Goal: Task Accomplishment & Management: Manage account settings

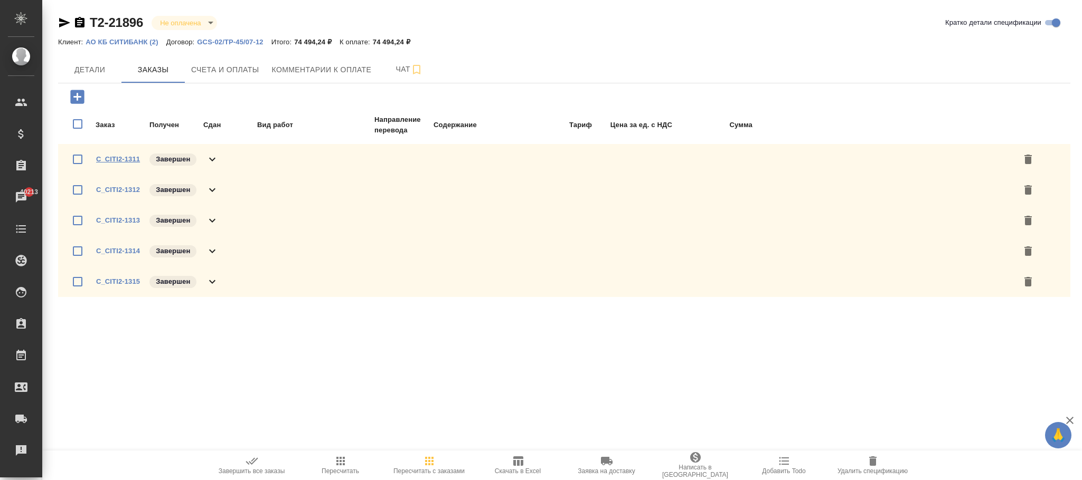
click at [119, 157] on link "C_CITI2-1311" at bounding box center [118, 159] width 44 height 8
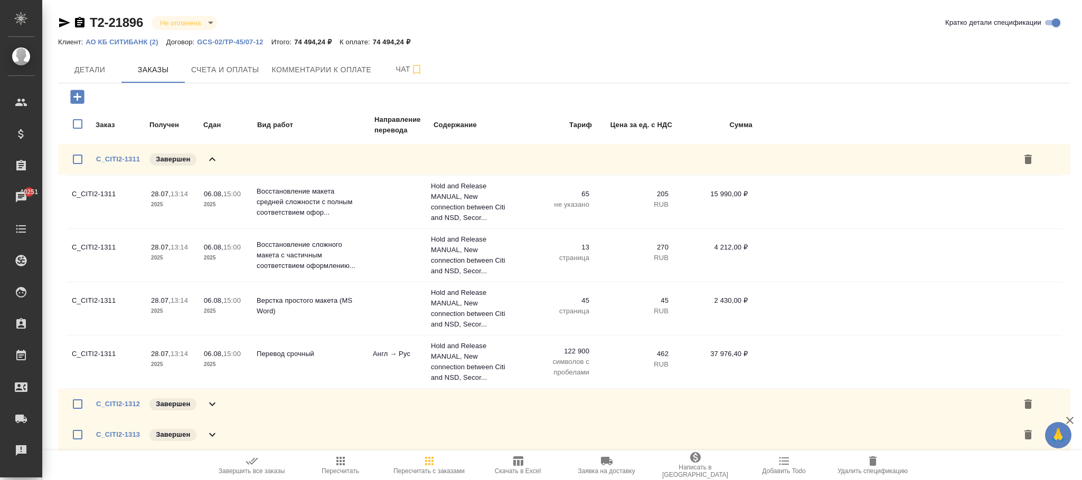
click at [241, 40] on p "GCS-02/TP-45/07-12" at bounding box center [234, 42] width 74 height 8
drag, startPoint x: 229, startPoint y: 64, endPoint x: 507, endPoint y: 373, distance: 415.7
click at [229, 65] on span "Счета и оплаты" at bounding box center [225, 69] width 68 height 13
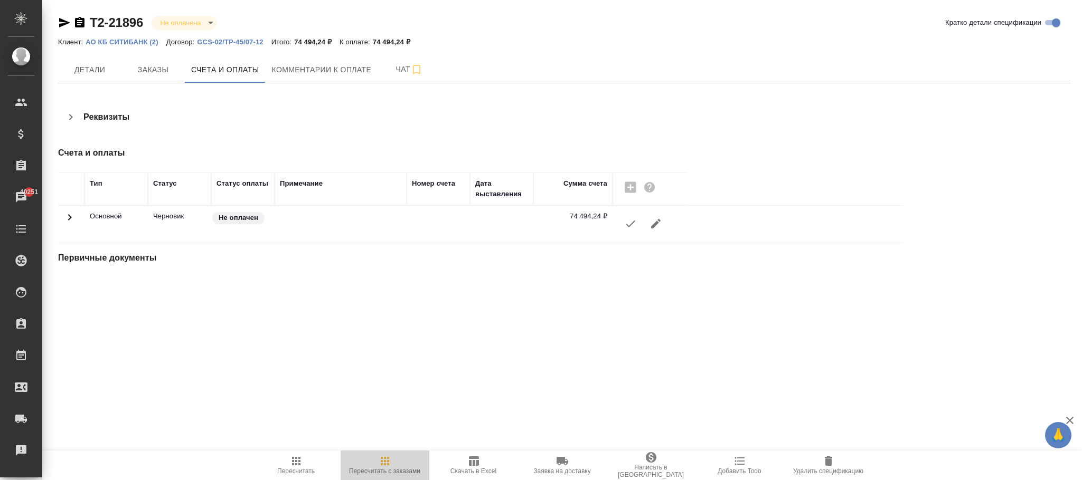
click at [382, 461] on icon "button" at bounding box center [385, 461] width 13 height 13
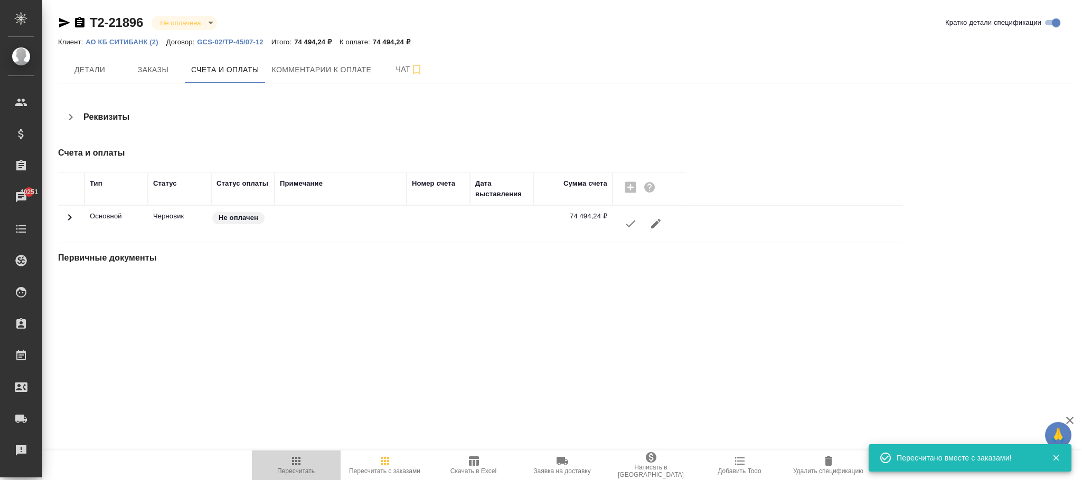
click at [284, 461] on span "Пересчитать" at bounding box center [296, 465] width 76 height 20
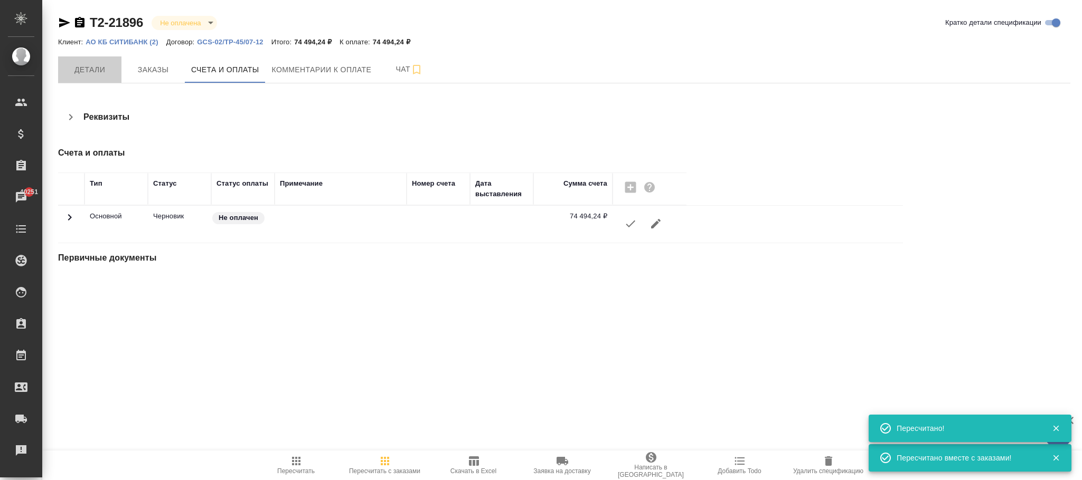
drag, startPoint x: 92, startPoint y: 69, endPoint x: 243, endPoint y: 124, distance: 160.4
click at [92, 70] on span "Детали" at bounding box center [89, 69] width 51 height 13
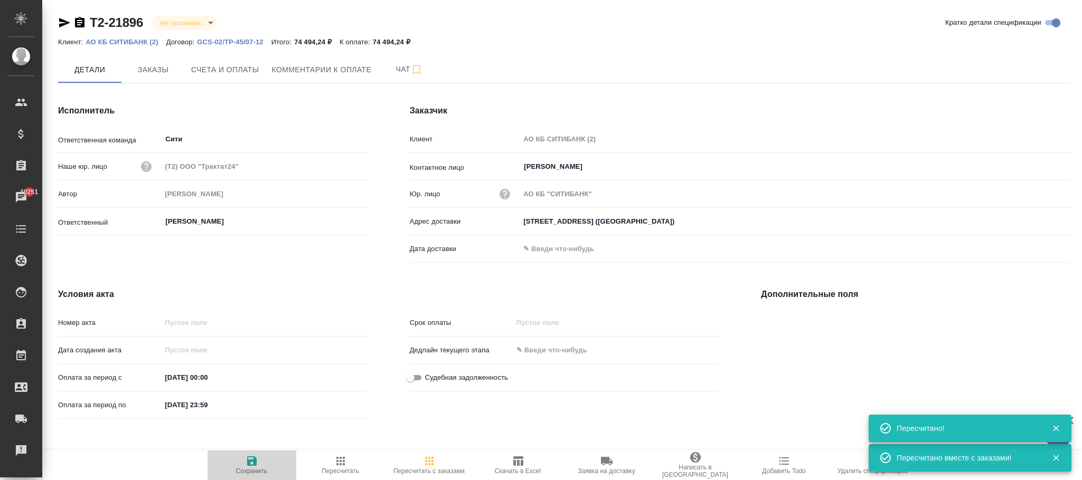
click at [246, 469] on span "Сохранить" at bounding box center [252, 471] width 32 height 7
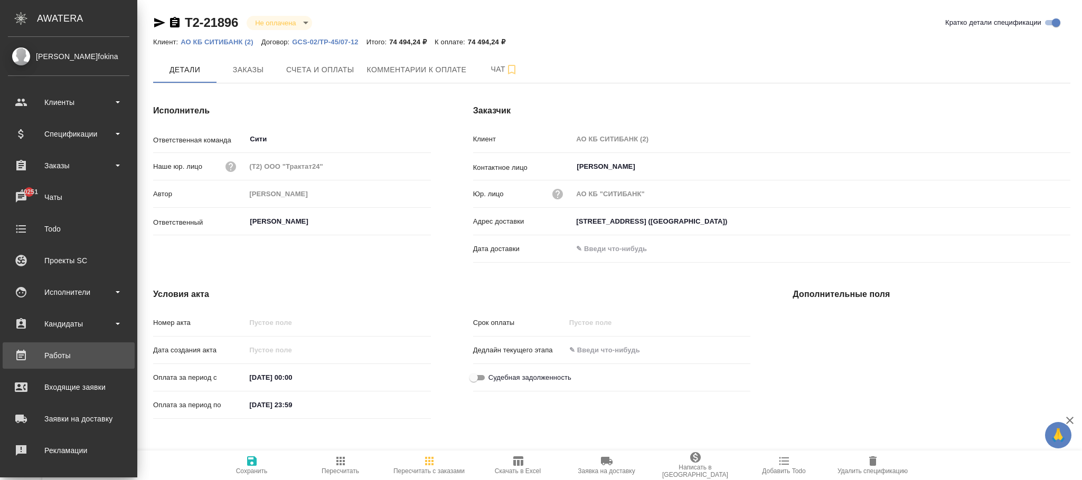
click at [59, 355] on div "Работы" at bounding box center [68, 356] width 121 height 16
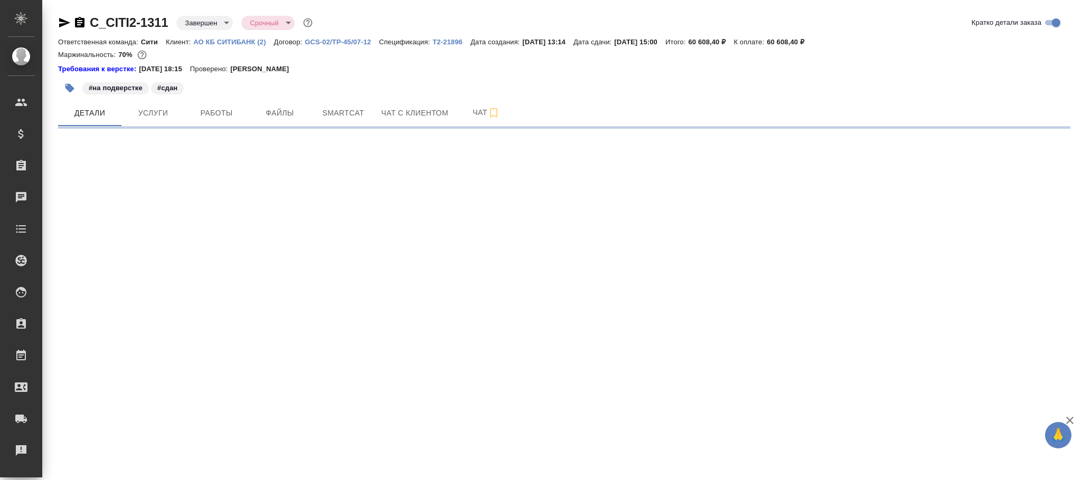
select select "RU"
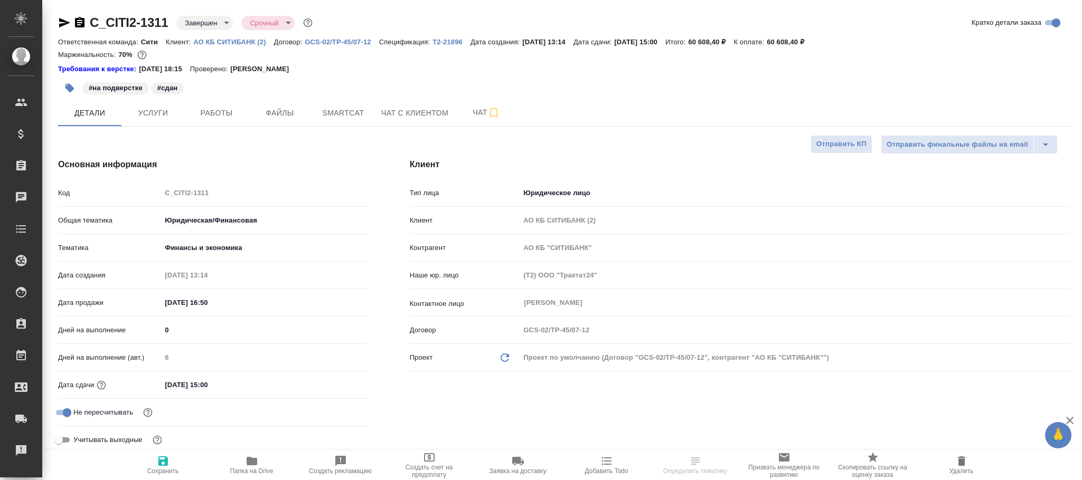
type textarea "x"
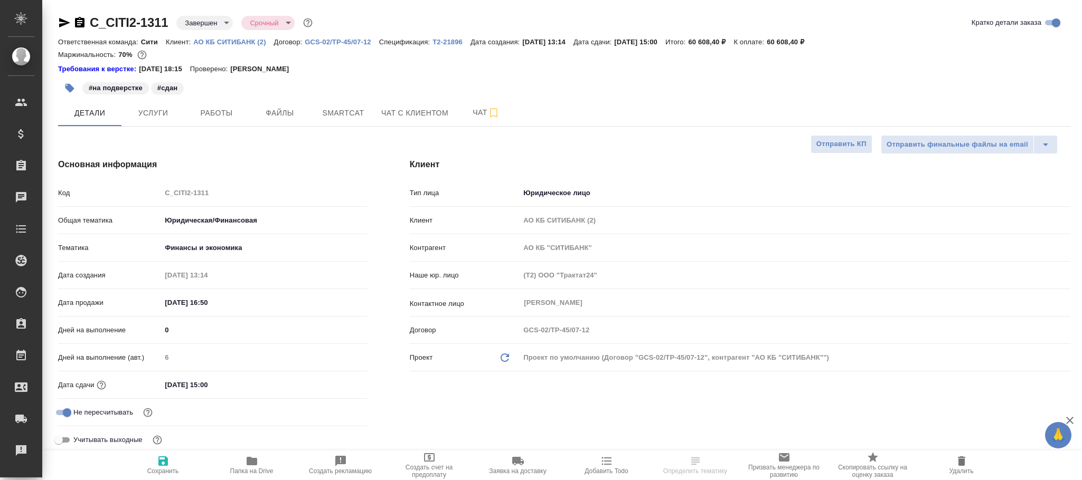
type textarea "x"
type input "Matveeva Anastasia"
type textarea "x"
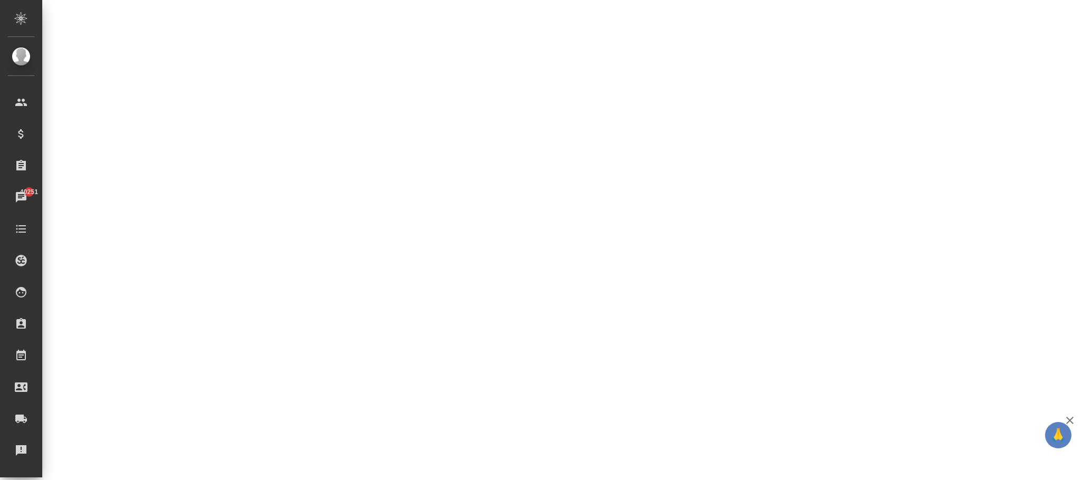
scroll to position [621, 0]
select select "RU"
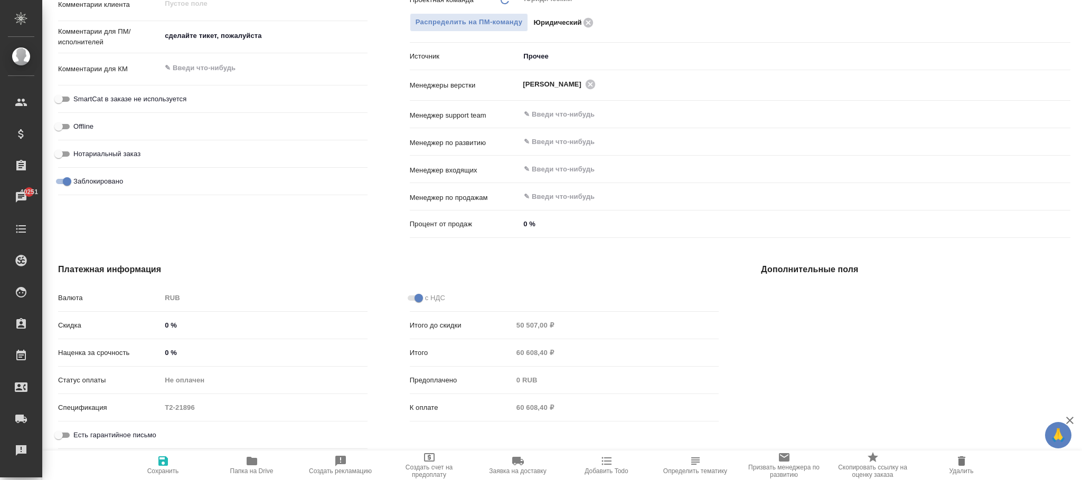
type textarea "x"
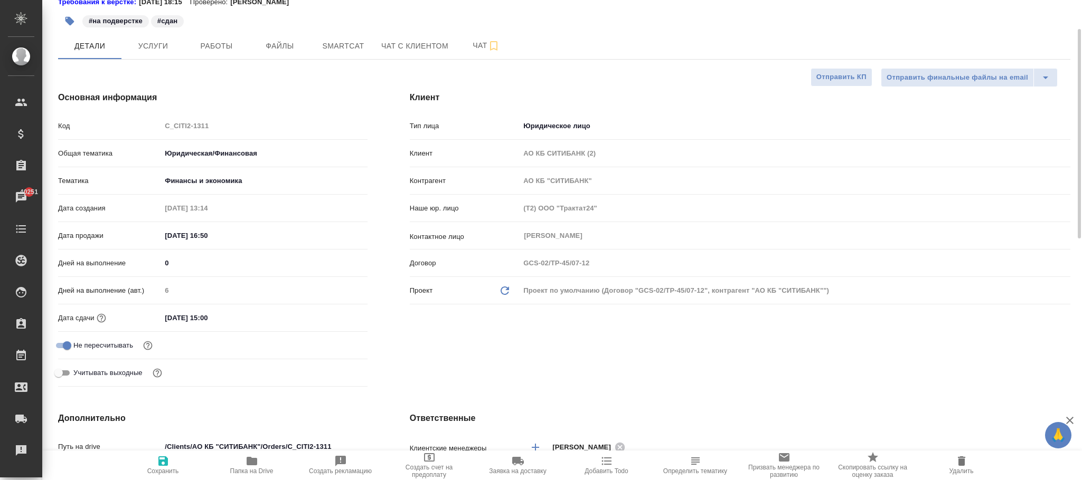
scroll to position [0, 0]
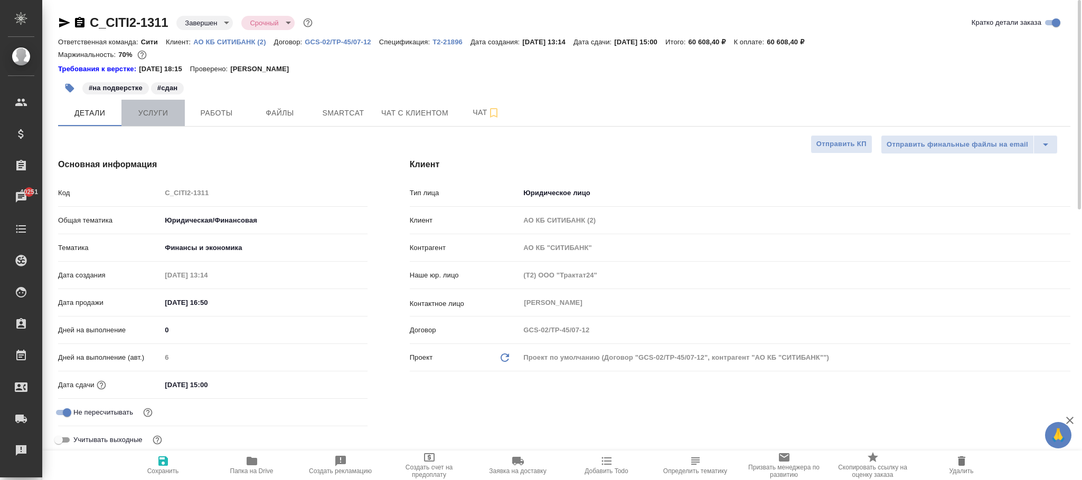
click at [152, 124] on button "Услуги" at bounding box center [152, 113] width 63 height 26
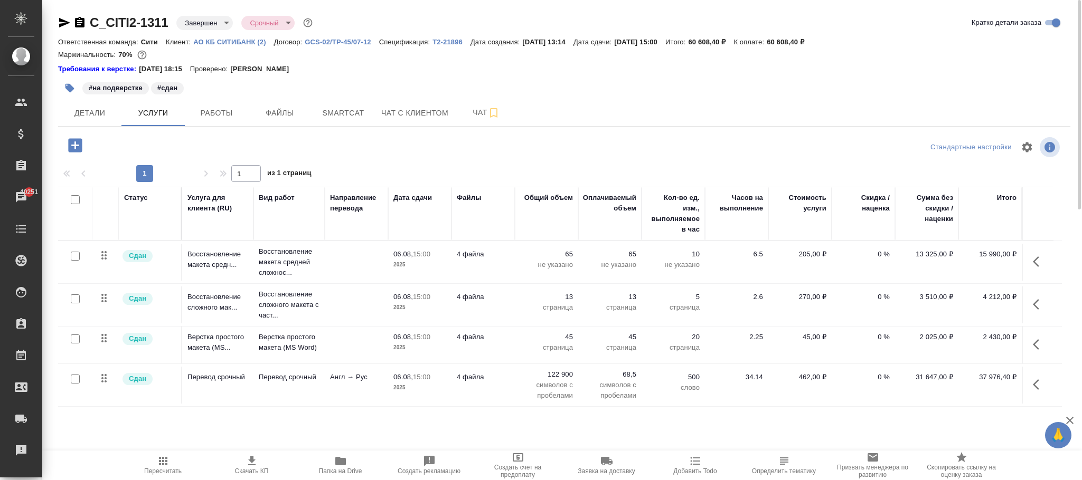
click at [164, 459] on icon "button" at bounding box center [163, 461] width 13 height 13
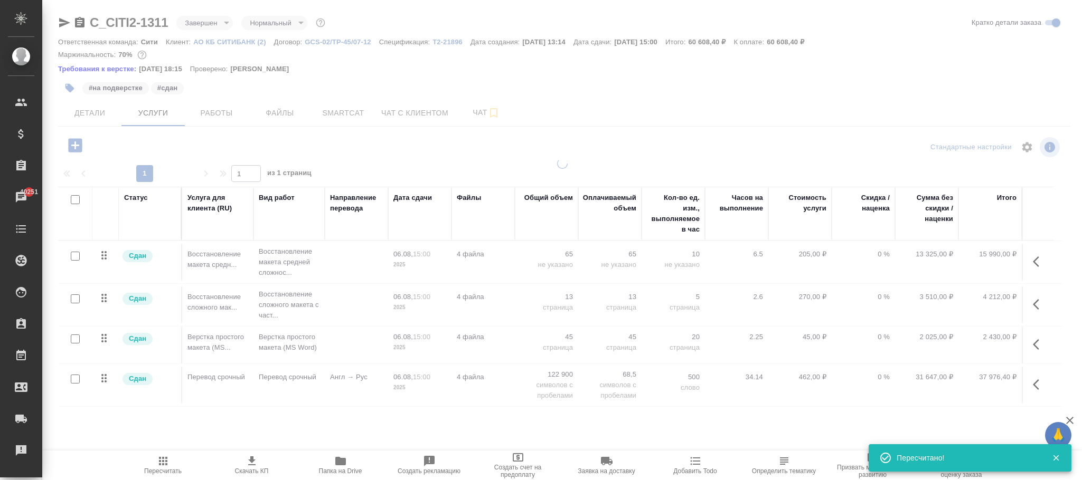
type input "normal"
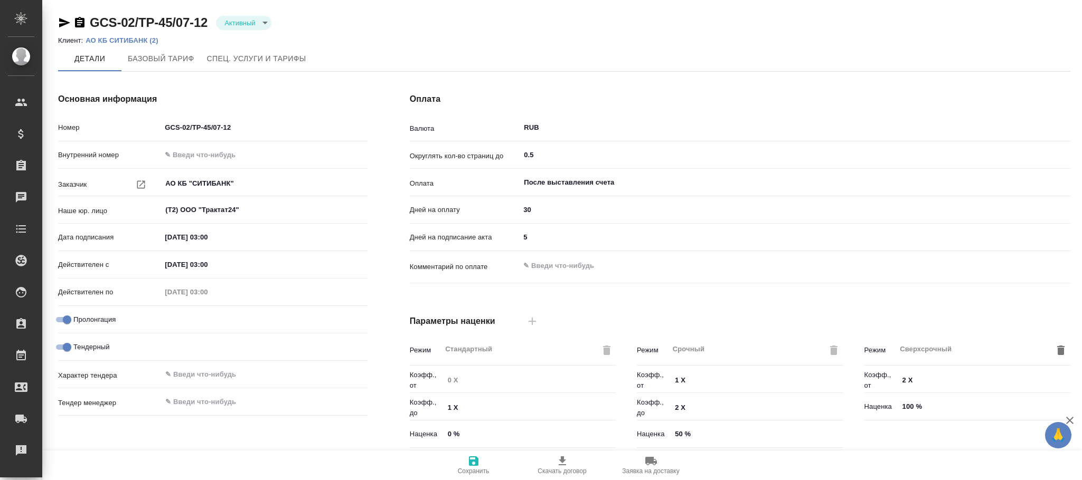
type input "ТП Ситибанк"
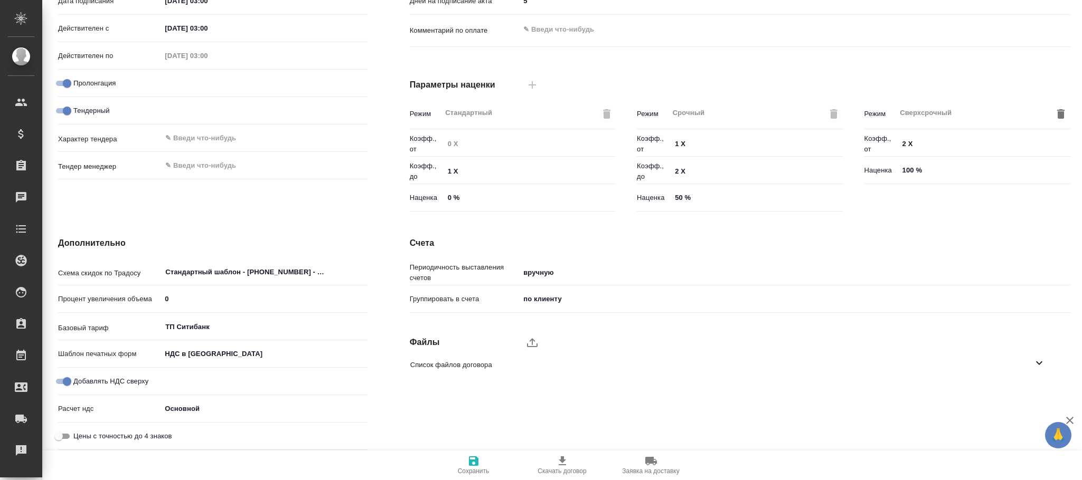
drag, startPoint x: 469, startPoint y: 461, endPoint x: 497, endPoint y: 263, distance: 200.6
click at [469, 461] on icon "button" at bounding box center [474, 462] width 10 height 10
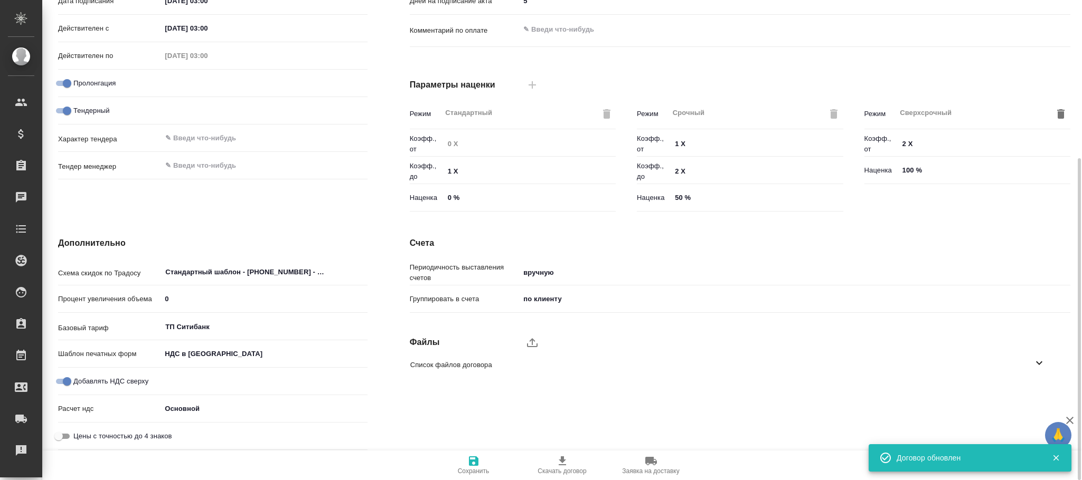
type input "ТП Ситибанк"
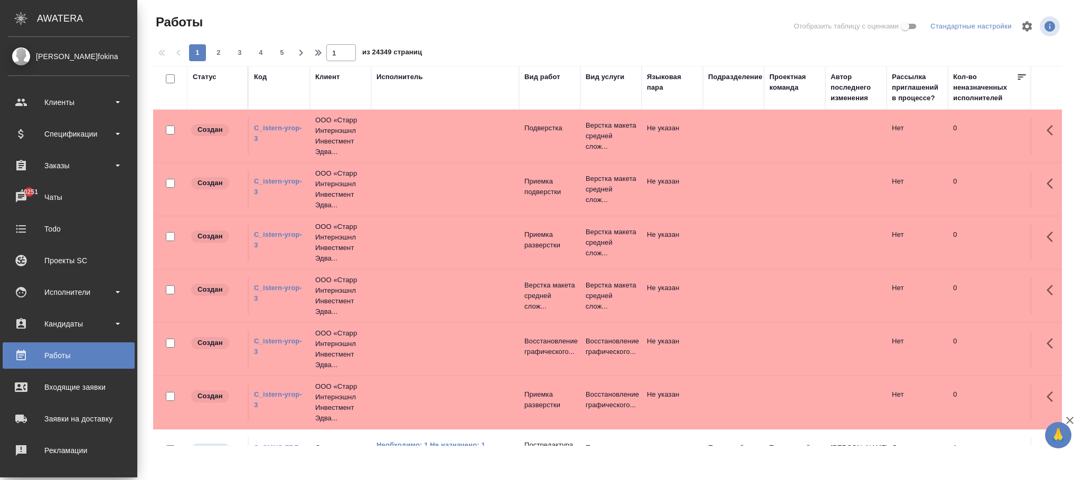
scroll to position [128, 0]
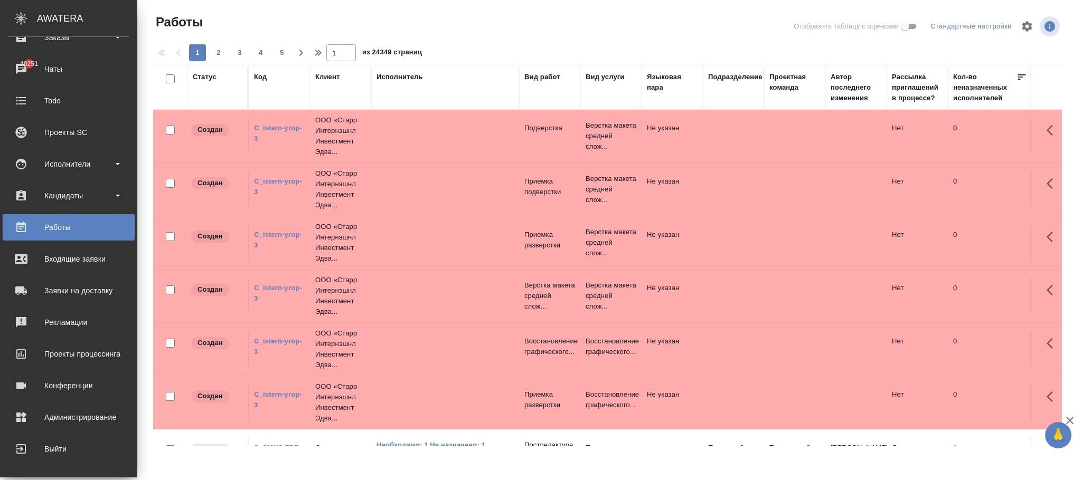
click at [73, 411] on div "Администрирование" at bounding box center [68, 418] width 121 height 16
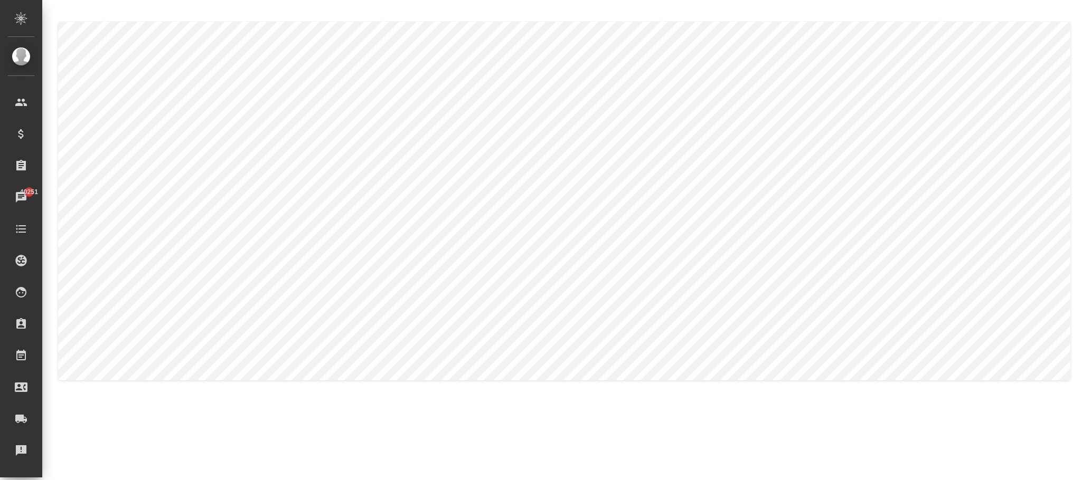
type textarea "Alina"
type textarea "Moskalets"
type textarea "Alina"
type textarea "Moskalets"
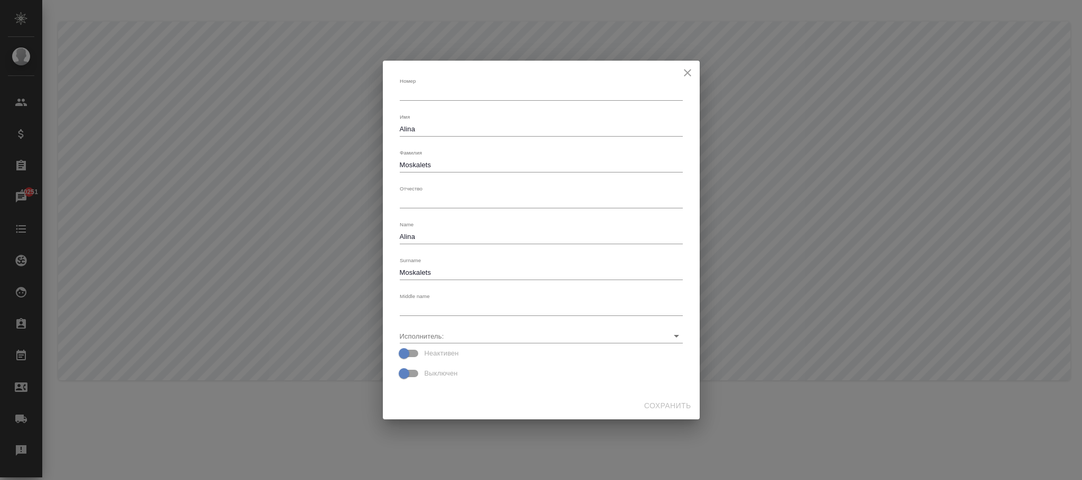
drag, startPoint x: 467, startPoint y: 160, endPoint x: 347, endPoint y: 166, distance: 120.0
click at [346, 162] on div "Номер x Имя Alina x [PERSON_NAME] x Отчество x Name Alina x Surname Moskalets x…" at bounding box center [541, 240] width 1082 height 480
drag, startPoint x: 440, startPoint y: 169, endPoint x: 311, endPoint y: 163, distance: 129.5
click at [311, 163] on div "Номер x Имя Alina x [PERSON_NAME] x Отчество x Name Alina x Surname Moskalets x…" at bounding box center [541, 240] width 1082 height 480
click at [421, 126] on textarea "Alina" at bounding box center [541, 129] width 283 height 8
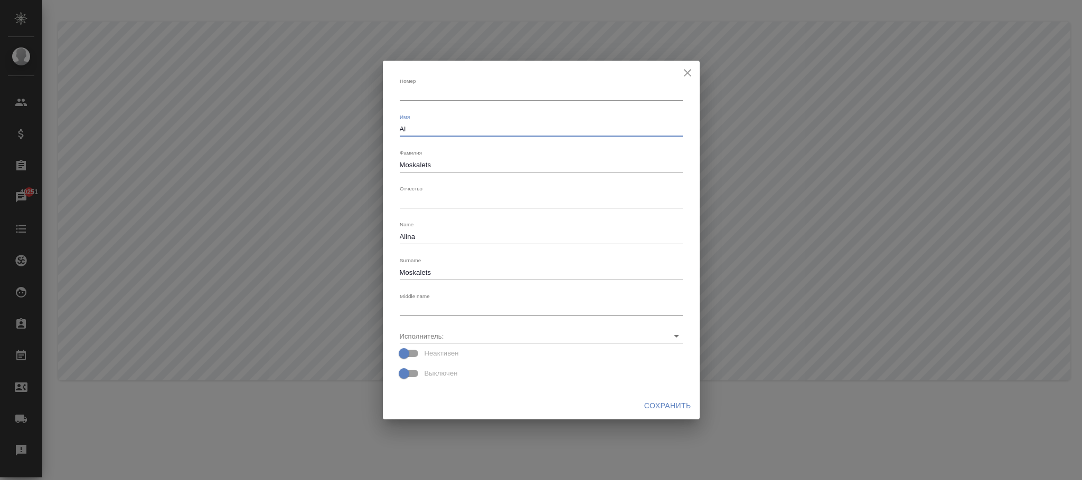
type textarea "A"
type textarea "[PERSON_NAME]"
click at [437, 157] on div "Фамилия Moskalets x" at bounding box center [541, 160] width 283 height 23
click at [447, 165] on textarea "Moskalets" at bounding box center [541, 165] width 283 height 8
type textarea "M"
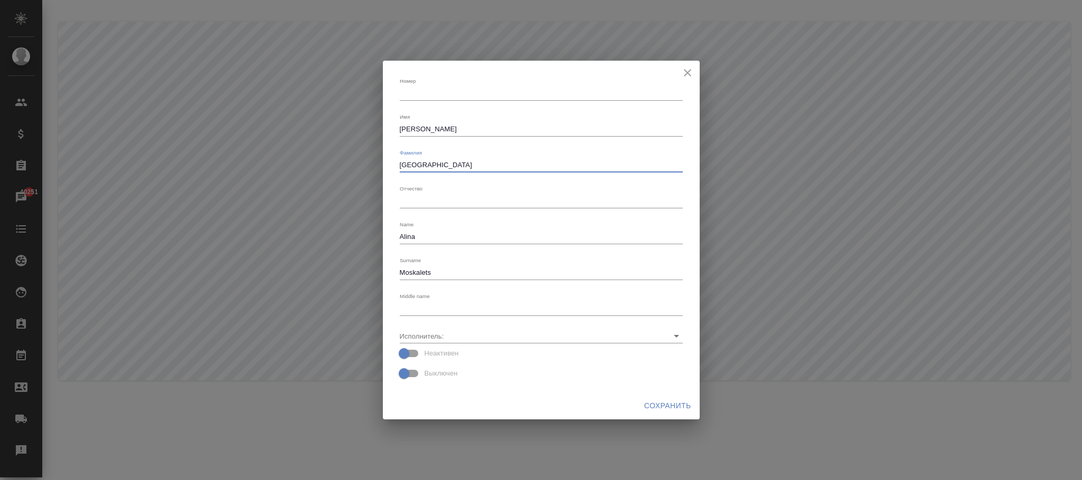
type textarea "Москвалец"
drag, startPoint x: 658, startPoint y: 404, endPoint x: 672, endPoint y: 403, distance: 13.8
click at [659, 404] on span "Сохранить" at bounding box center [667, 406] width 47 height 13
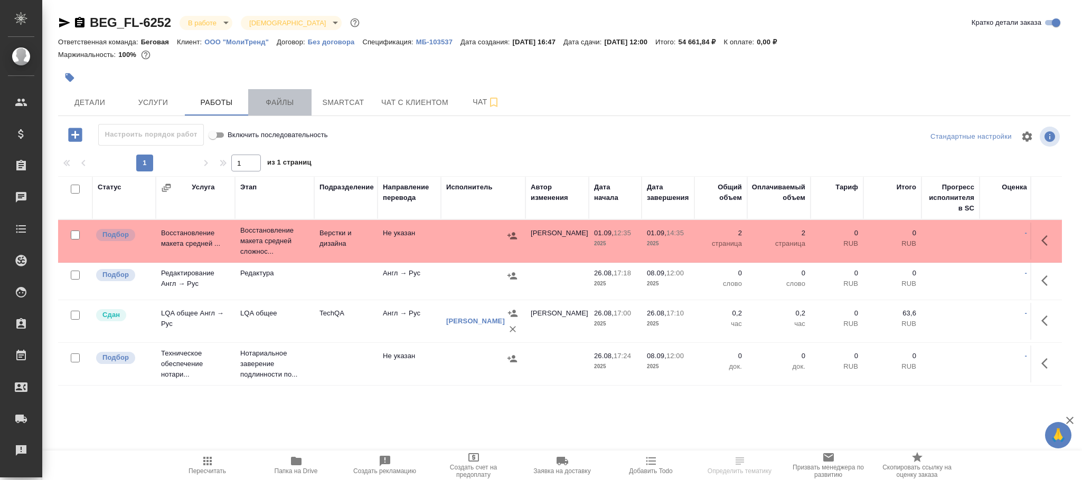
click at [289, 96] on button "Файлы" at bounding box center [279, 102] width 63 height 26
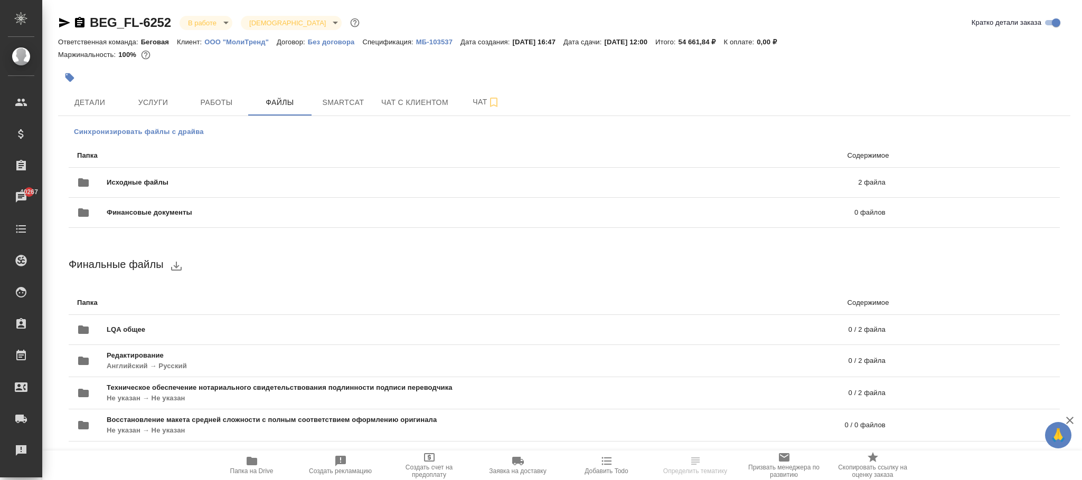
click at [154, 128] on span "Синхронизировать файлы с драйва" at bounding box center [139, 132] width 130 height 11
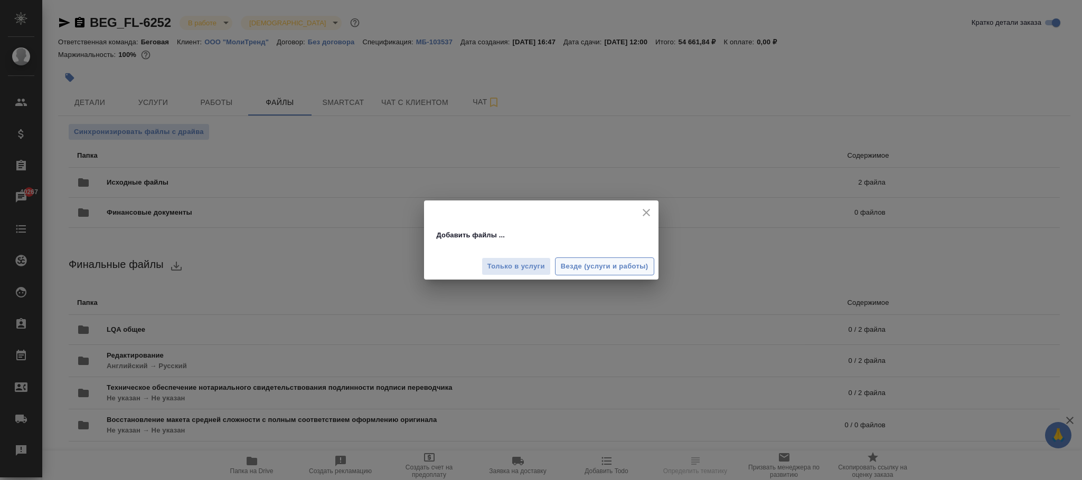
click at [610, 260] on button "Везде (услуги и работы)" at bounding box center [604, 267] width 99 height 18
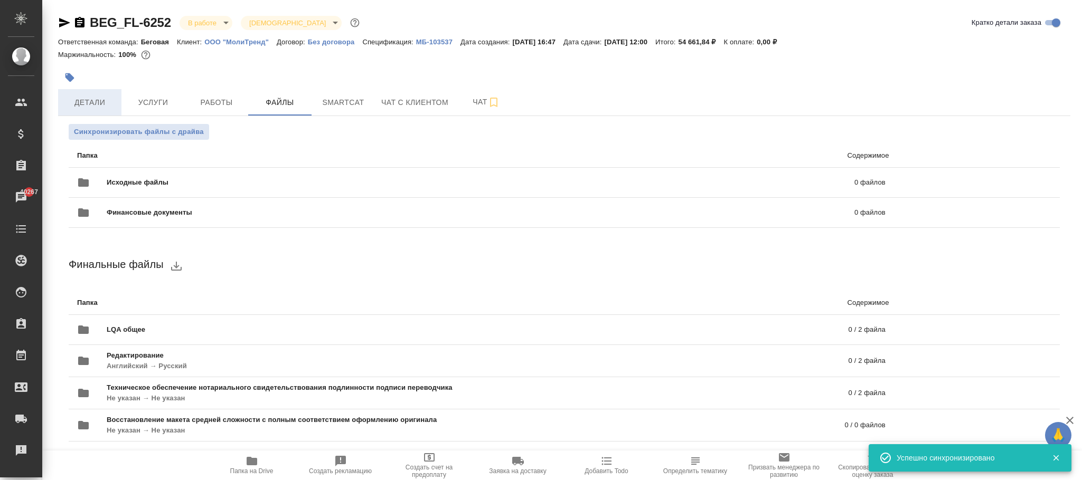
click at [102, 100] on span "Детали" at bounding box center [89, 102] width 51 height 13
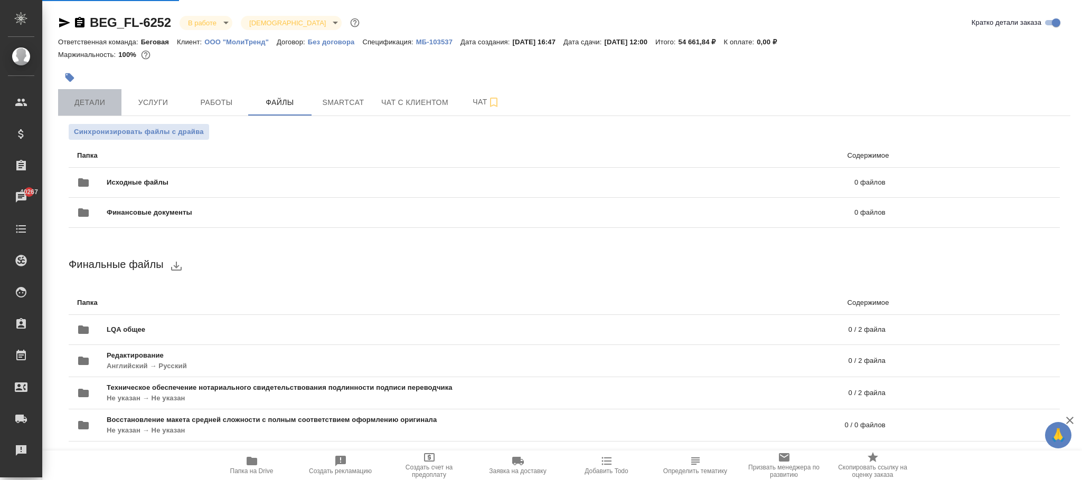
click at [89, 103] on span "Детали" at bounding box center [89, 102] width 51 height 13
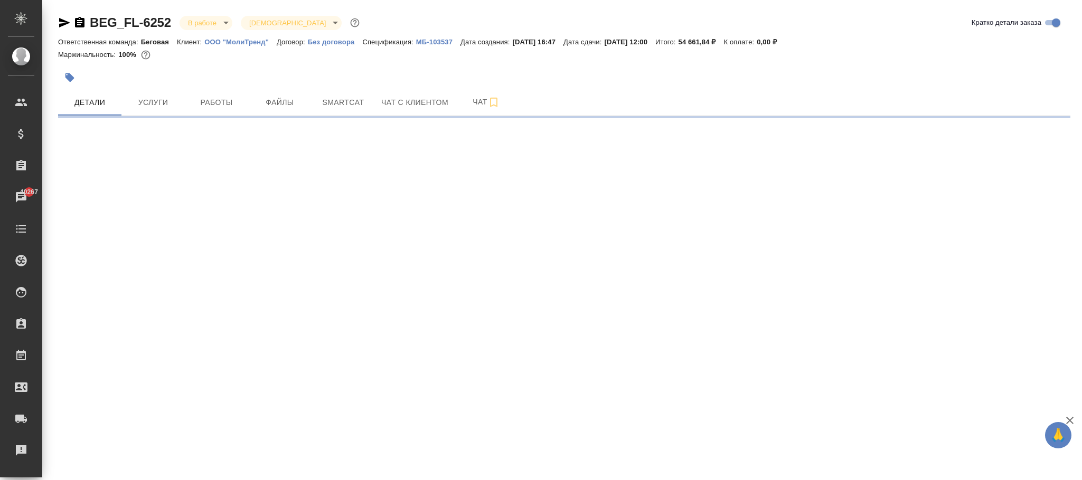
click at [251, 470] on div ".cls-1 fill:#fff; AWATERA Фокина Наталья n.fokina Клиенты Спецификации Заказы 4…" at bounding box center [541, 240] width 1082 height 480
select select "RU"
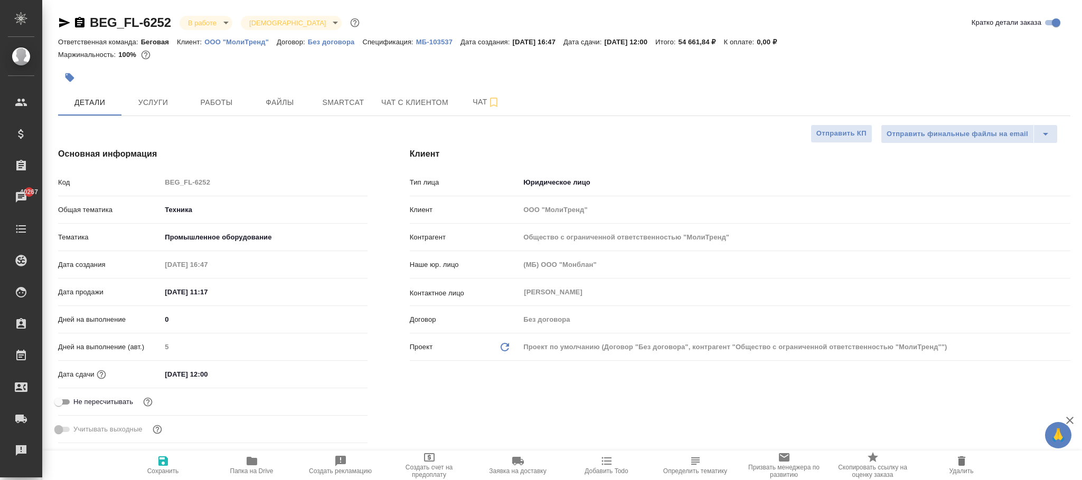
type textarea "x"
click at [344, 401] on div "Не пересчитывать" at bounding box center [212, 402] width 309 height 18
click at [246, 455] on button "Папка на Drive" at bounding box center [252, 466] width 89 height 30
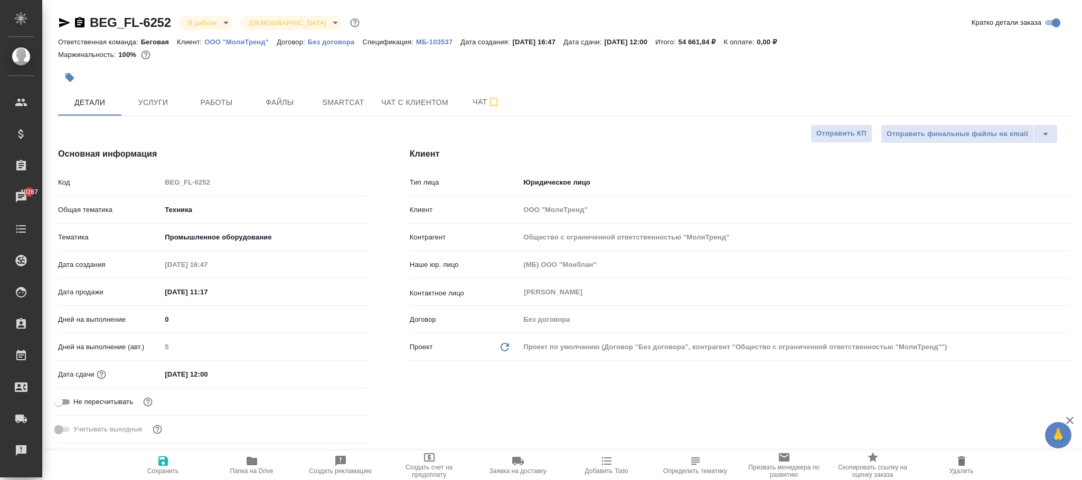
type textarea "x"
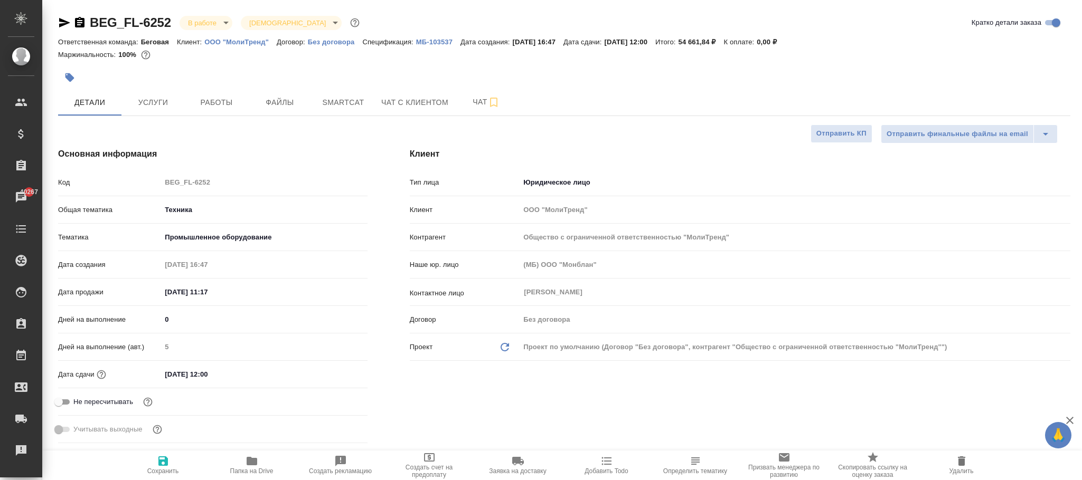
type textarea "x"
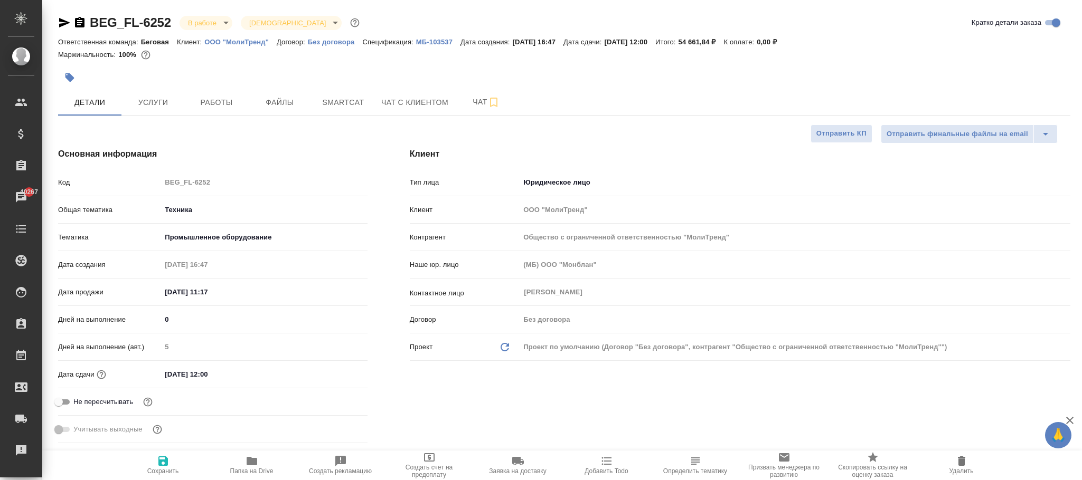
type textarea "x"
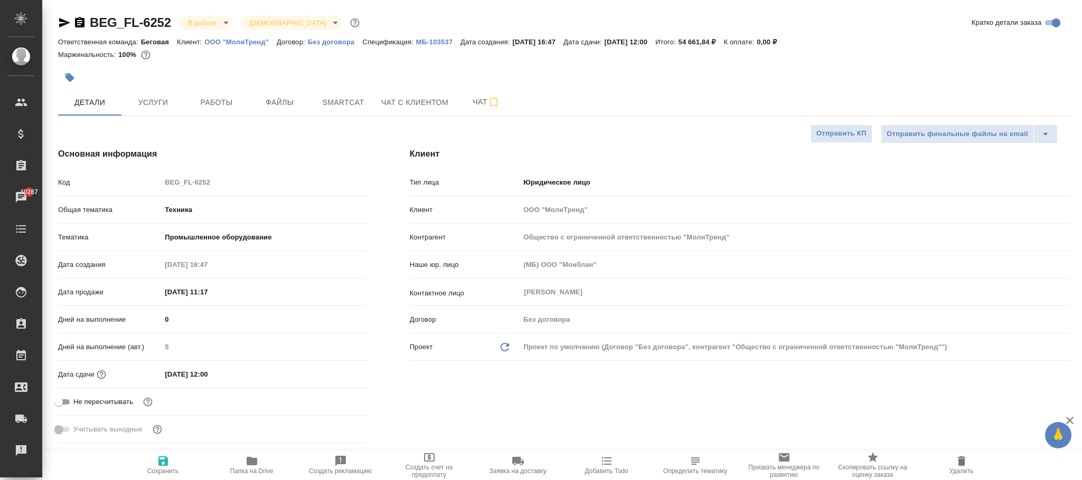
type textarea "x"
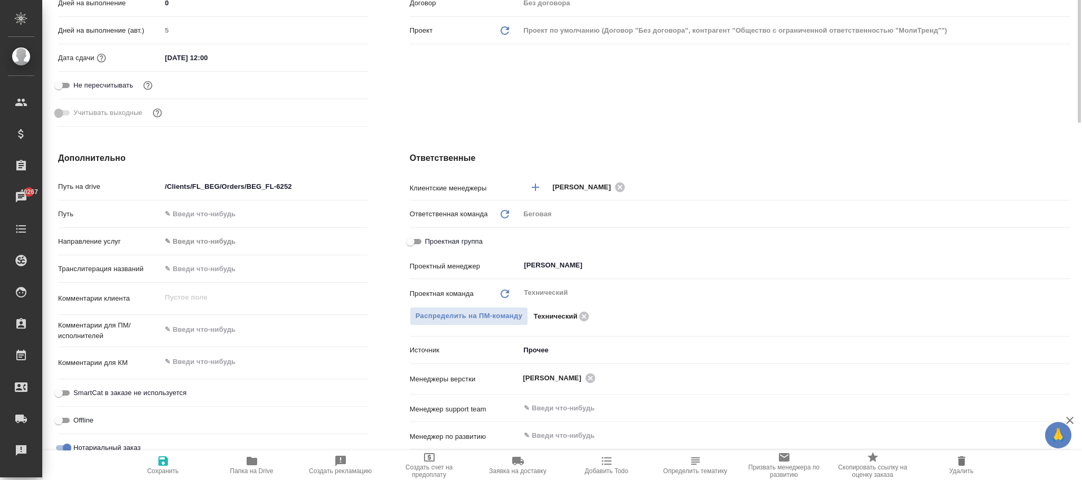
scroll to position [79, 0]
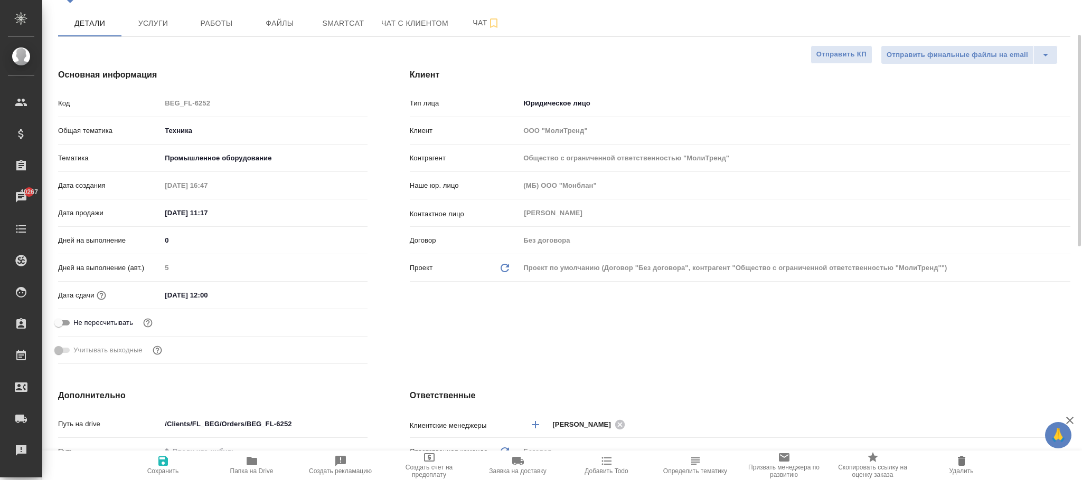
type textarea "x"
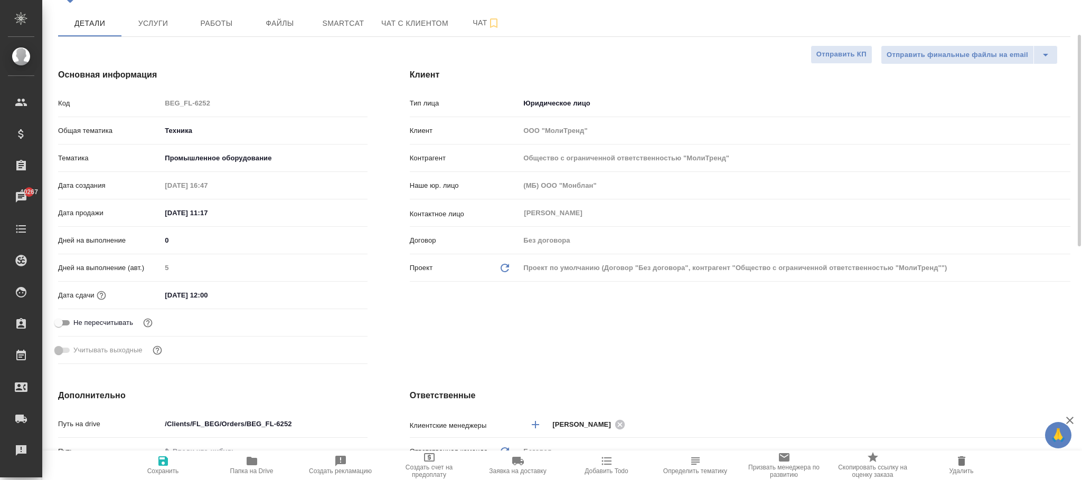
type textarea "x"
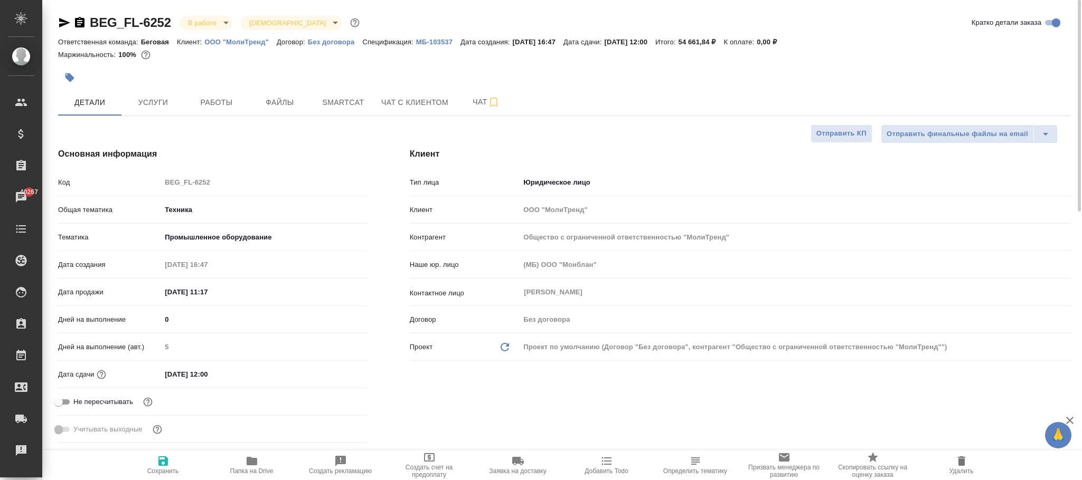
click at [241, 43] on p "ООО "МолиТренд"" at bounding box center [240, 42] width 72 height 8
type textarea "x"
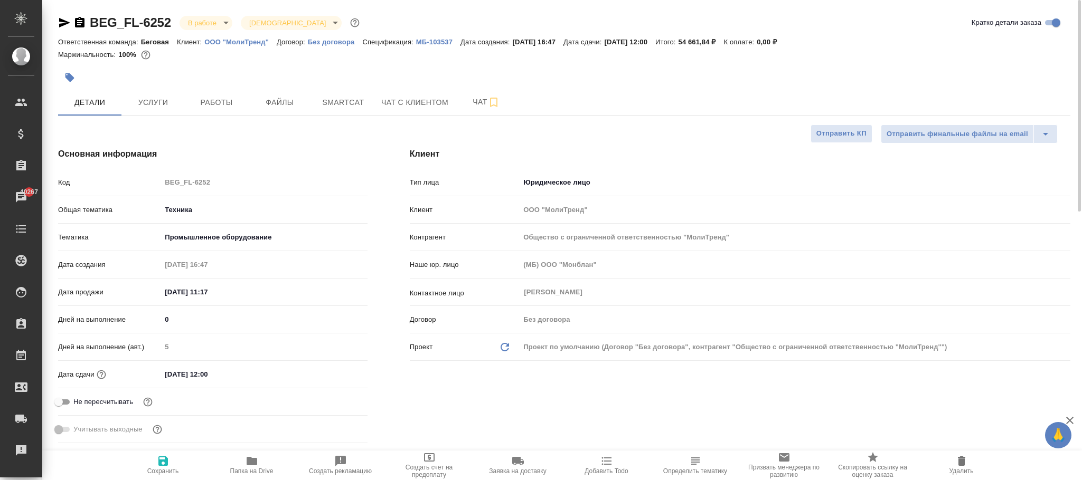
type textarea "x"
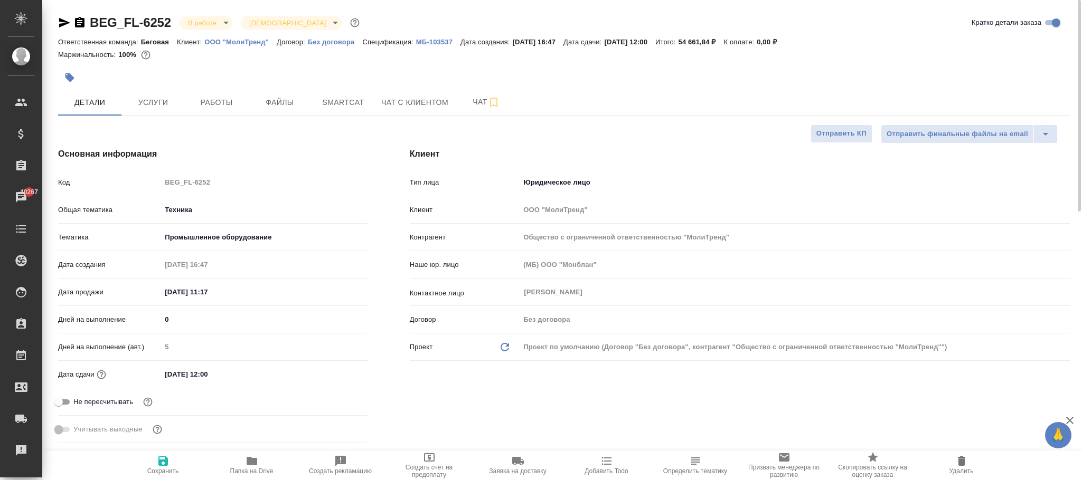
type textarea "x"
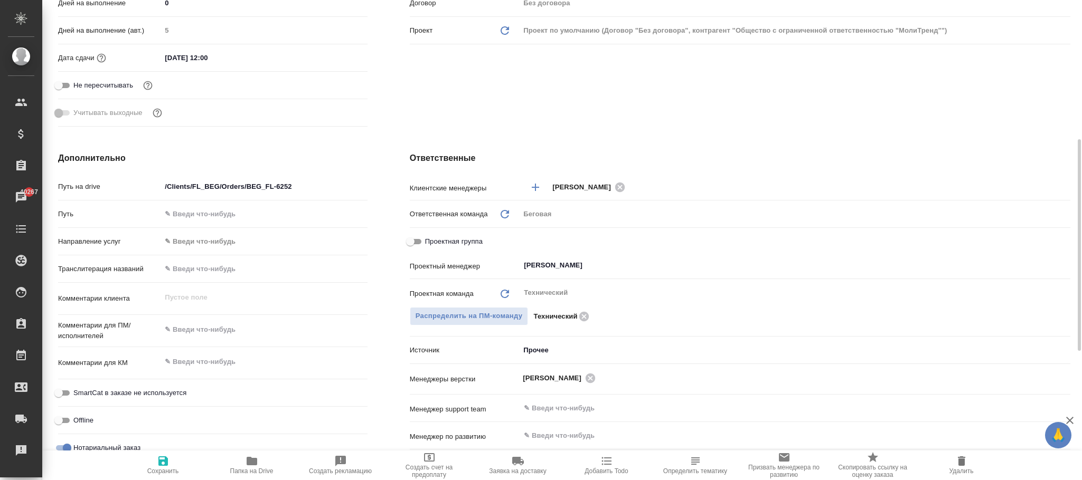
type textarea "x"
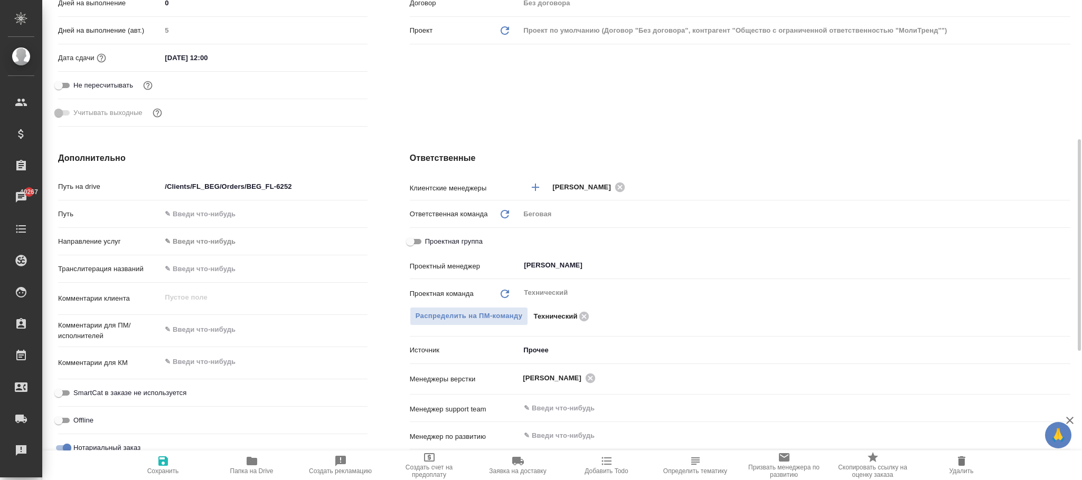
type textarea "x"
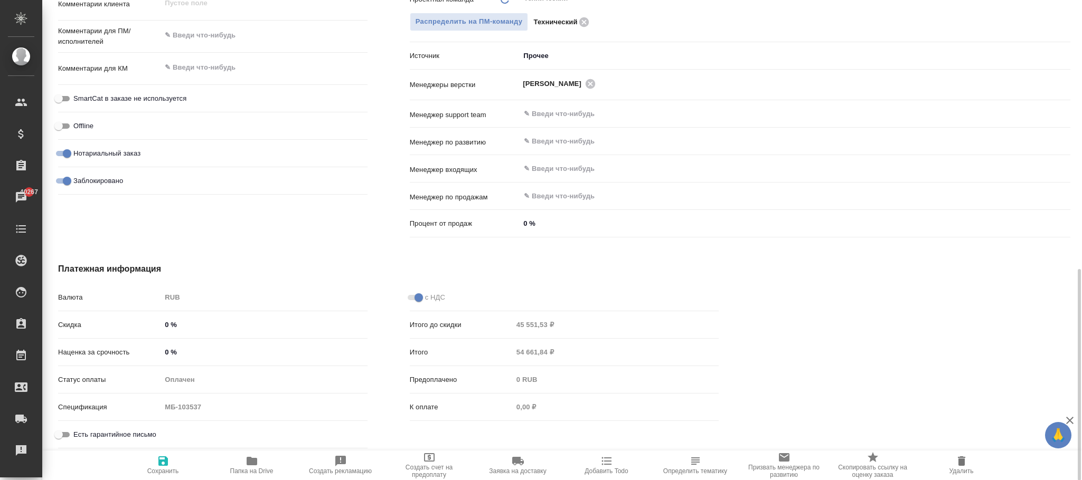
scroll to position [295, 0]
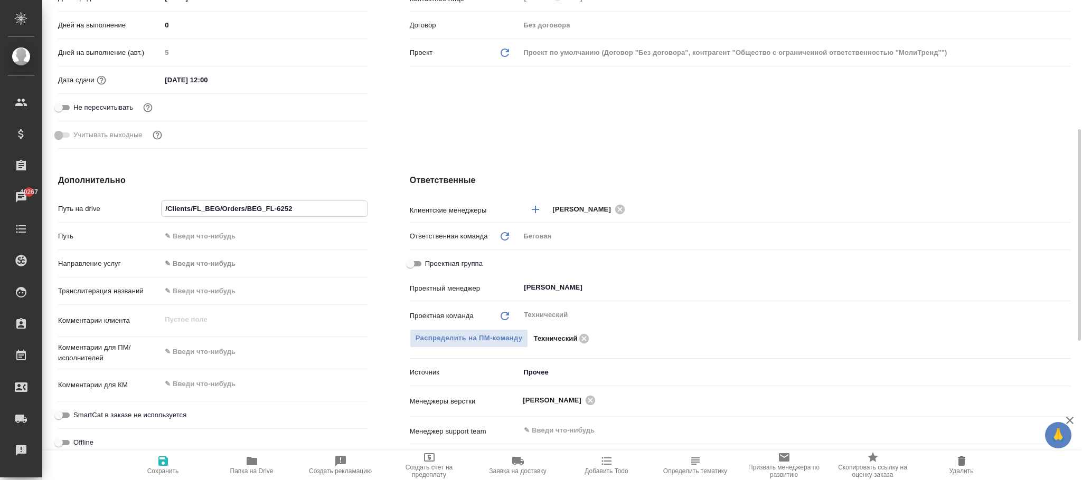
drag, startPoint x: 219, startPoint y: 208, endPoint x: 192, endPoint y: 208, distance: 26.9
click at [192, 208] on input "/Clients/FL_BEG/Orders/BEG_FL-6252" at bounding box center [264, 208] width 205 height 15
paste input "Molly"
type input "/Clients/Molly/Orders/BEG_FL-6252"
type textarea "x"
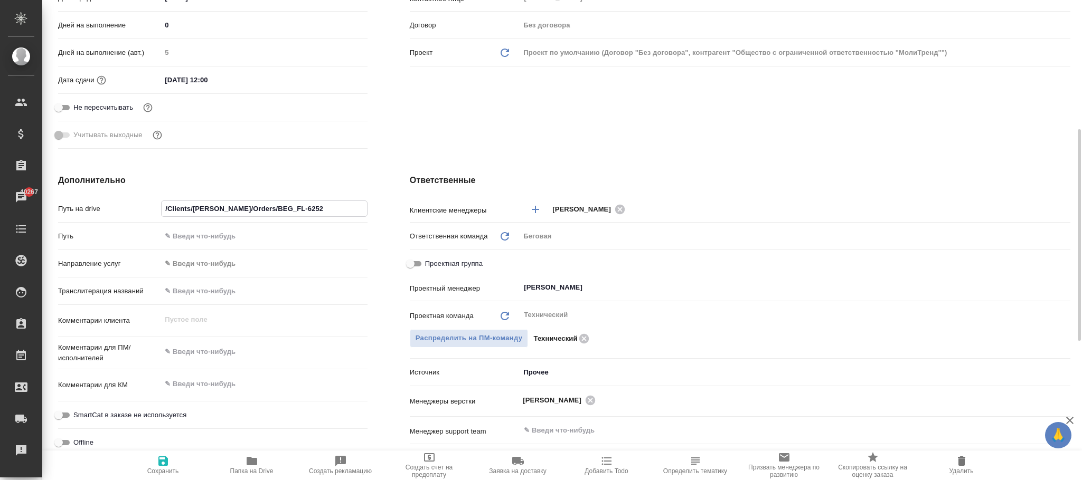
type textarea "x"
type input "/Clients/Molly/Orders/BEG_FL-6252"
click at [157, 463] on icon "button" at bounding box center [163, 461] width 13 height 13
type textarea "x"
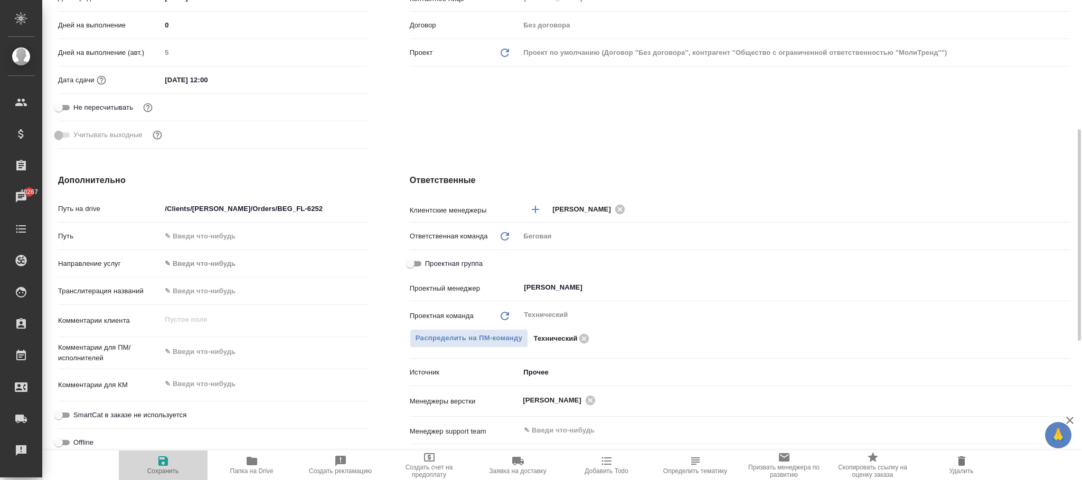
type textarea "x"
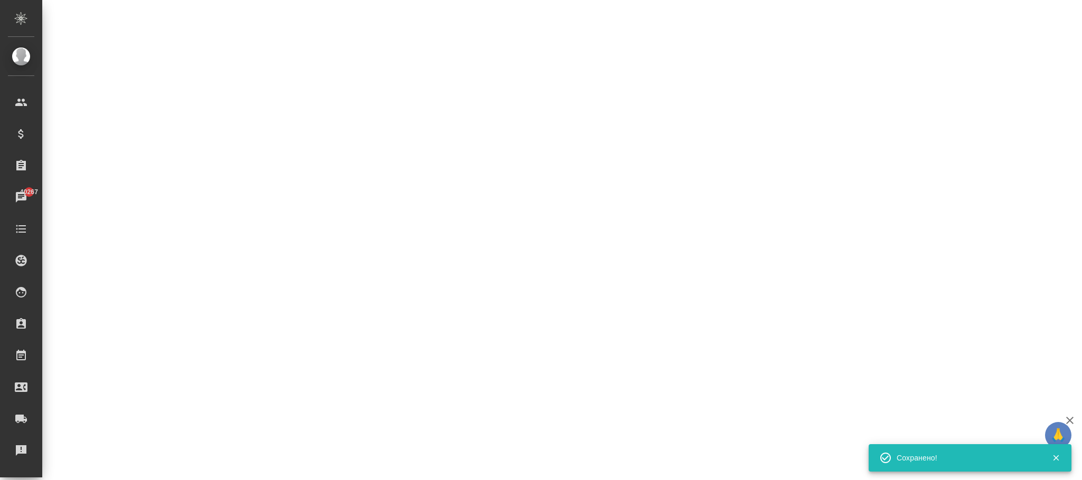
select select "RU"
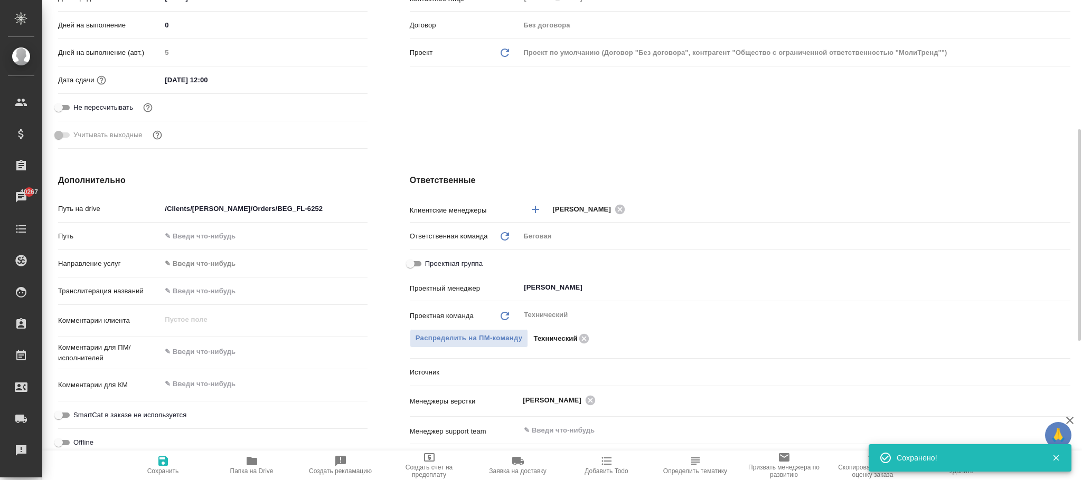
type textarea "x"
click at [253, 468] on span "Папка на Drive" at bounding box center [251, 471] width 43 height 7
type textarea "x"
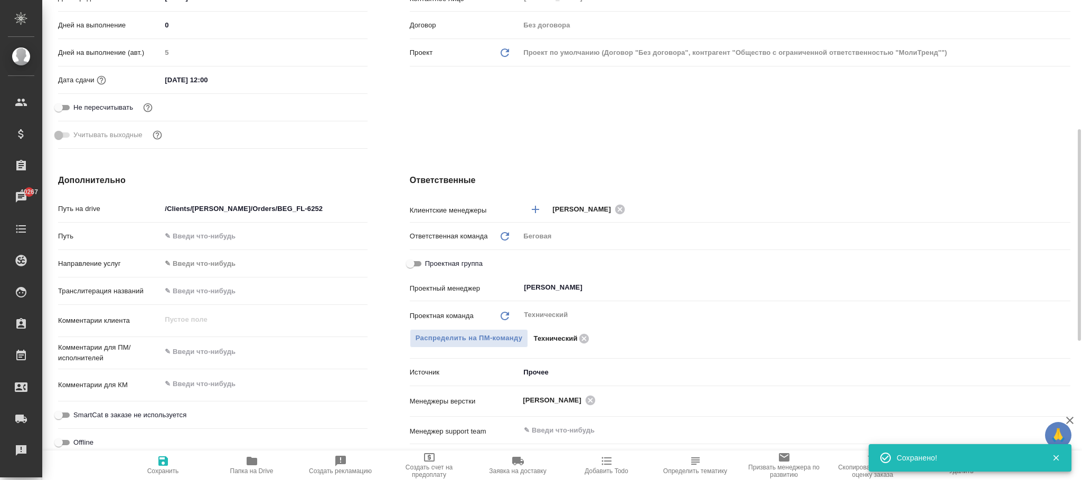
type textarea "x"
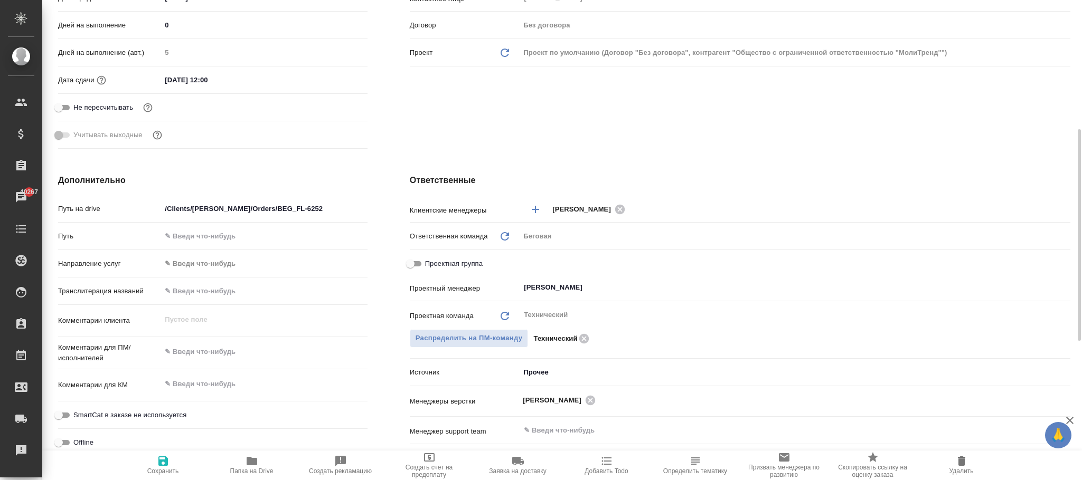
type textarea "x"
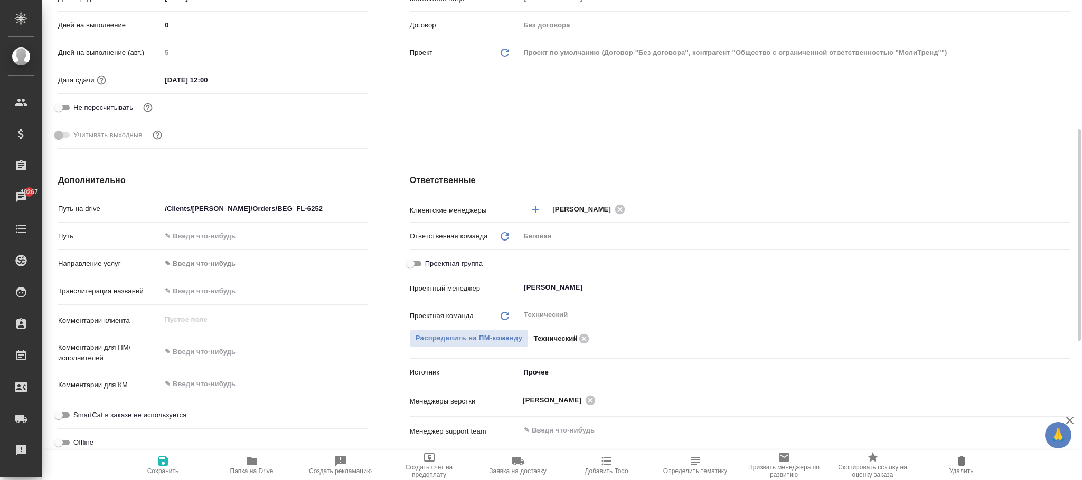
type textarea "x"
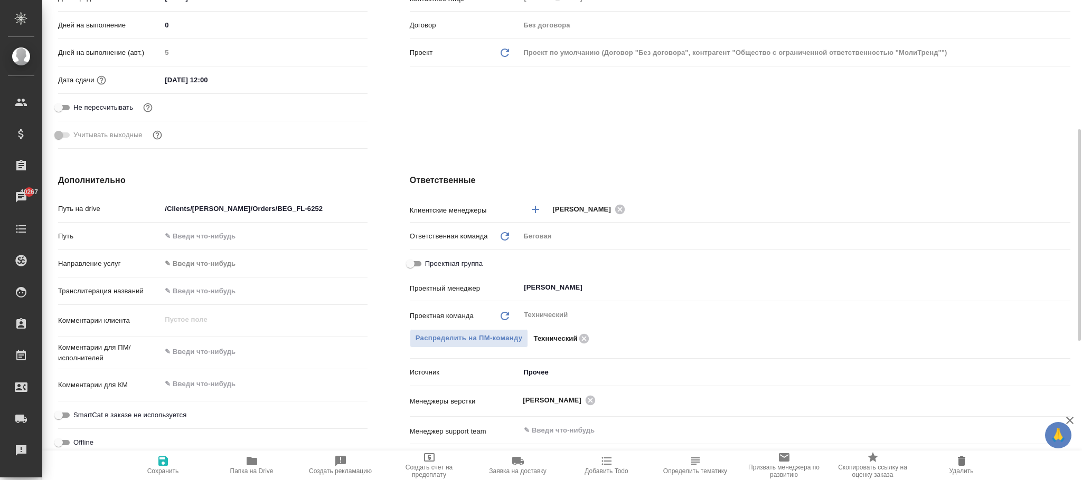
type textarea "x"
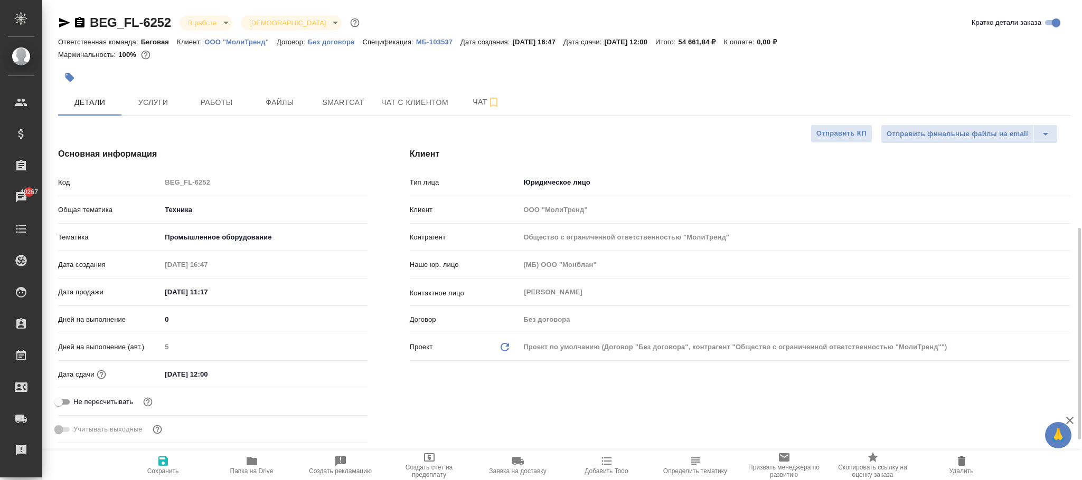
scroll to position [158, 0]
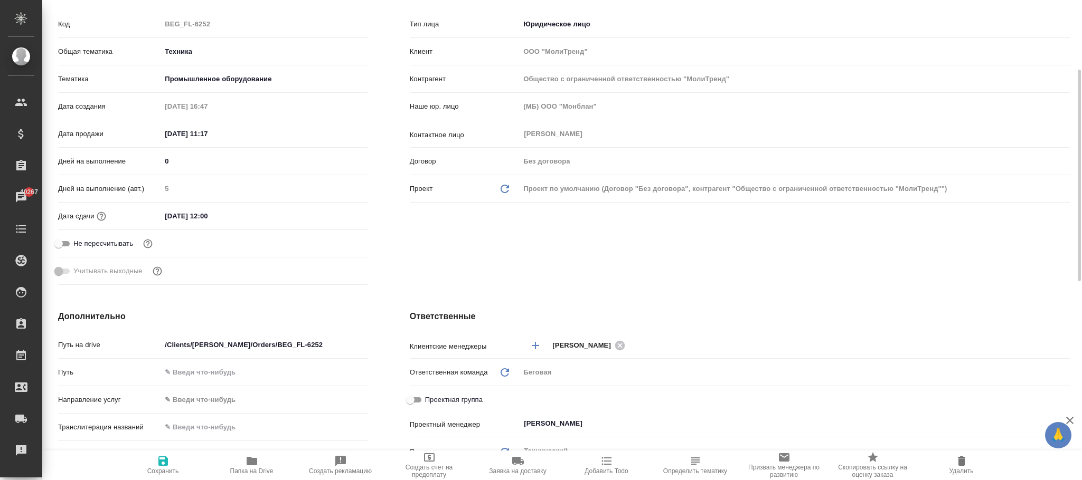
type textarea "x"
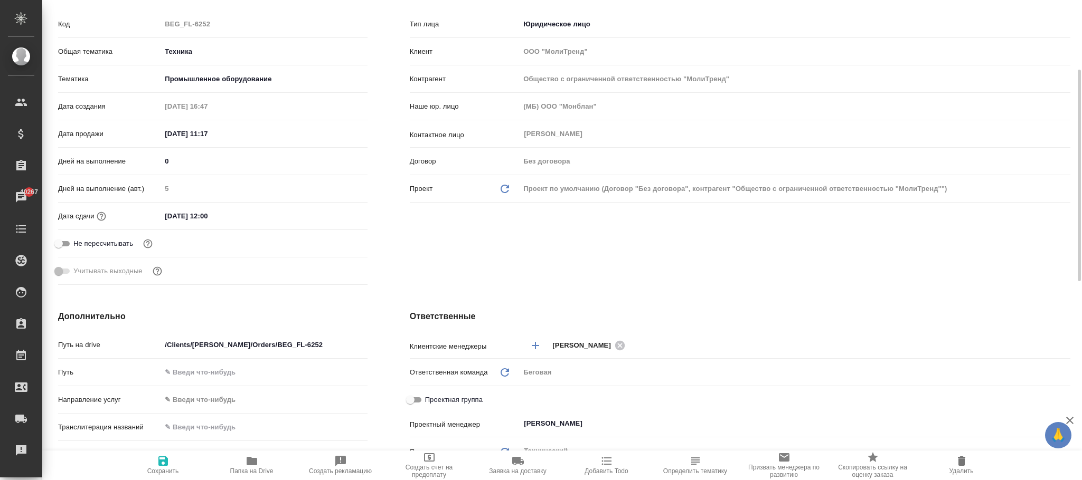
type textarea "x"
click at [249, 457] on icon "button" at bounding box center [252, 461] width 13 height 13
type textarea "x"
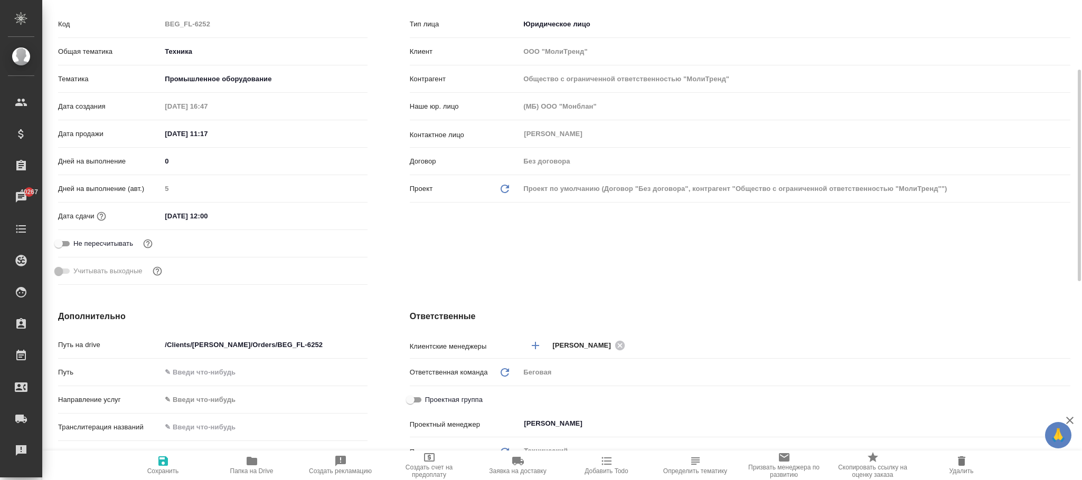
type textarea "x"
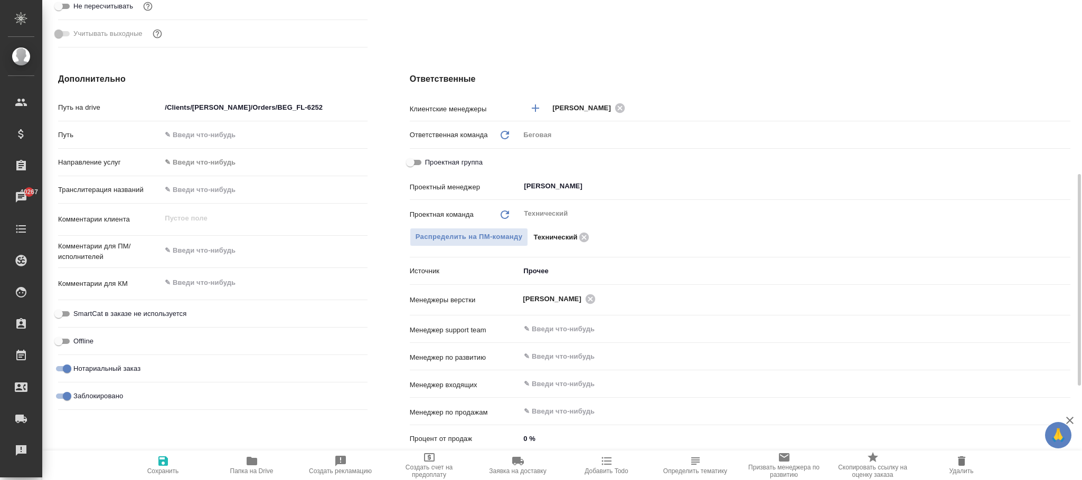
scroll to position [611, 0]
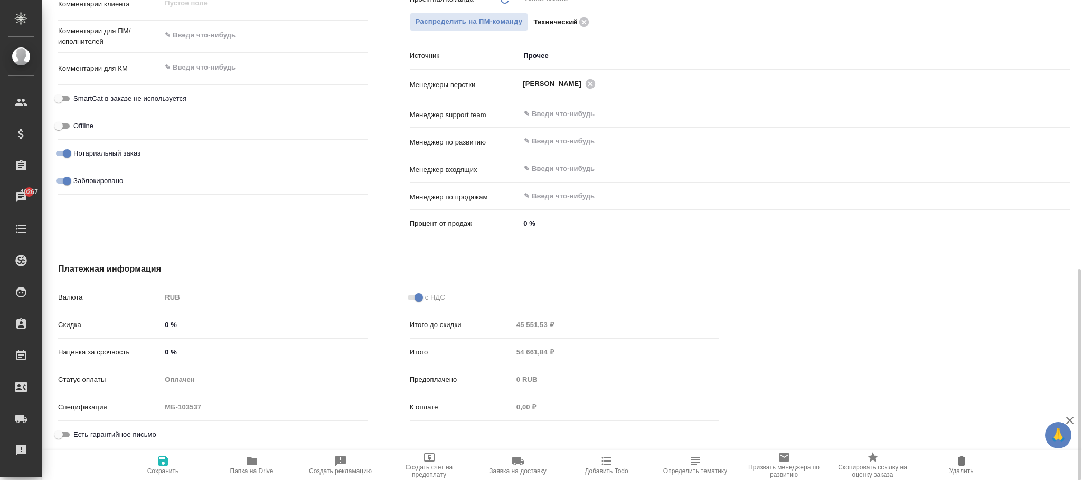
click at [61, 183] on input "Заблокировано" at bounding box center [67, 181] width 38 height 13
checkbox input "false"
type textarea "x"
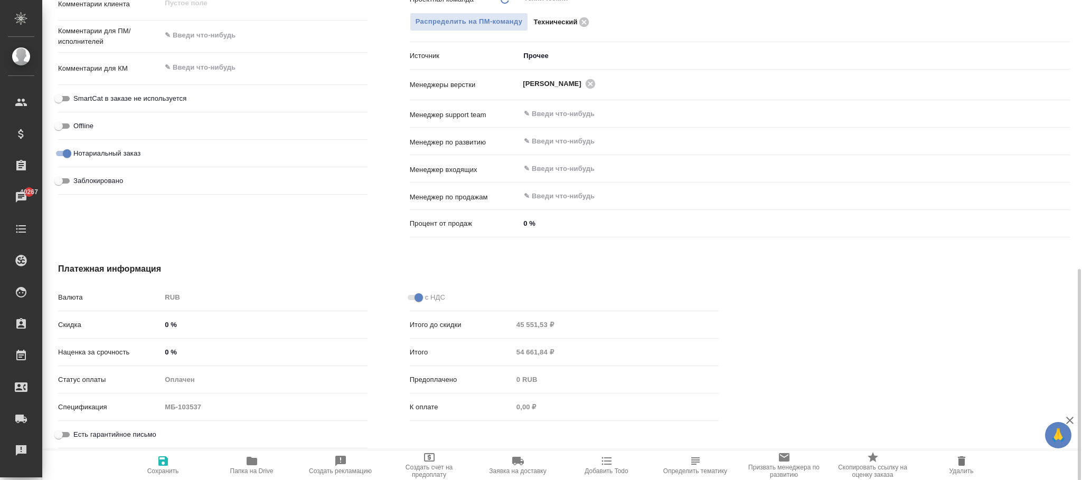
drag, startPoint x: 161, startPoint y: 471, endPoint x: 225, endPoint y: 333, distance: 152.3
click at [160, 466] on span "Сохранить" at bounding box center [163, 465] width 76 height 20
type textarea "x"
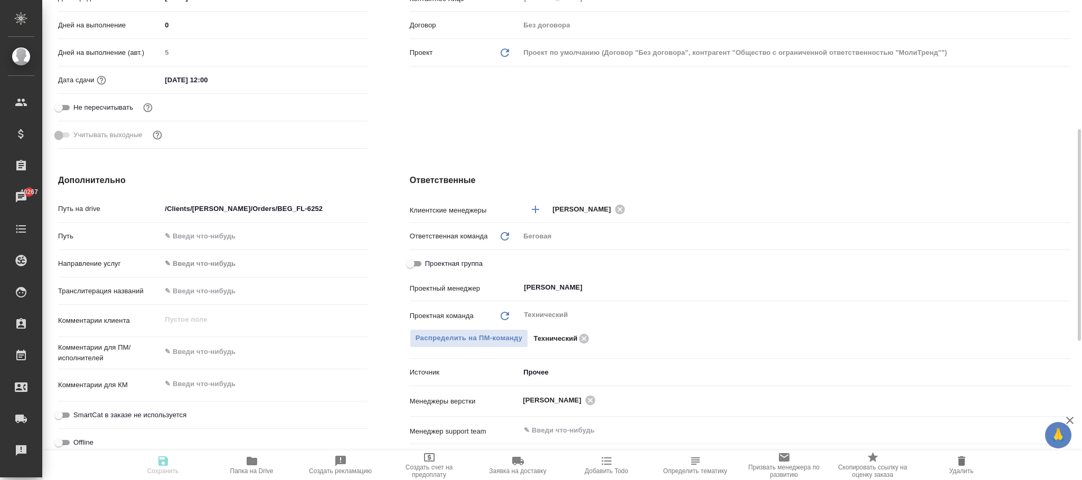
scroll to position [136, 0]
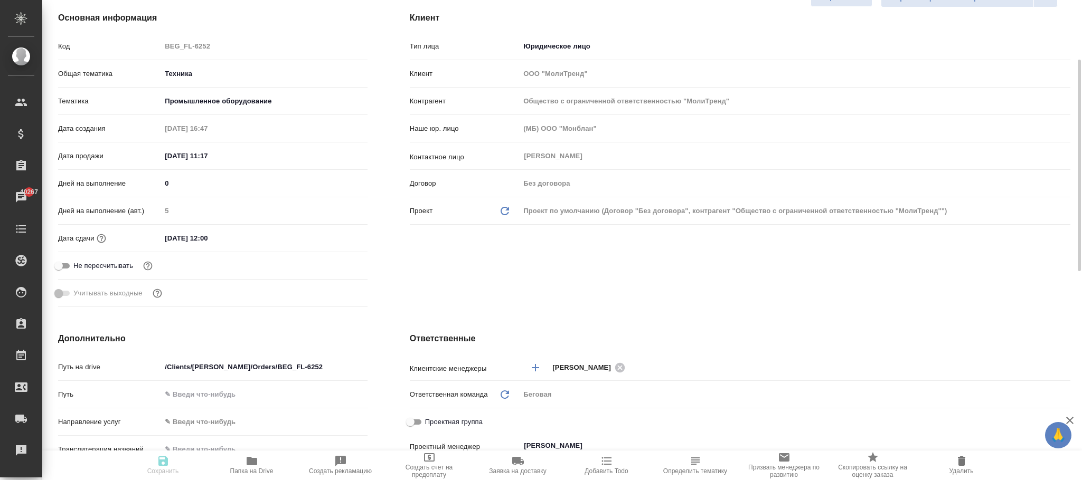
type textarea "x"
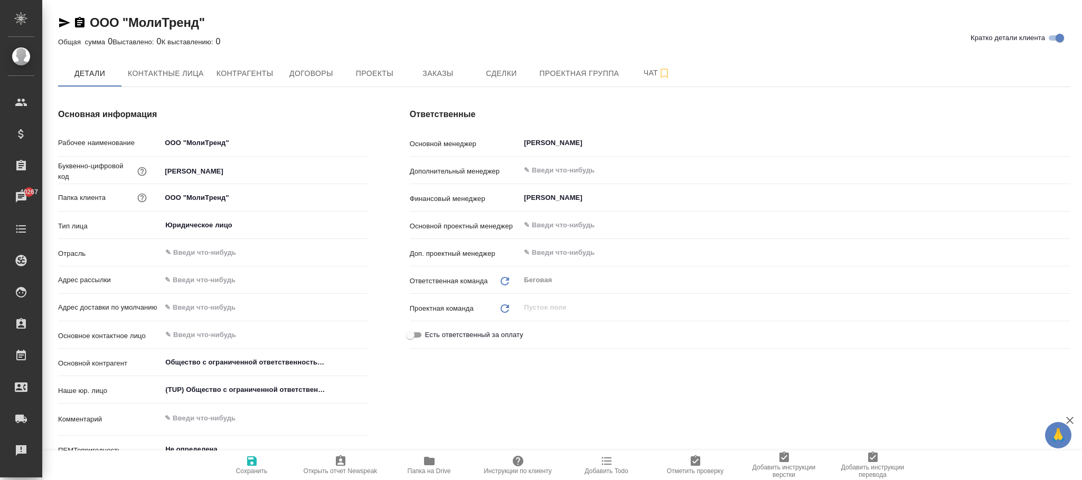
type textarea "x"
click at [437, 472] on span "Папка на Drive" at bounding box center [429, 471] width 43 height 7
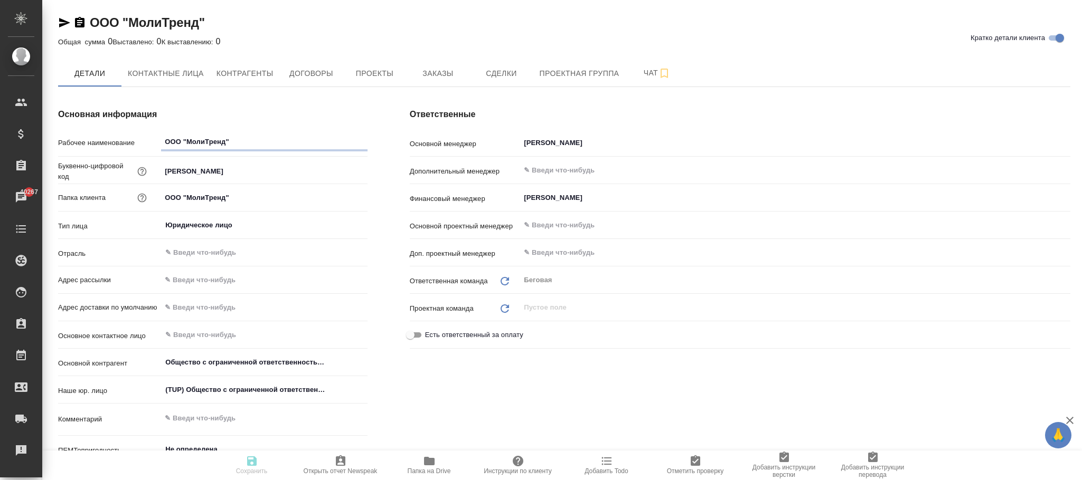
type textarea "x"
click at [434, 466] on icon "button" at bounding box center [429, 461] width 11 height 8
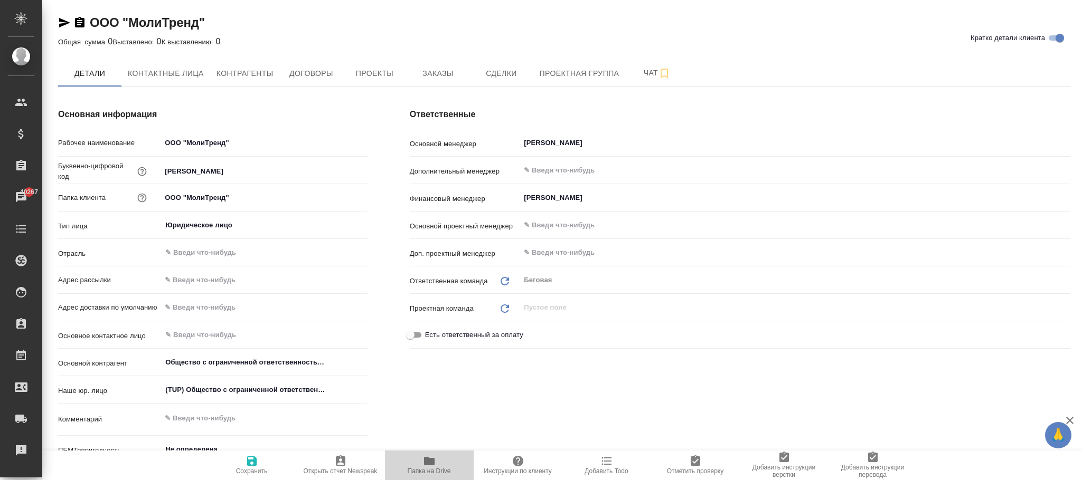
type textarea "x"
drag, startPoint x: 218, startPoint y: 175, endPoint x: 153, endPoint y: 167, distance: 65.4
click at [144, 174] on div "Буквенно-цифровой код Molly" at bounding box center [212, 170] width 309 height 18
drag, startPoint x: 181, startPoint y: 162, endPoint x: 299, endPoint y: 95, distance: 136.4
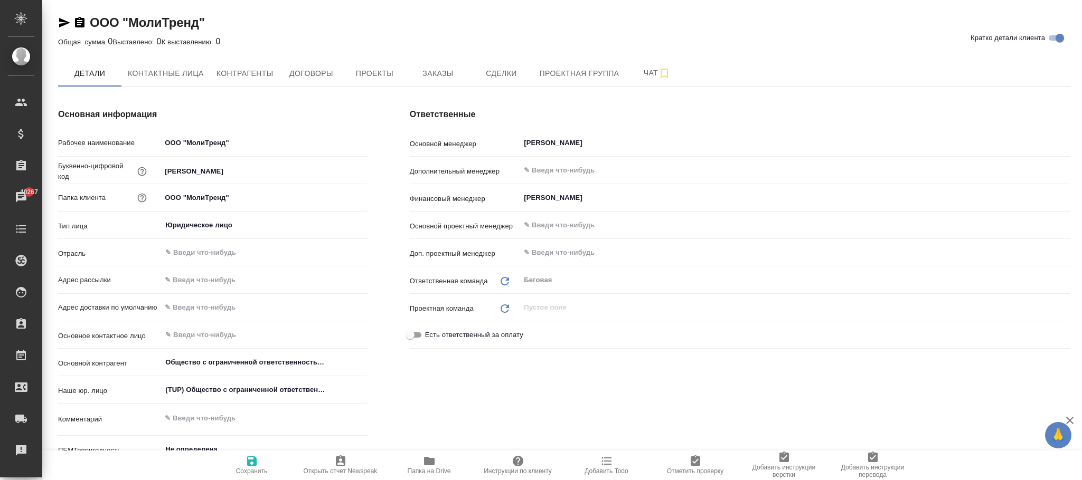
click at [299, 88] on div "Основная информация Рабочее наименование ООО "МолиТренд" Буквенно-цифровой код …" at bounding box center [213, 304] width 352 height 434
drag, startPoint x: 190, startPoint y: 170, endPoint x: 162, endPoint y: 173, distance: 28.6
click at [162, 173] on input "Molly" at bounding box center [264, 171] width 205 height 15
click at [434, 70] on span "Заказы" at bounding box center [437, 73] width 51 height 13
click at [440, 76] on span "Заказы" at bounding box center [437, 73] width 51 height 13
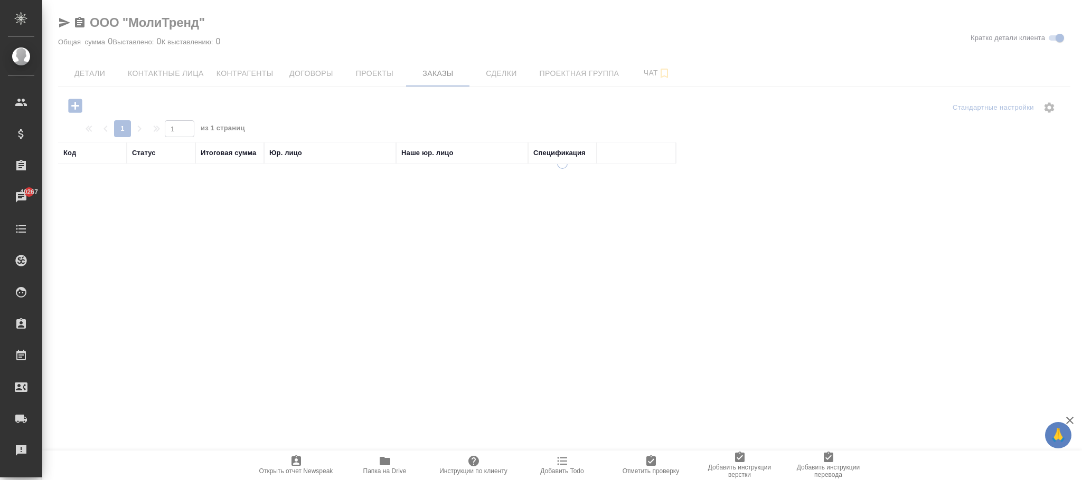
click at [89, 71] on div at bounding box center [562, 240] width 1040 height 480
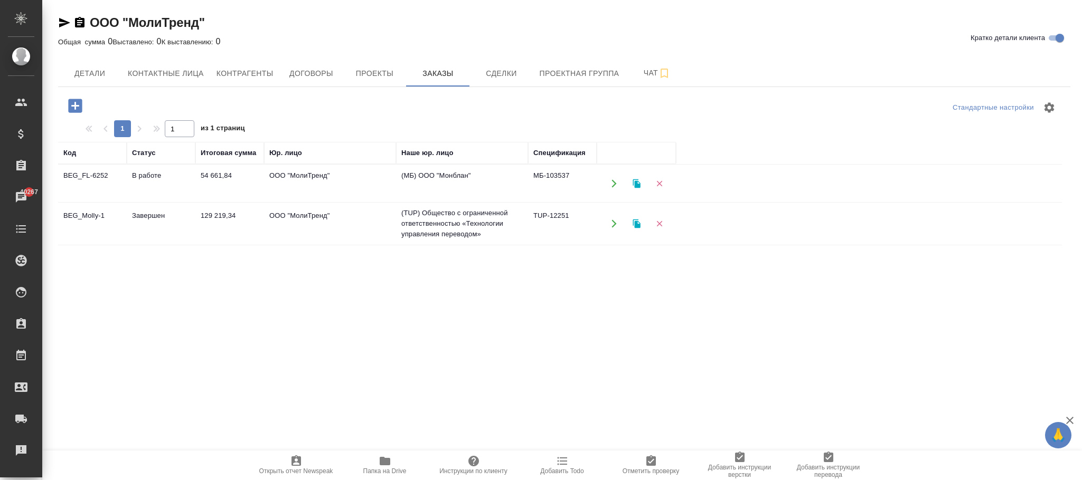
click at [306, 227] on td "ООО "МолиТренд"" at bounding box center [330, 223] width 132 height 37
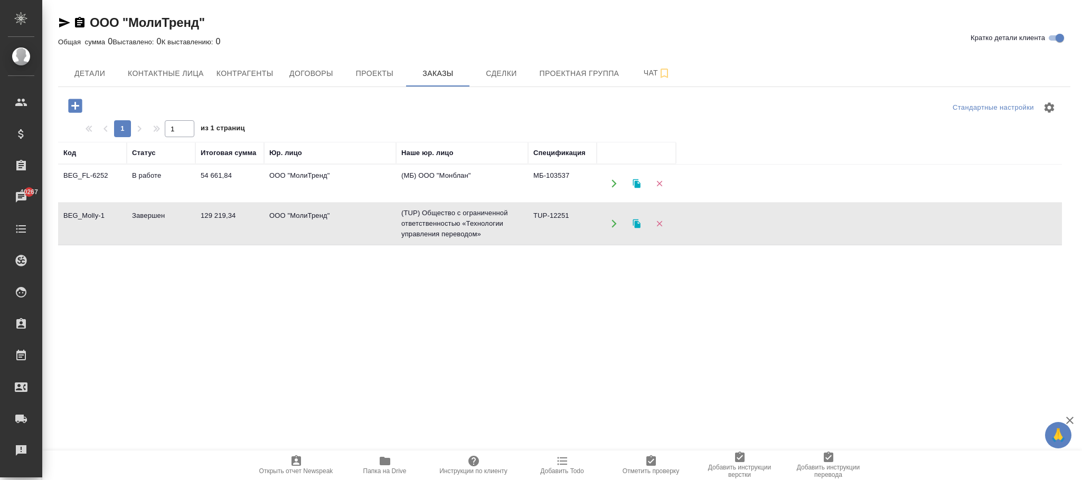
click at [306, 227] on td "ООО "МолиТренд"" at bounding box center [330, 223] width 132 height 37
click at [86, 75] on span "Детали" at bounding box center [89, 73] width 51 height 13
drag, startPoint x: 209, startPoint y: 21, endPoint x: 105, endPoint y: 24, distance: 104.6
click at [105, 24] on div "ООО "МолиТренд" Кратко детали клиента" at bounding box center [564, 22] width 1012 height 17
click at [219, 176] on td "54 661,84" at bounding box center [229, 183] width 69 height 37
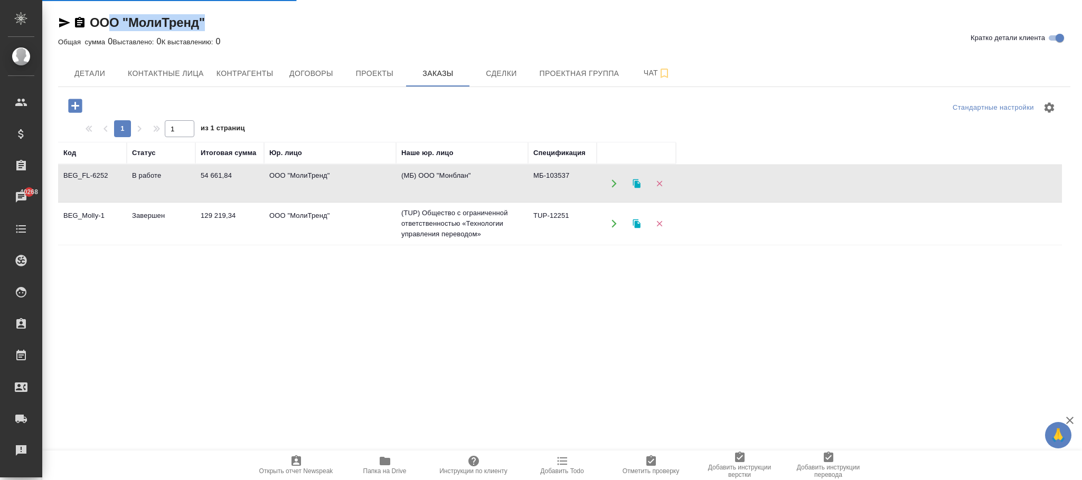
click at [219, 176] on td "54 661,84" at bounding box center [229, 183] width 69 height 37
click at [94, 75] on span "Детали" at bounding box center [89, 73] width 51 height 13
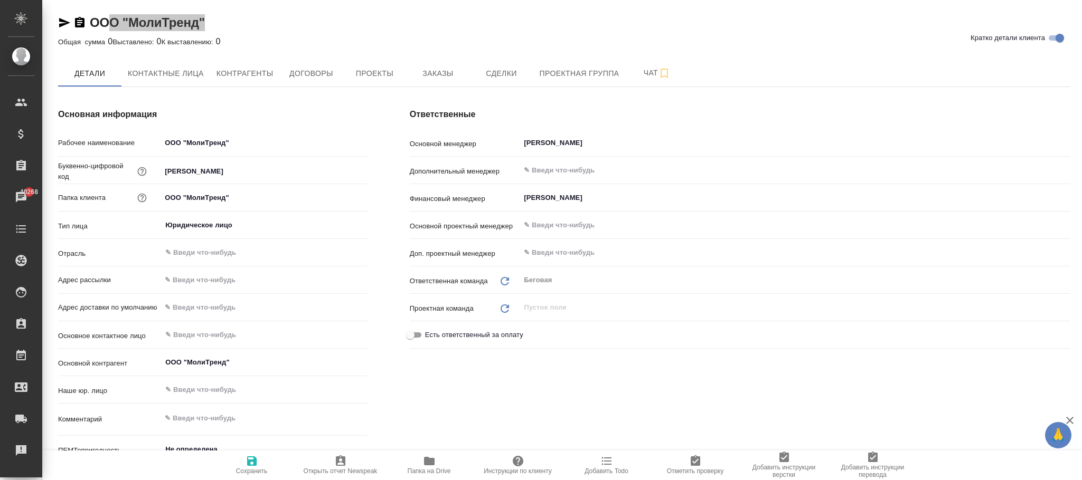
type textarea "x"
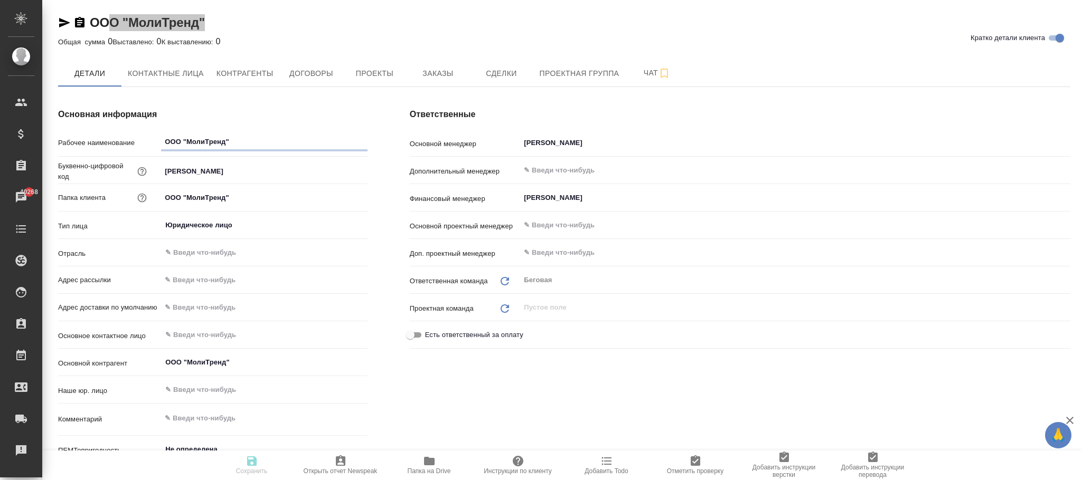
type textarea "x"
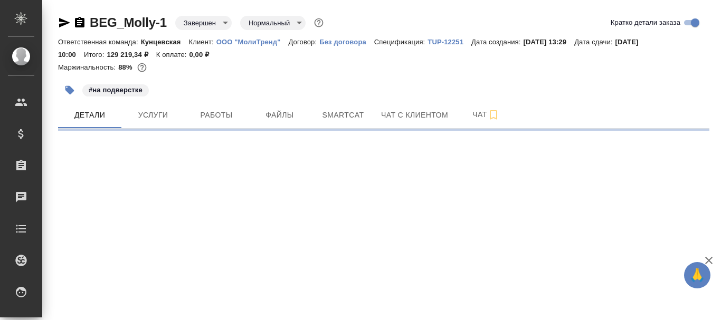
select select "RU"
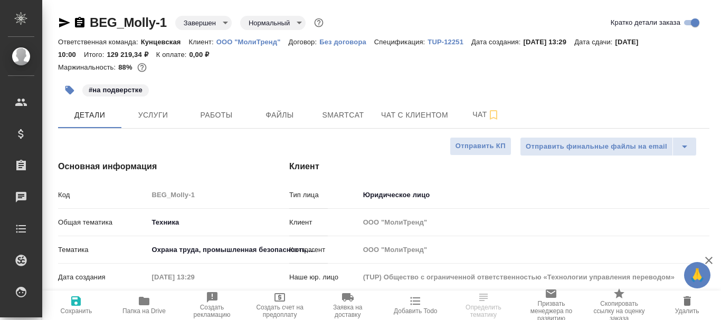
type textarea "x"
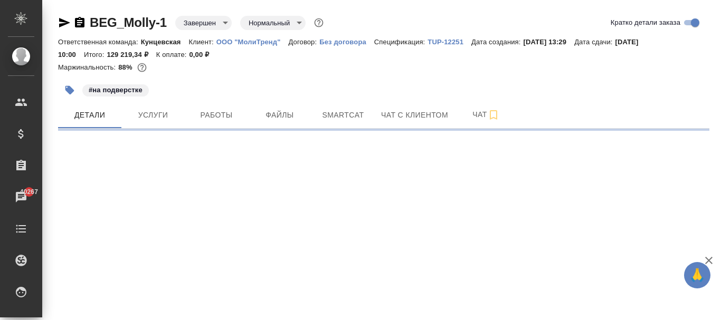
select select "RU"
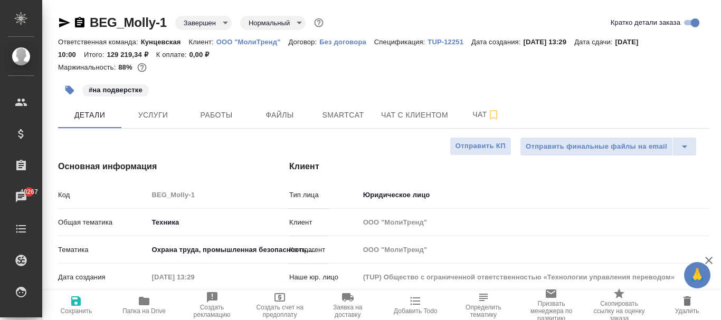
type textarea "x"
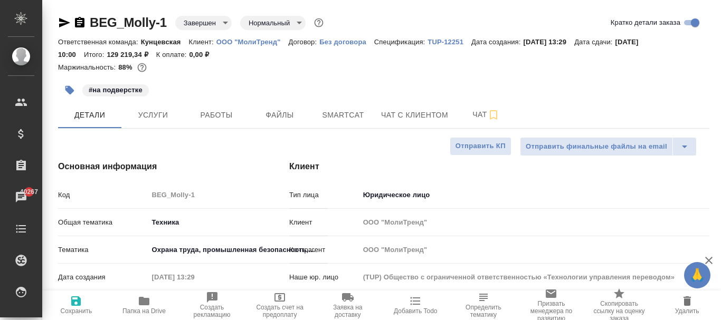
type textarea "x"
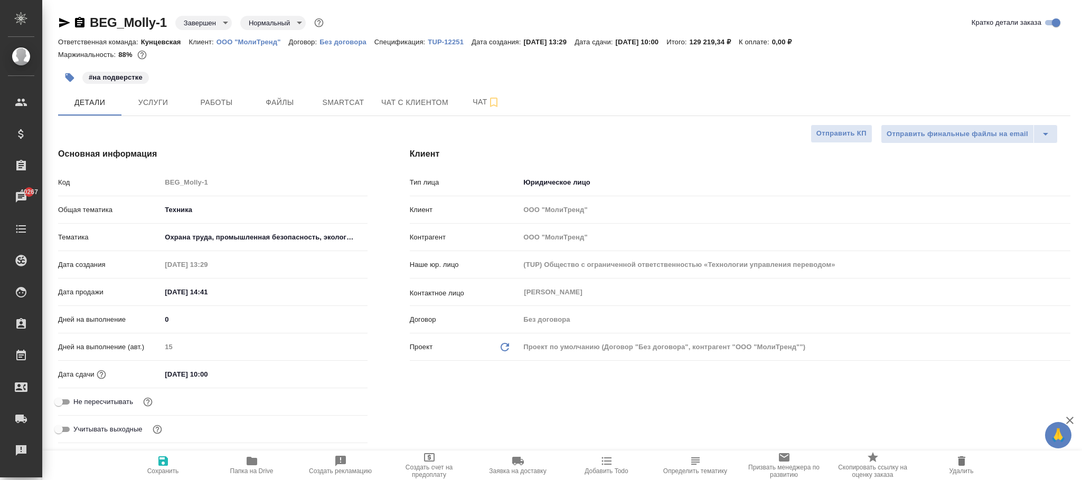
type textarea "x"
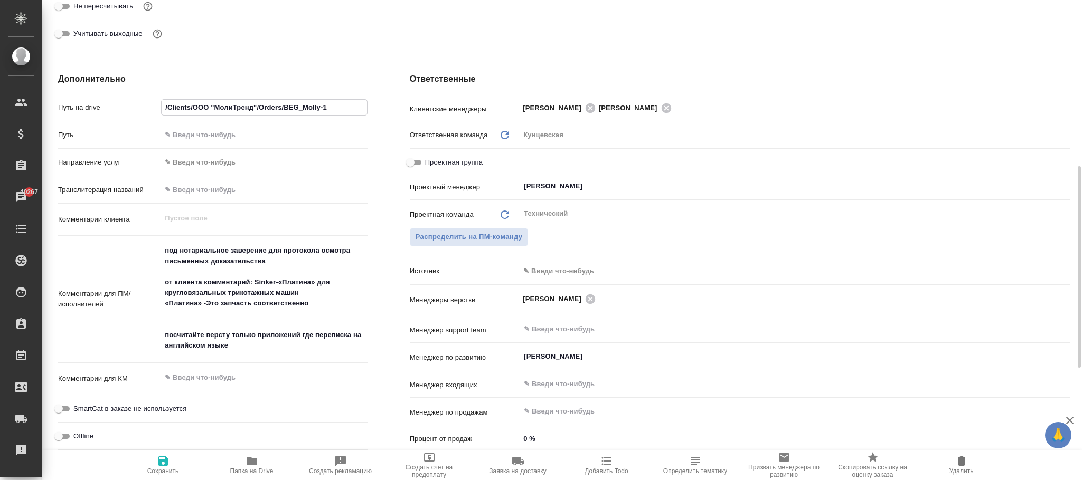
drag, startPoint x: 339, startPoint y: 103, endPoint x: 148, endPoint y: 108, distance: 191.2
click at [148, 108] on div "Путь на drive /Clients/ООО "МолиТренд"/Orders/BEG_Molly-1" at bounding box center [212, 107] width 309 height 18
click at [219, 103] on input "/Clients/ООО "МолиТренд"/Orders/BEG_Molly-1" at bounding box center [264, 107] width 205 height 15
drag, startPoint x: 257, startPoint y: 105, endPoint x: 192, endPoint y: 107, distance: 65.0
click at [192, 107] on input "/Clients/ООО "МолиТренд"/Orders/BEG_Molly-1" at bounding box center [264, 107] width 205 height 15
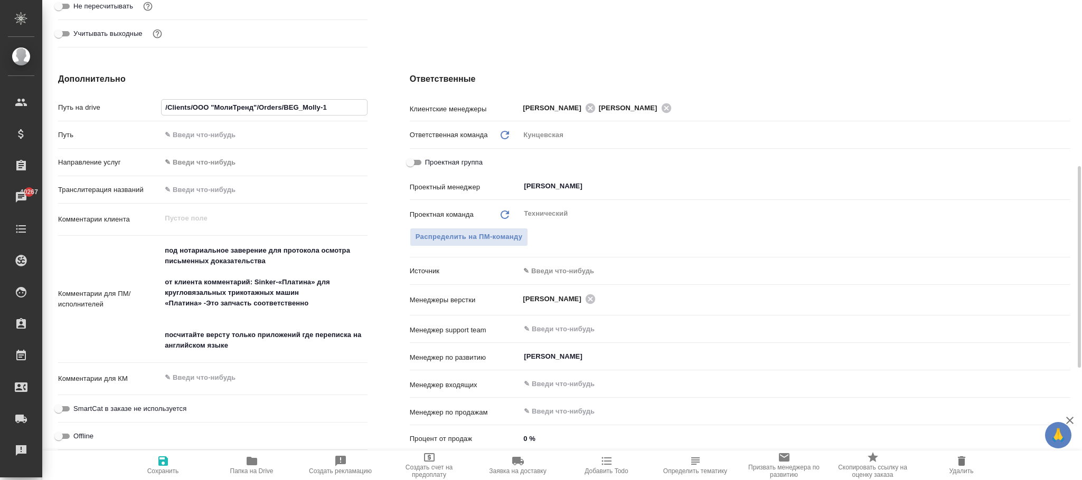
click at [215, 107] on input "/Clients/ООО "МолиТренд"/Orders/BEG_Molly-1" at bounding box center [264, 107] width 205 height 15
type textarea "x"
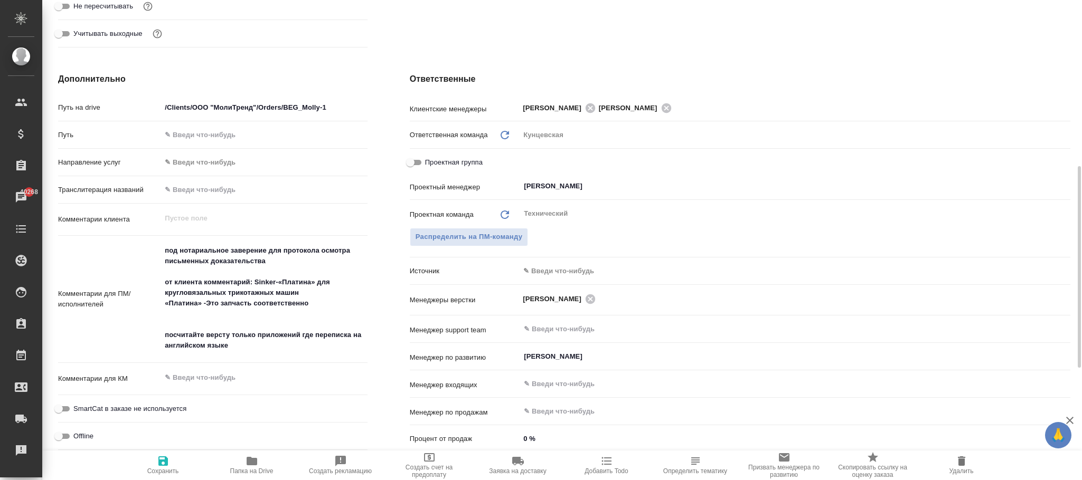
type textarea "x"
drag, startPoint x: 192, startPoint y: 105, endPoint x: 257, endPoint y: 105, distance: 64.9
click at [257, 105] on input "/Clients/ООО "МолиТренд"/Orders/BEG_Molly-1" at bounding box center [264, 107] width 205 height 15
type textarea "x"
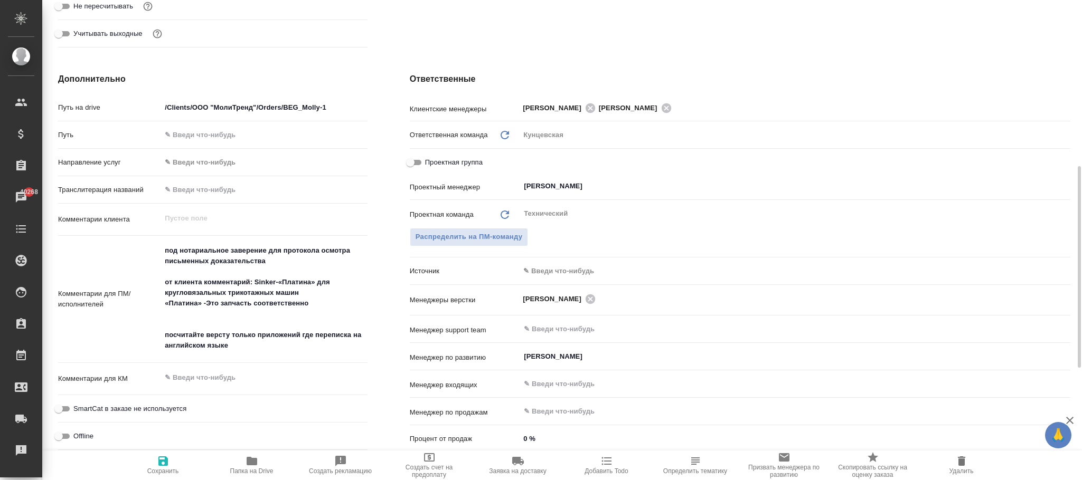
type textarea "x"
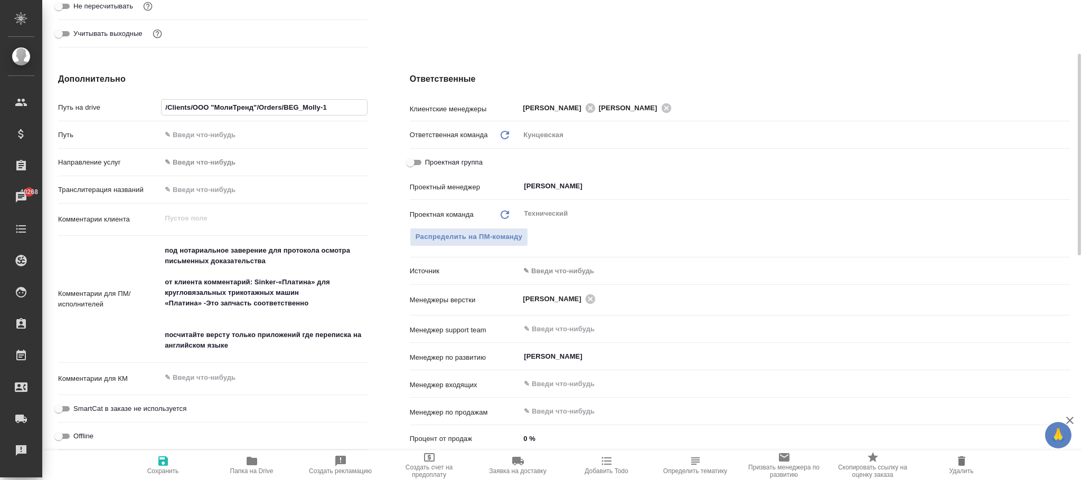
scroll to position [238, 0]
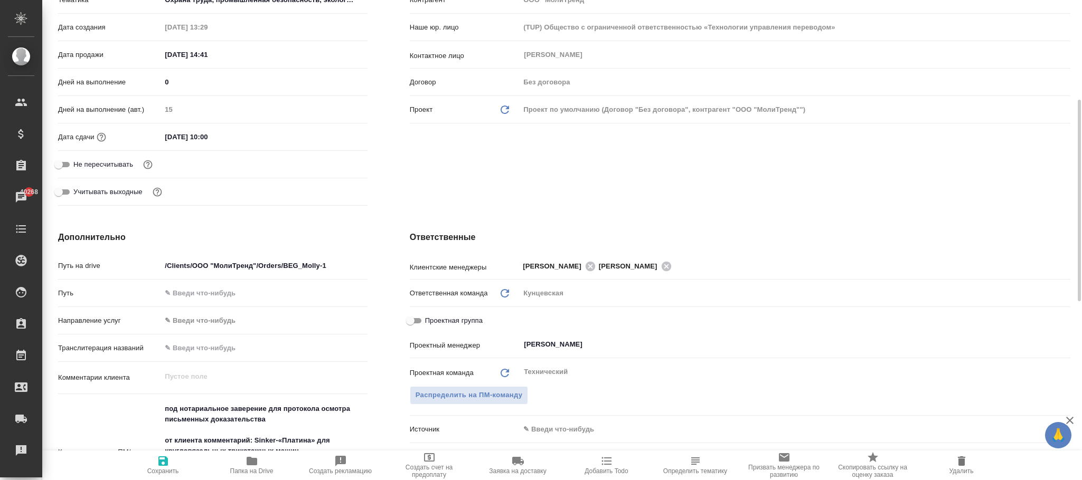
type textarea "x"
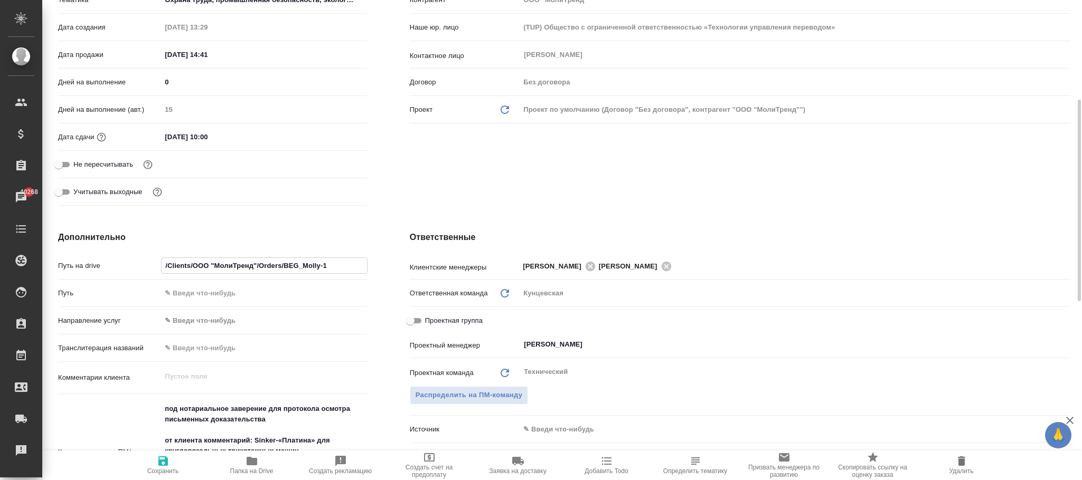
type textarea "x"
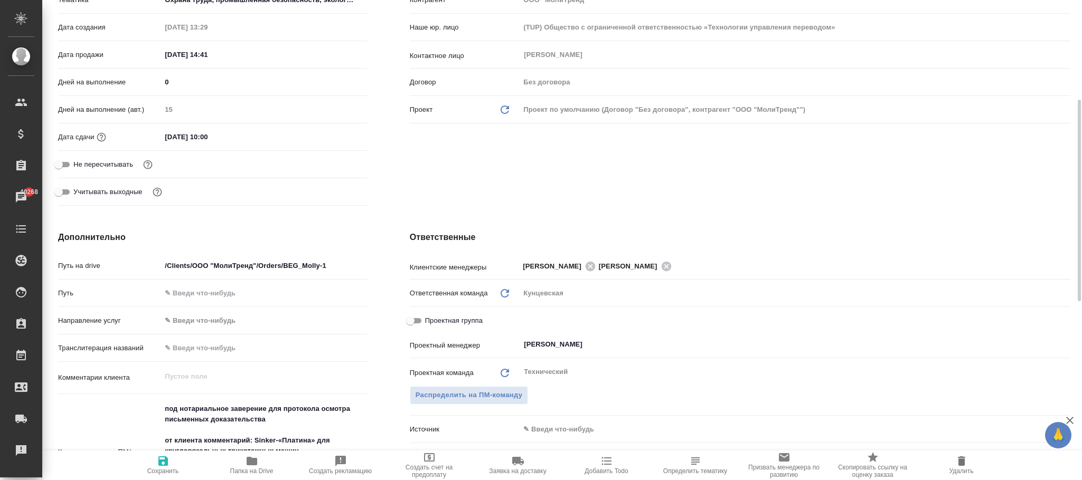
type textarea "x"
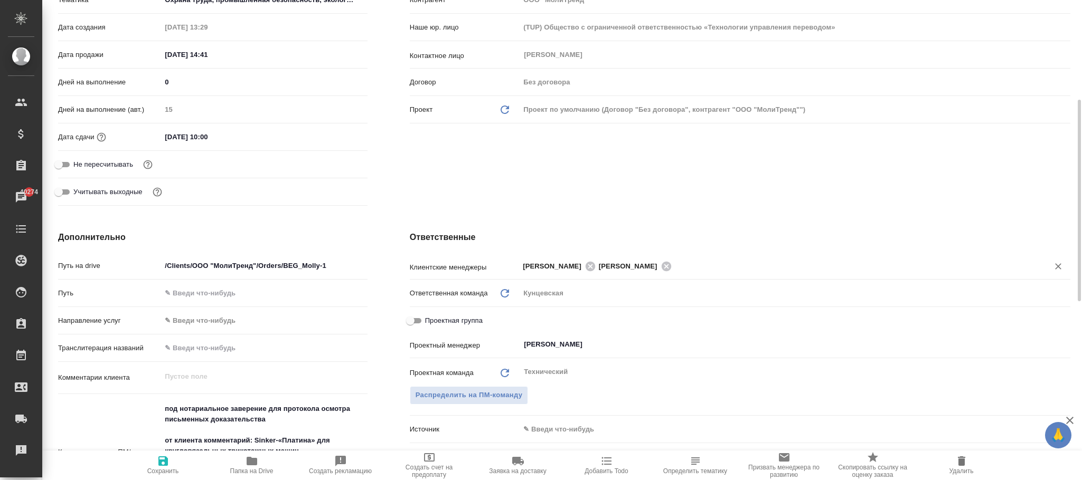
type textarea "x"
drag, startPoint x: 161, startPoint y: 463, endPoint x: 284, endPoint y: 480, distance: 124.2
click span "Сохранить"
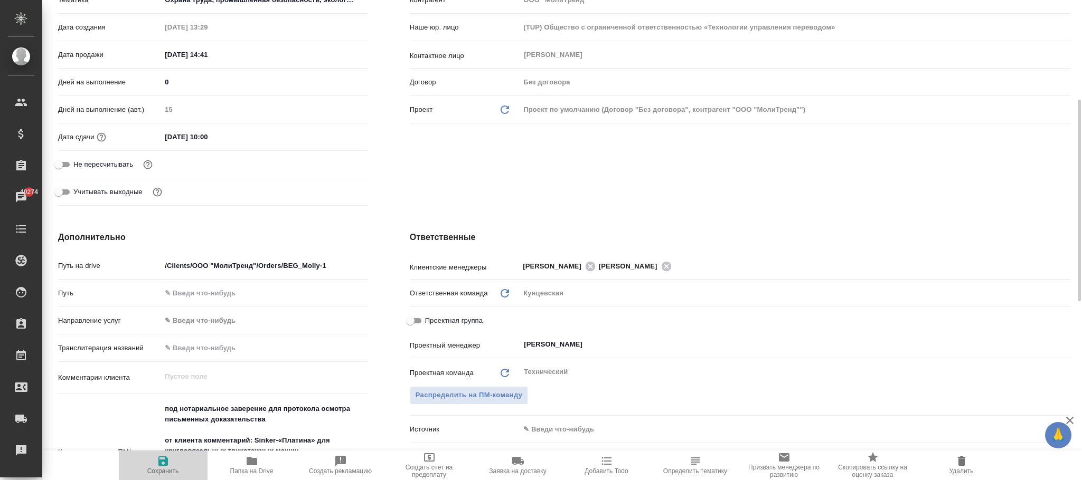
type textarea "x"
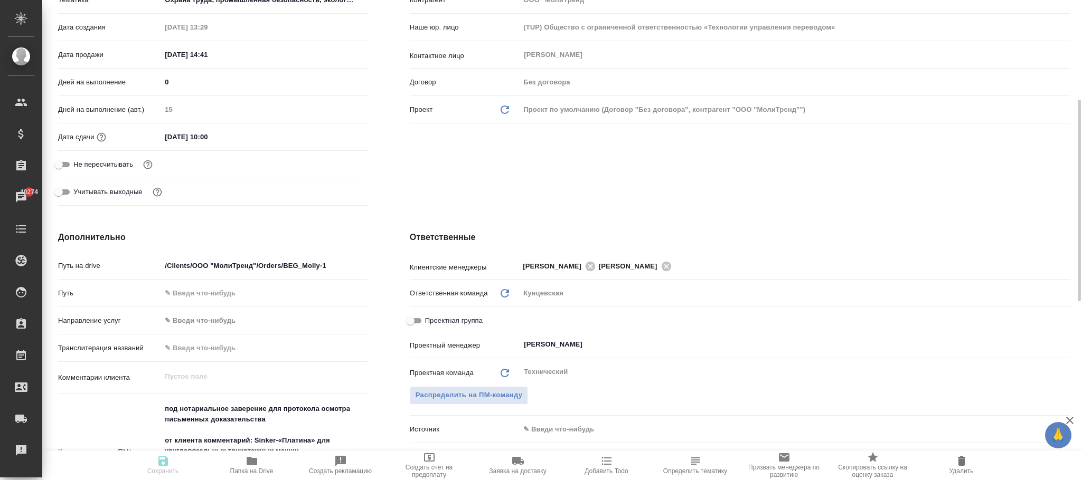
type textarea "x"
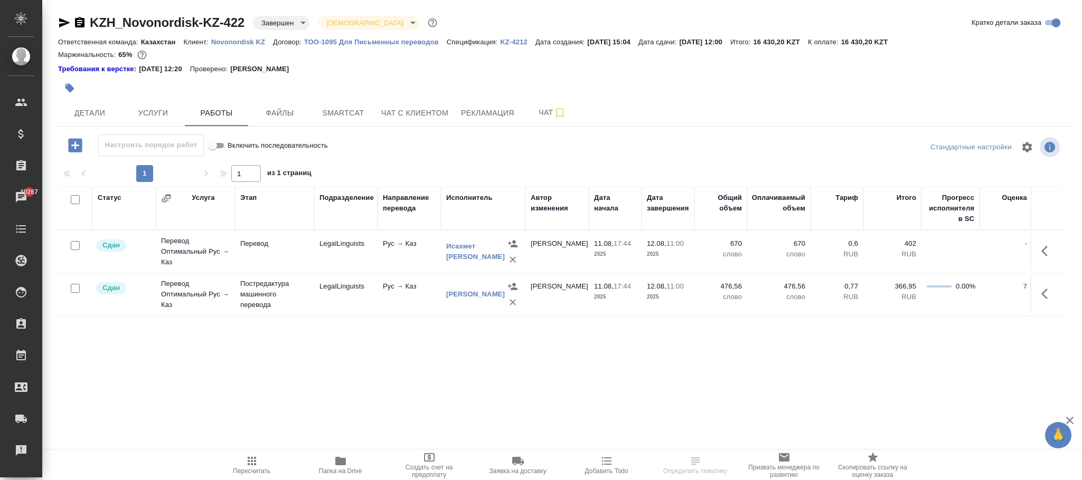
click at [271, 14] on div "KZH_Novonordisk-KZ-422 Завершен closed Святая троица holyTrinity" at bounding box center [248, 22] width 381 height 17
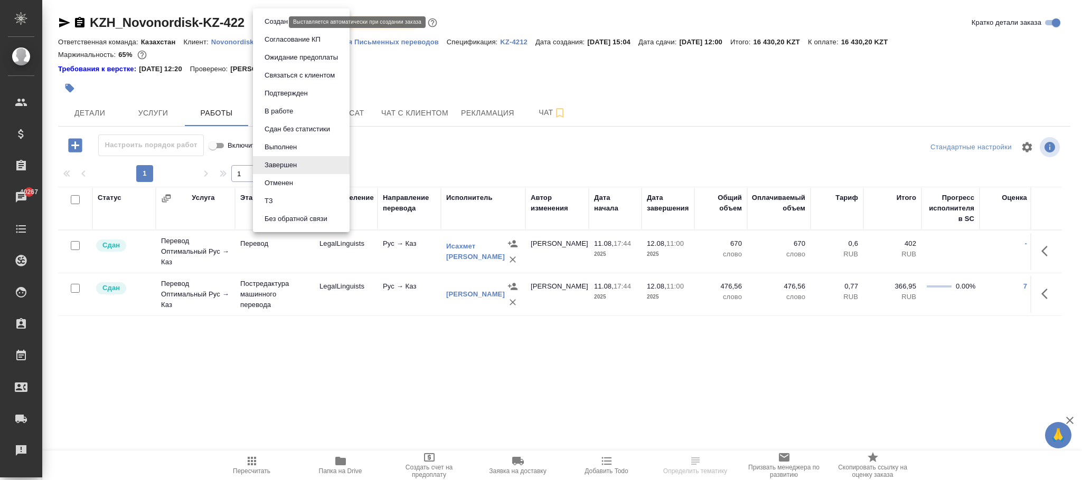
click at [275, 23] on body "🙏 .cls-1 fill:#fff; AWATERA Фокина Наталья n.fokina Клиенты Спецификации Заказы…" at bounding box center [541, 240] width 1082 height 480
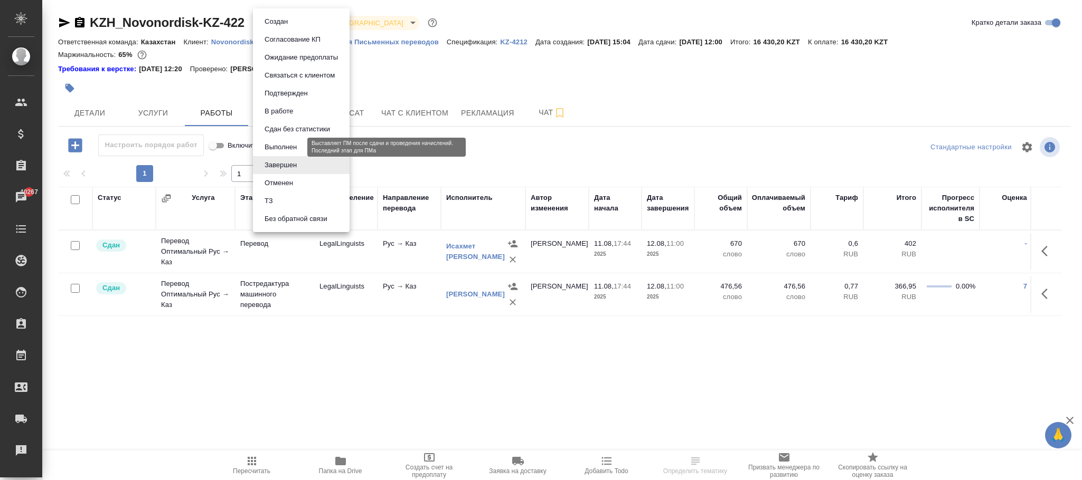
click at [282, 146] on button "Выполнен" at bounding box center [280, 148] width 39 height 12
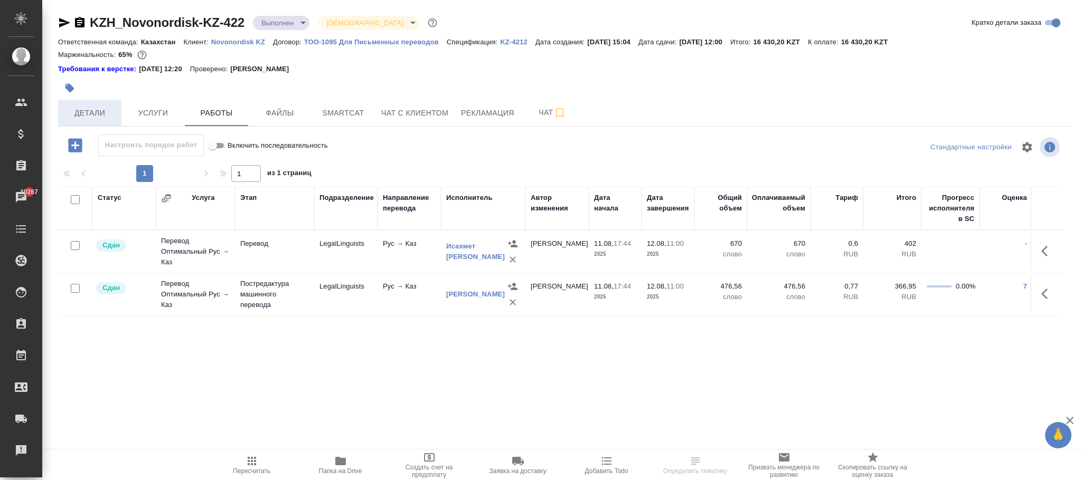
click at [92, 118] on span "Детали" at bounding box center [89, 113] width 51 height 13
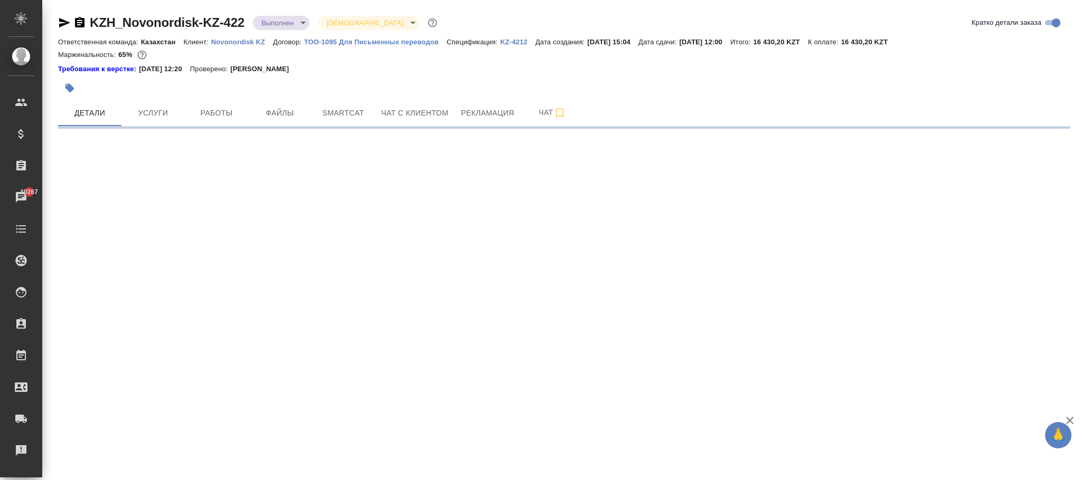
select select "RU"
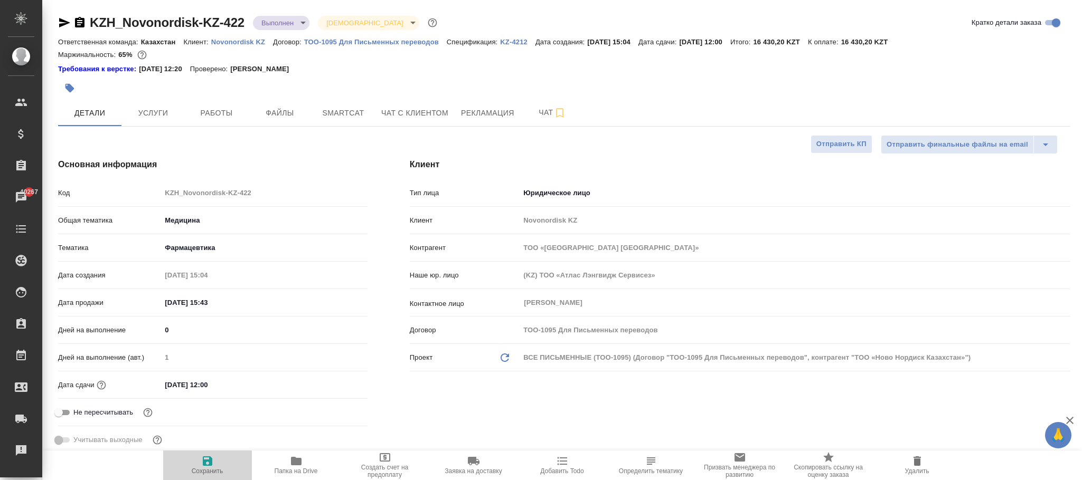
drag, startPoint x: 208, startPoint y: 464, endPoint x: 157, endPoint y: 3, distance: 463.7
click at [208, 463] on icon "button" at bounding box center [207, 461] width 13 height 13
type textarea "x"
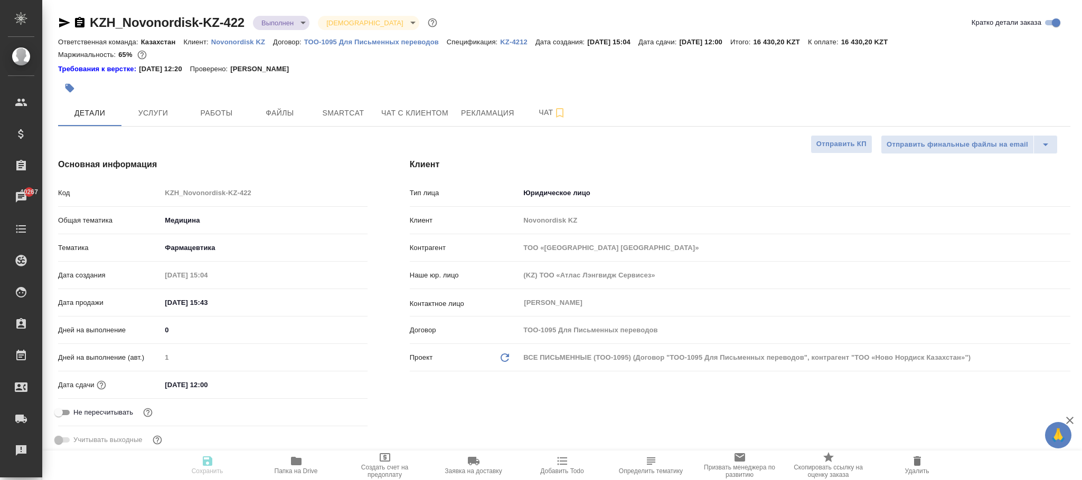
type textarea "x"
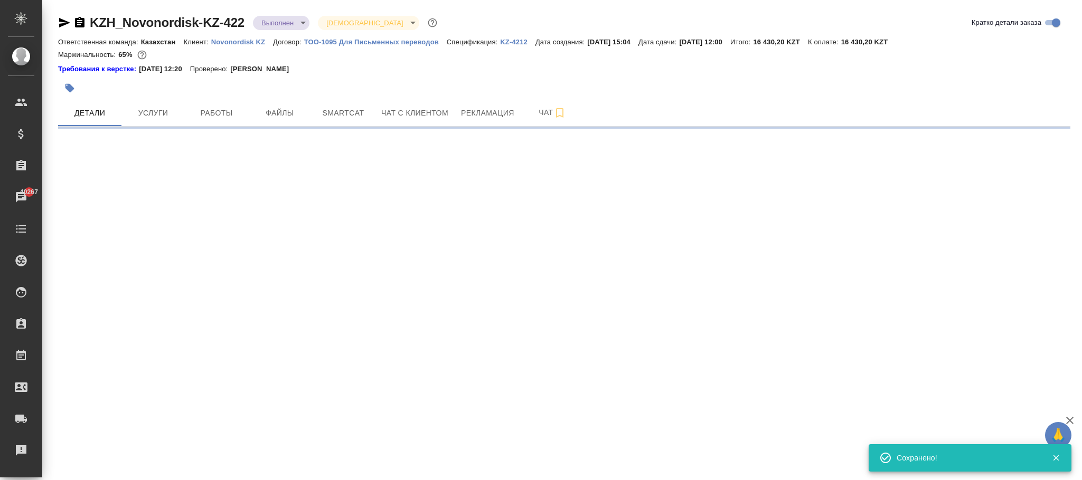
select select "RU"
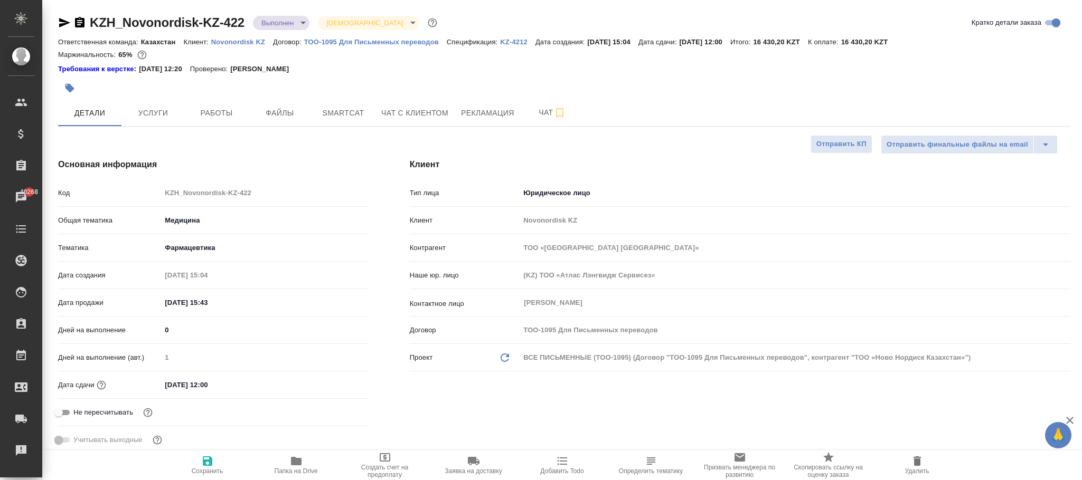
type textarea "x"
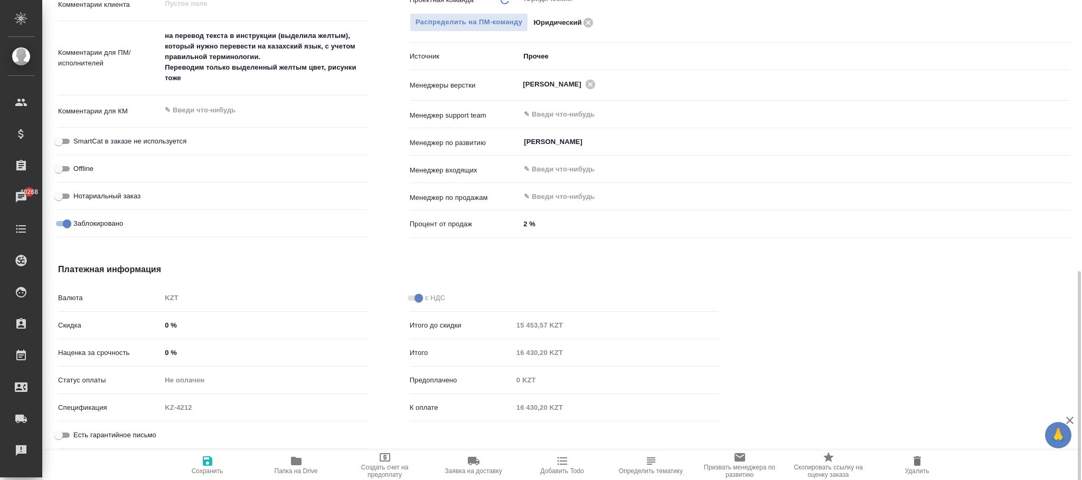
scroll to position [463, 0]
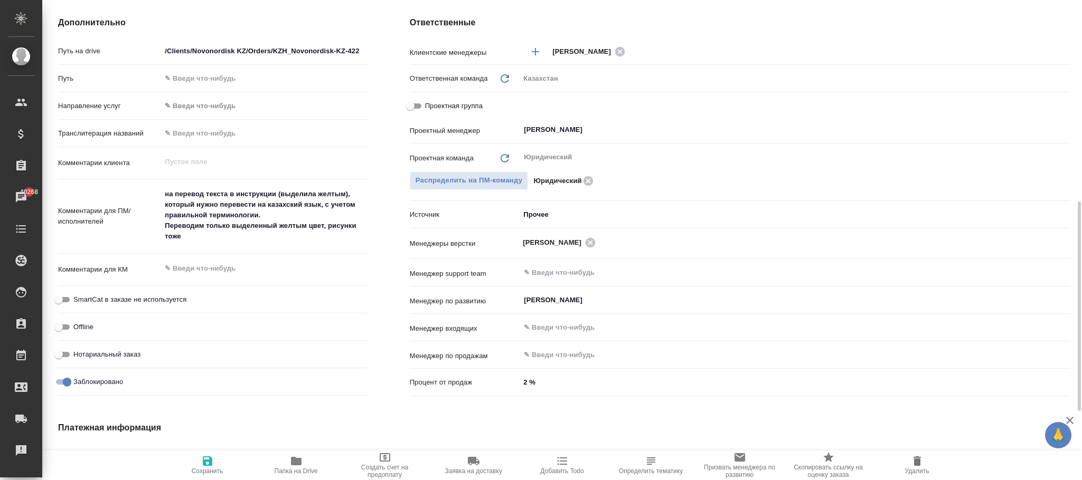
type textarea "x"
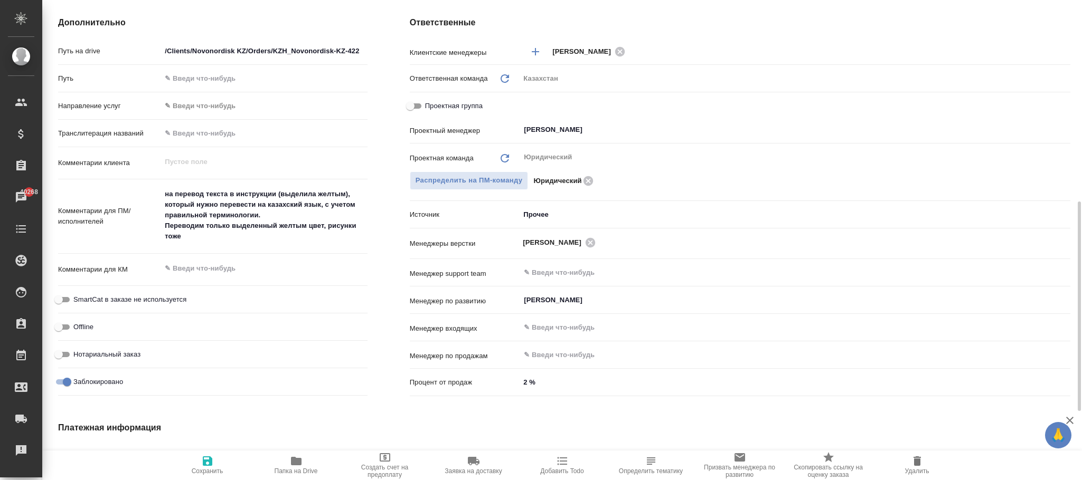
type textarea "x"
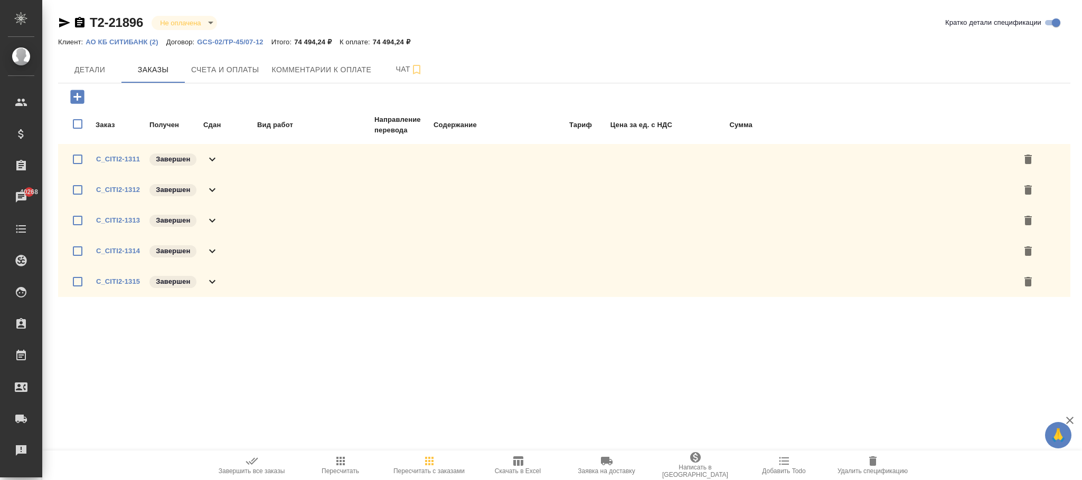
click at [231, 40] on p "GCS-02/TP-45/07-12" at bounding box center [234, 42] width 74 height 8
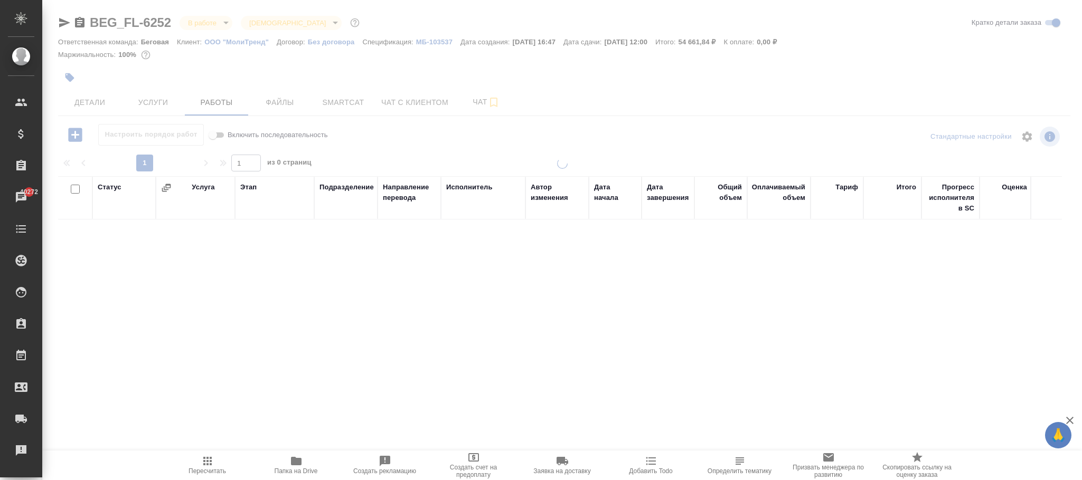
click at [89, 100] on div at bounding box center [562, 220] width 1040 height 441
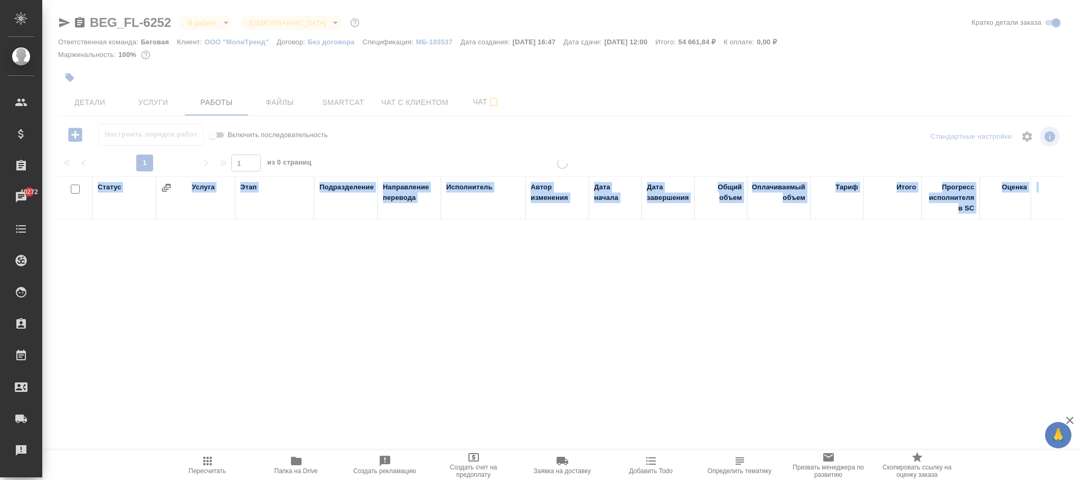
click at [89, 100] on div at bounding box center [562, 220] width 1040 height 441
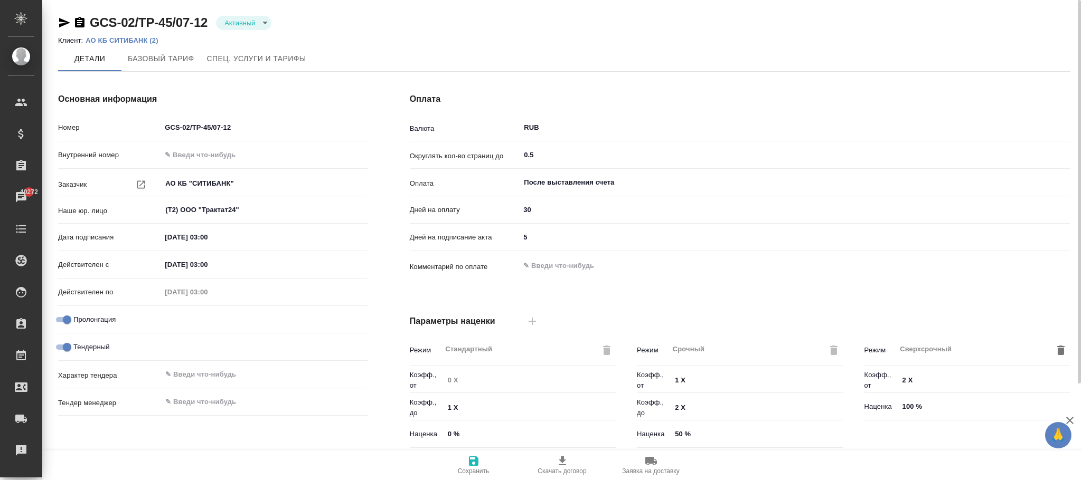
type textarea "x"
type input "ТП Ситибанк"
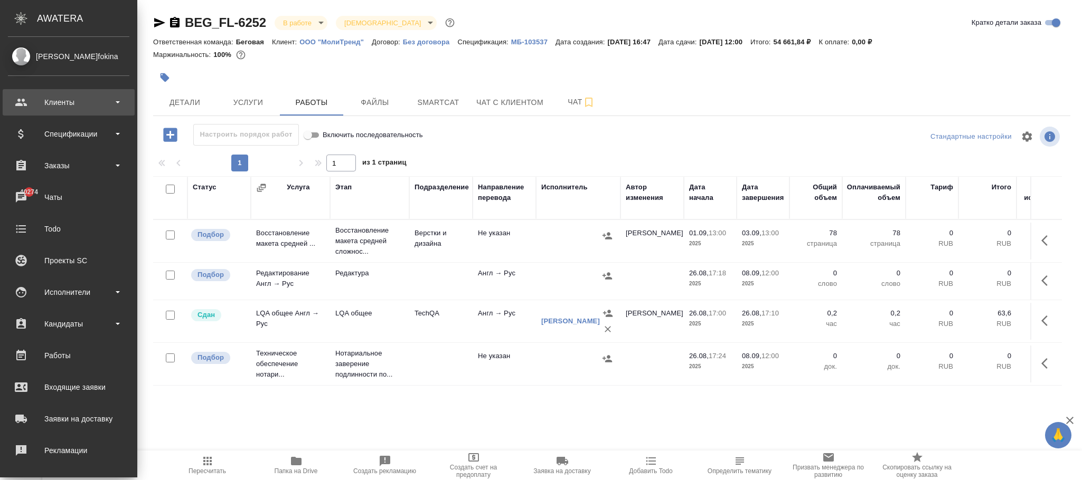
click at [73, 95] on div "Клиенты" at bounding box center [68, 103] width 121 height 16
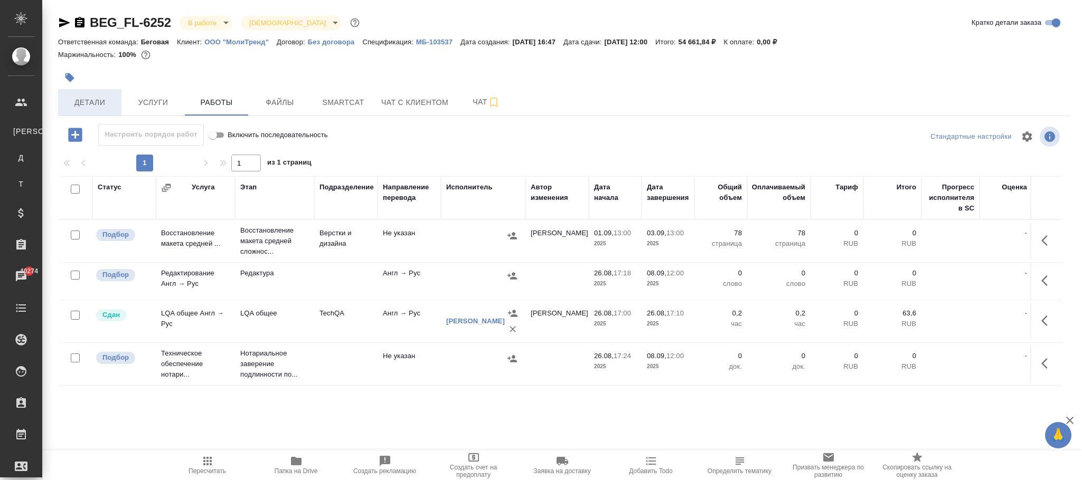
click at [87, 99] on span "Детали" at bounding box center [89, 102] width 51 height 13
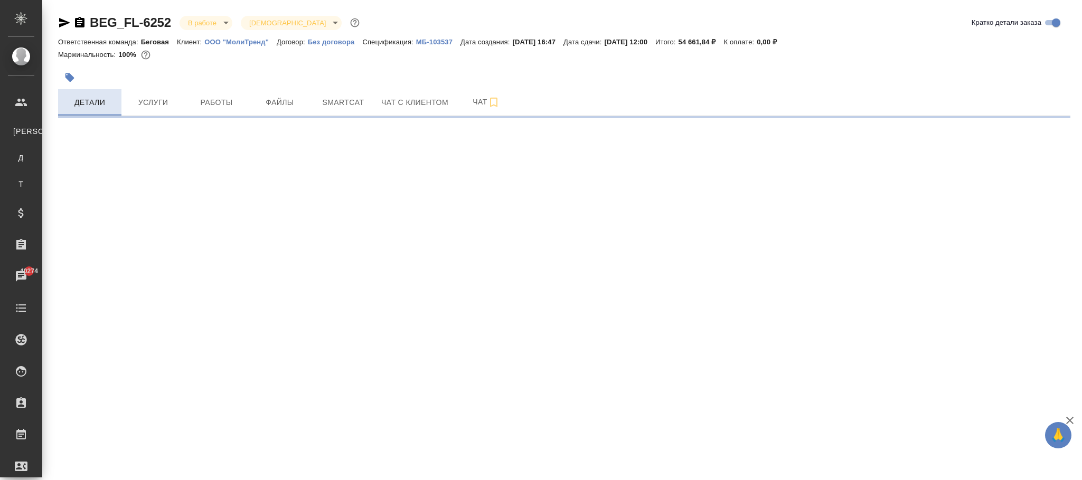
select select "RU"
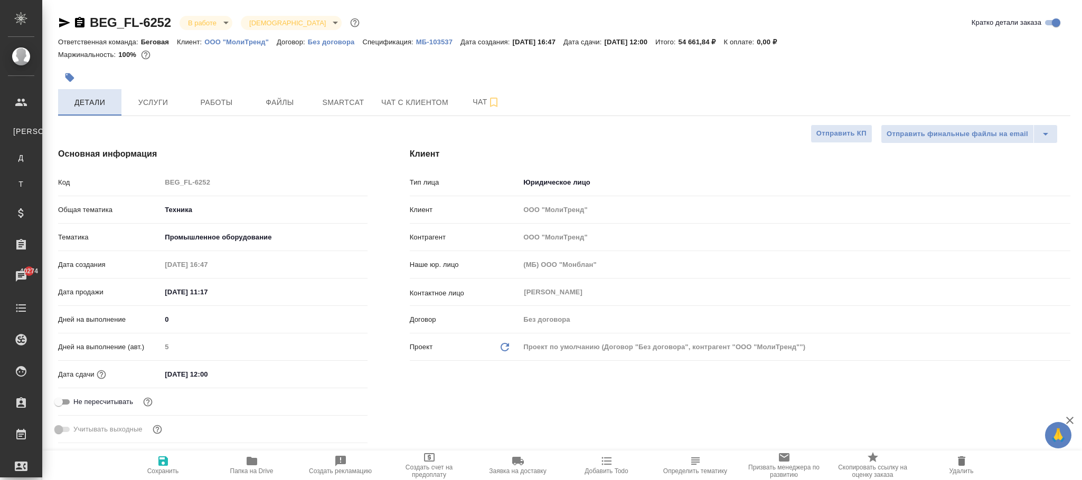
type textarea "x"
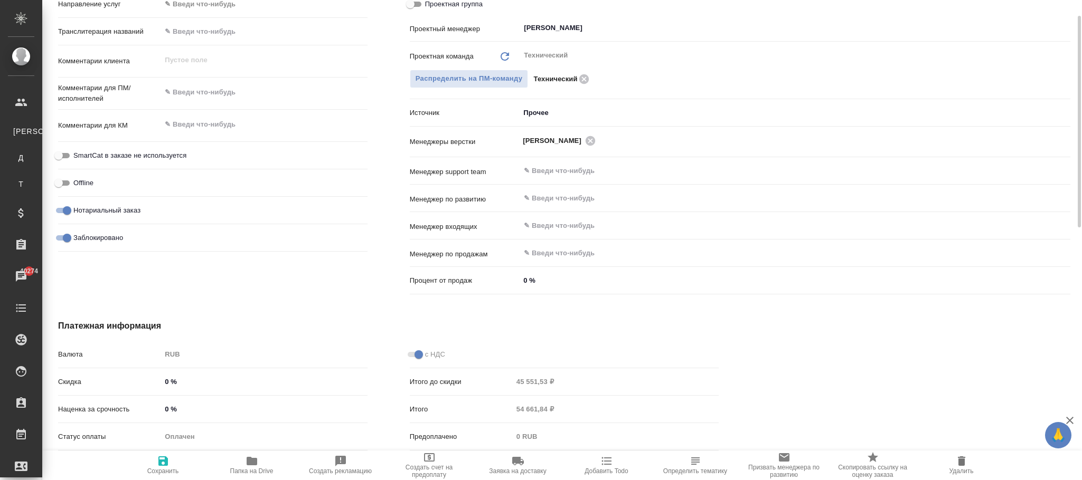
scroll to position [396, 0]
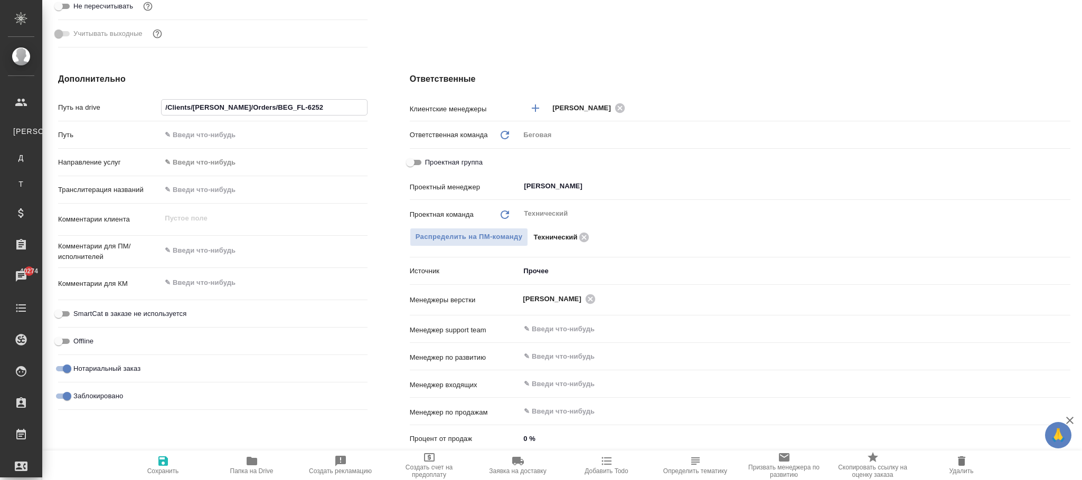
drag, startPoint x: 235, startPoint y: 102, endPoint x: 102, endPoint y: 106, distance: 133.1
click at [102, 106] on div "Путь на drive /Clients/[PERSON_NAME]/Orders/BEG_FL-6252" at bounding box center [212, 107] width 309 height 18
click at [192, 103] on input "/Clients/[PERSON_NAME]/Orders/BEG_FL-6252" at bounding box center [264, 107] width 205 height 15
drag, startPoint x: 208, startPoint y: 105, endPoint x: 194, endPoint y: 105, distance: 14.3
click at [194, 105] on input "/Clients/[PERSON_NAME]/Orders/BEG_FL-6252" at bounding box center [264, 107] width 205 height 15
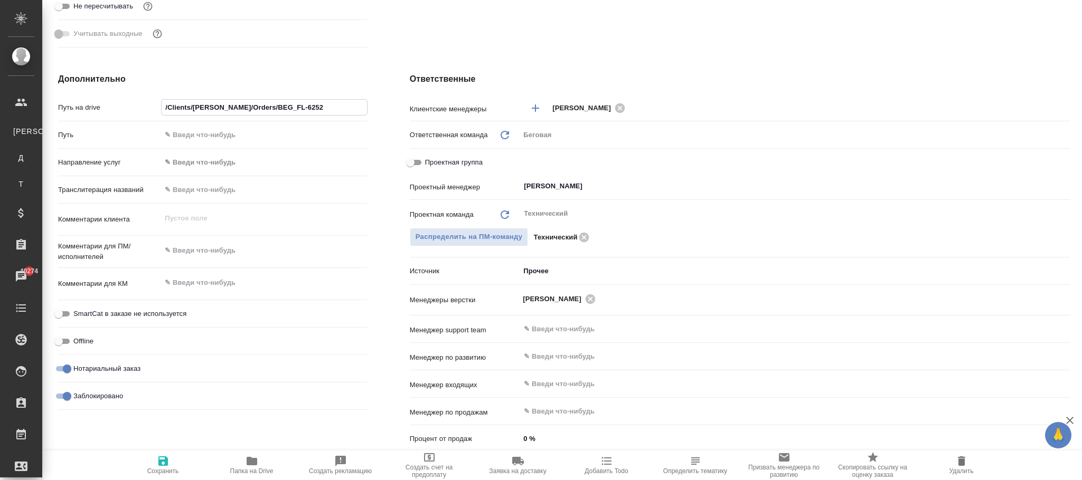
paste input "ООО "МолиТренд""
type input "/Clients/ООО "МолиТренд"/Orders/BEG_FL-6252"
type textarea "x"
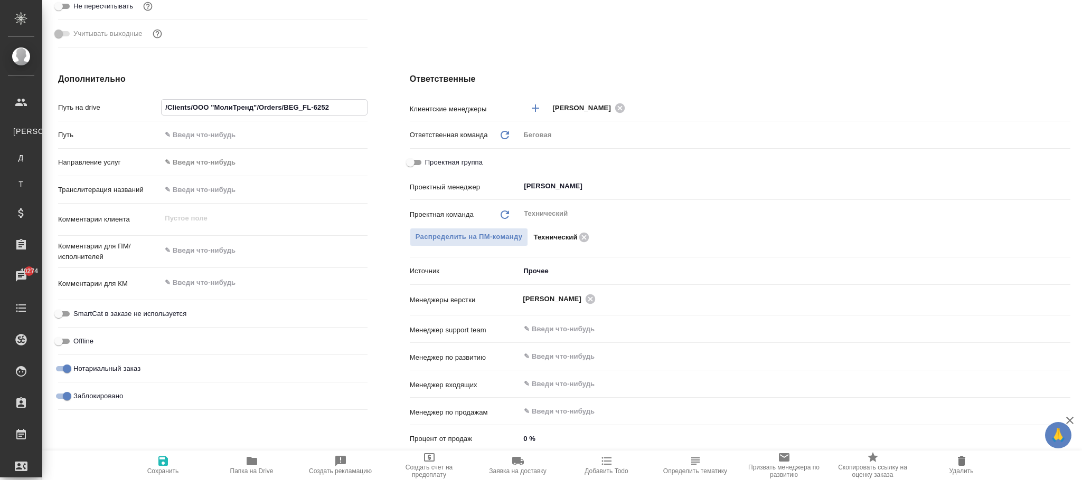
type input "/Clients/ООО "МолиТренд"/Orders/BEG_FL-6252"
drag, startPoint x: 155, startPoint y: 457, endPoint x: 162, endPoint y: 457, distance: 6.9
click at [157, 457] on span "Сохранить" at bounding box center [163, 465] width 76 height 20
type textarea "x"
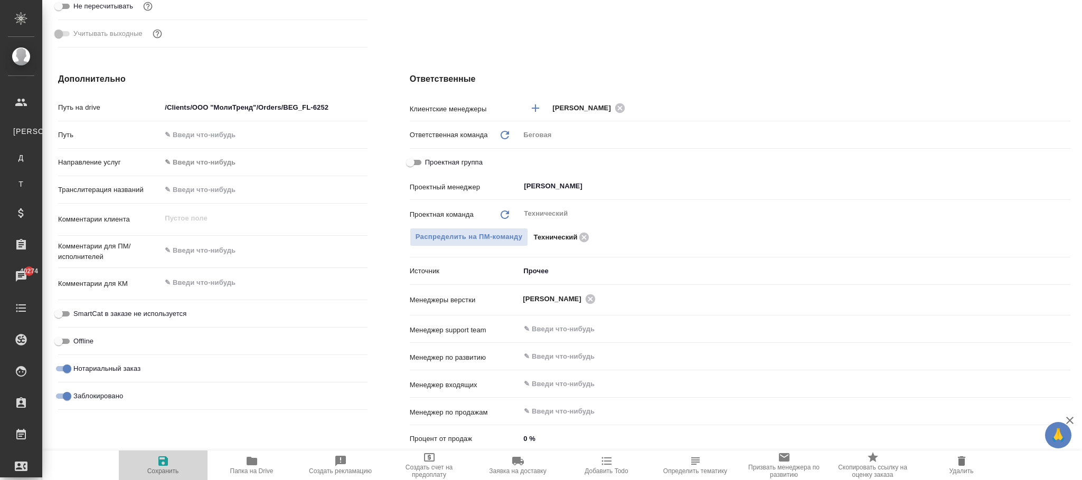
type textarea "x"
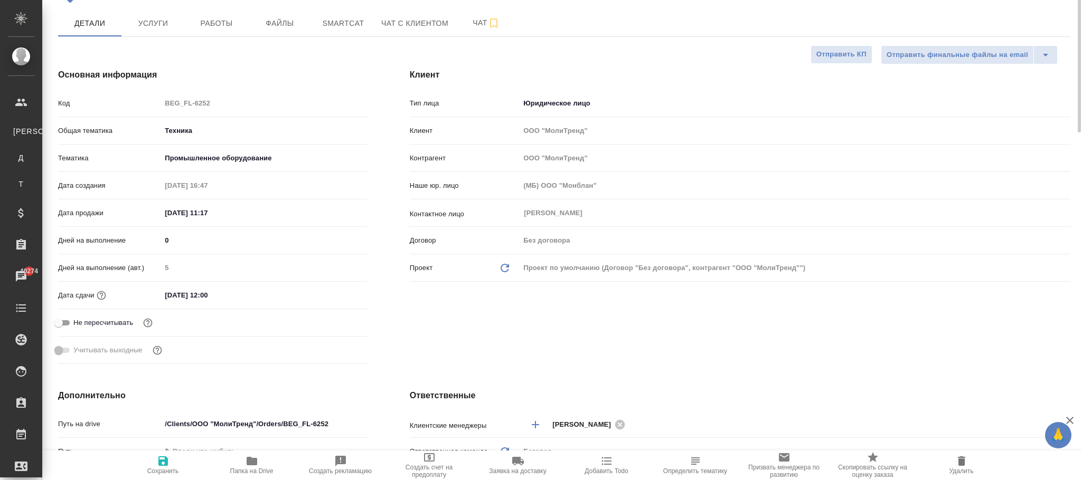
scroll to position [0, 0]
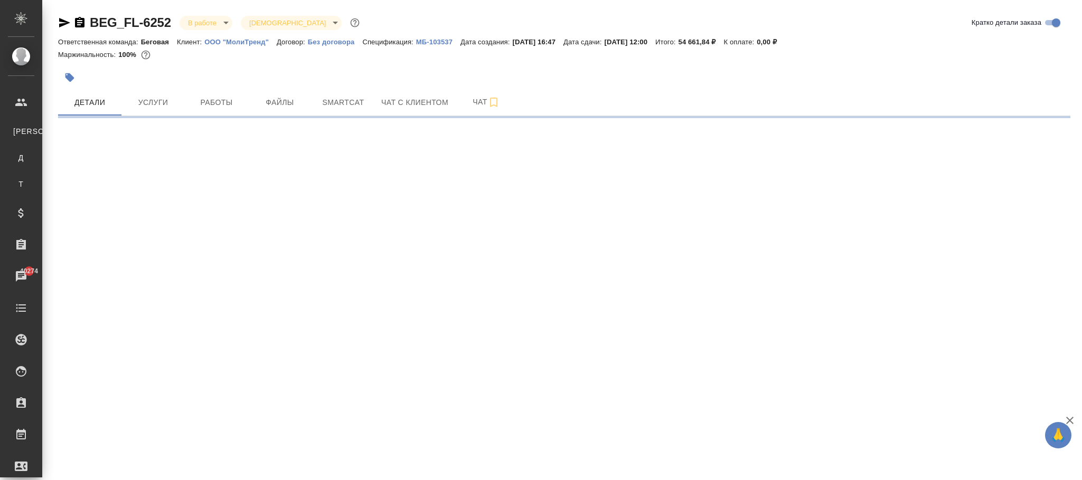
select select "RU"
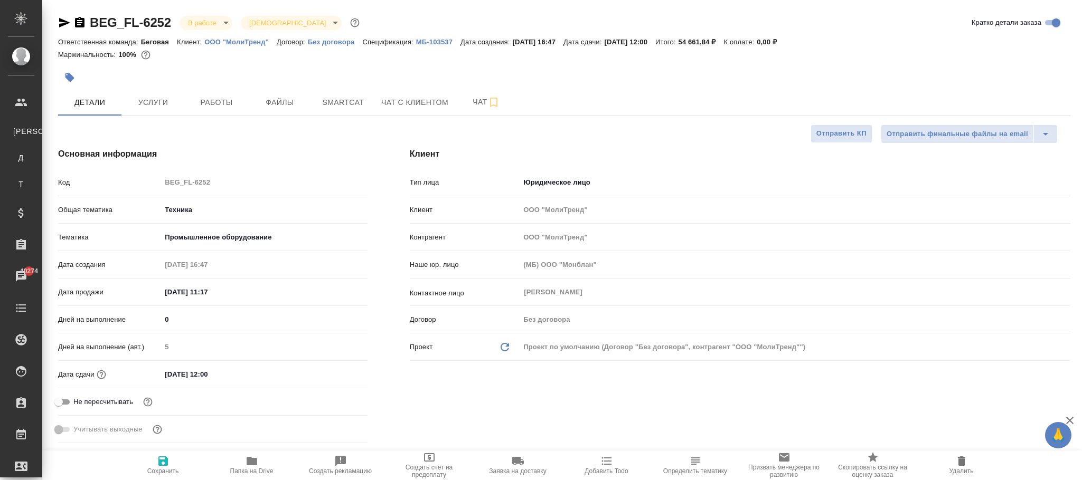
type textarea "x"
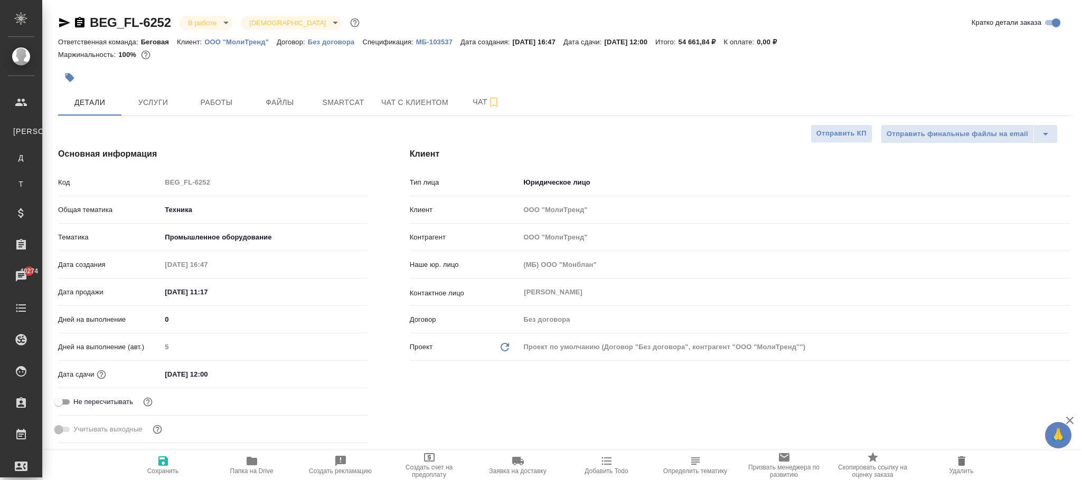
type textarea "x"
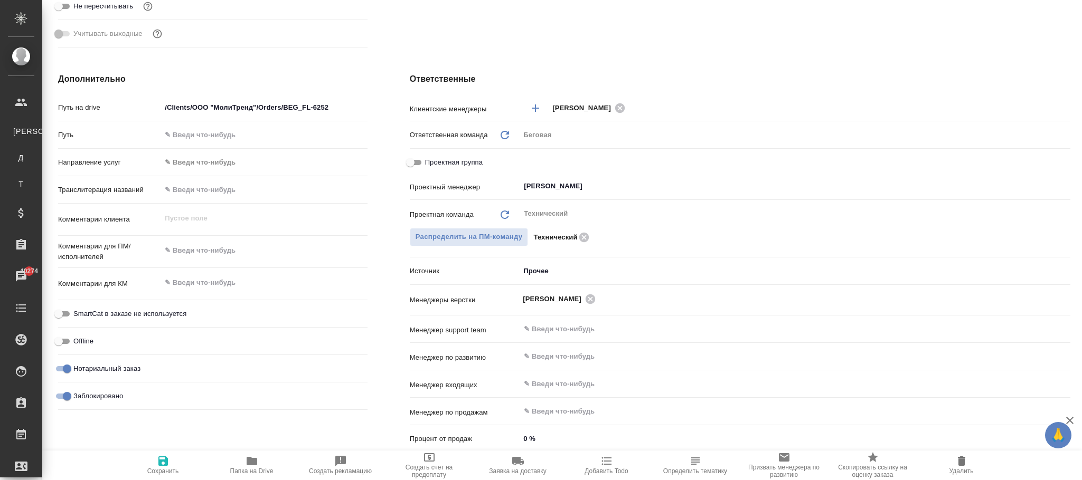
scroll to position [623, 0]
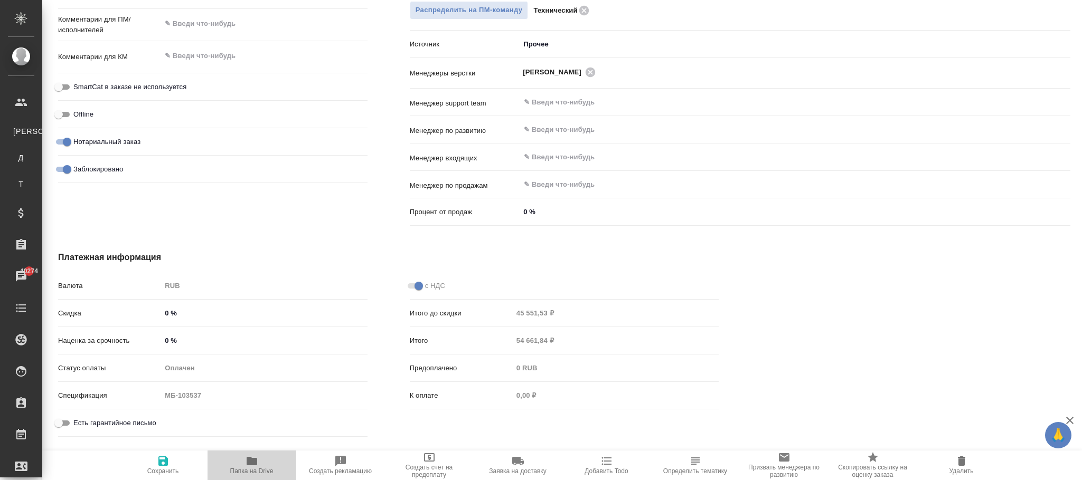
click at [254, 460] on icon "button" at bounding box center [252, 461] width 11 height 8
type textarea "x"
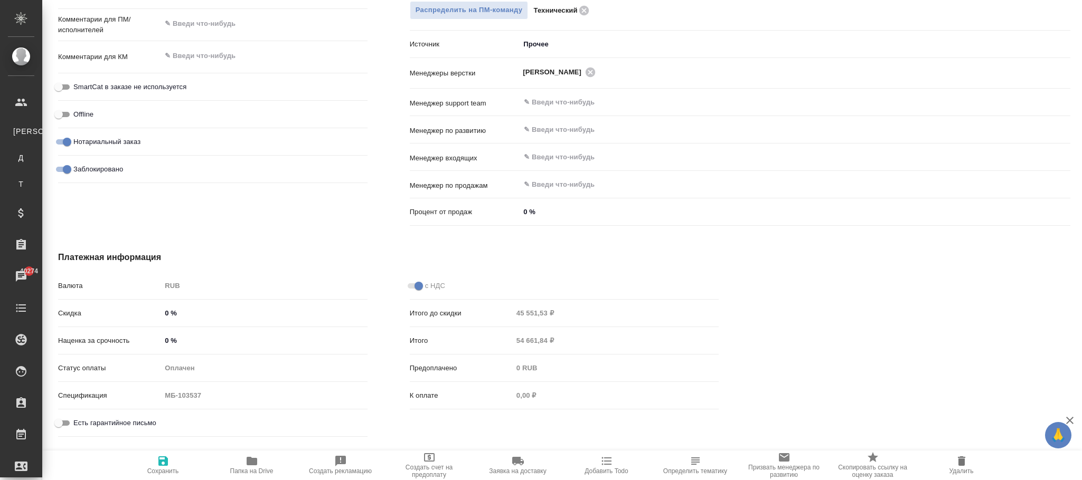
type textarea "x"
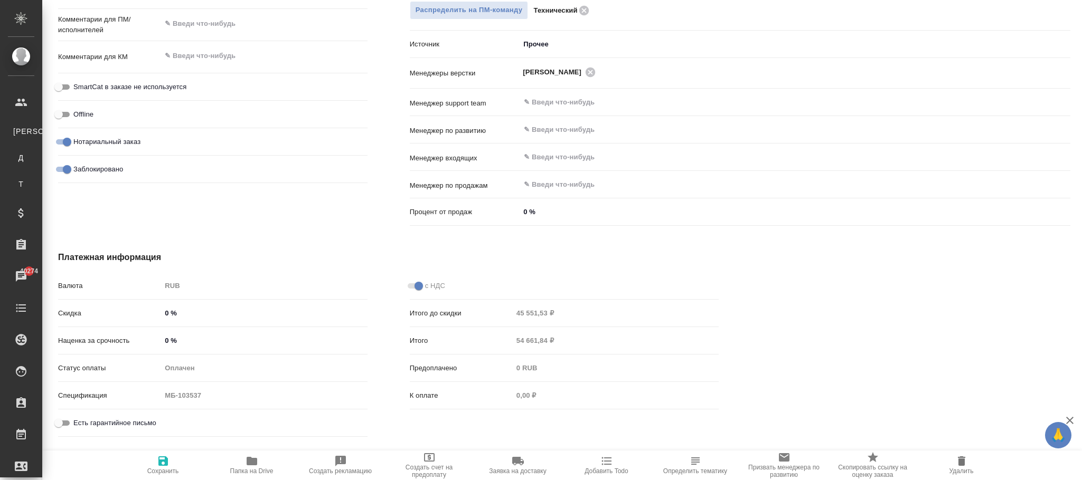
type textarea "x"
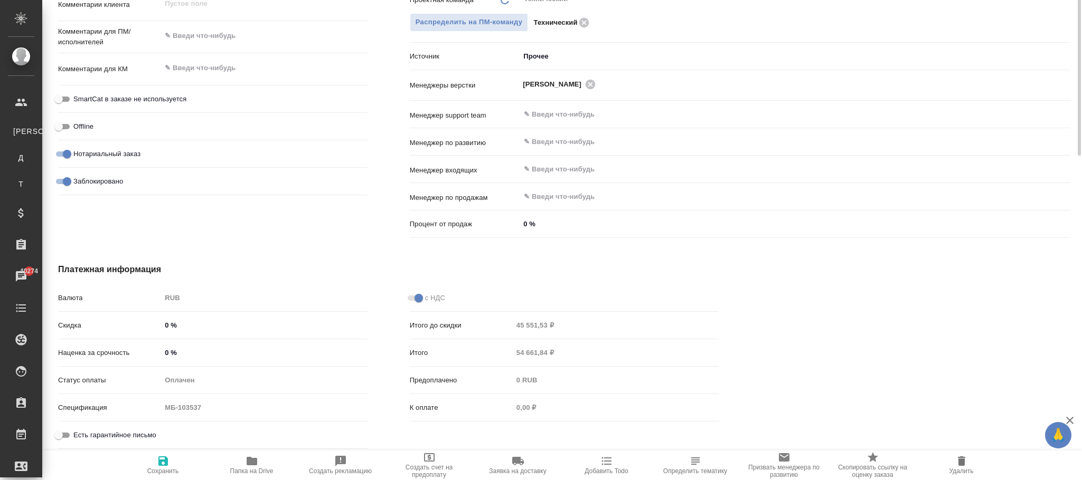
scroll to position [306, 0]
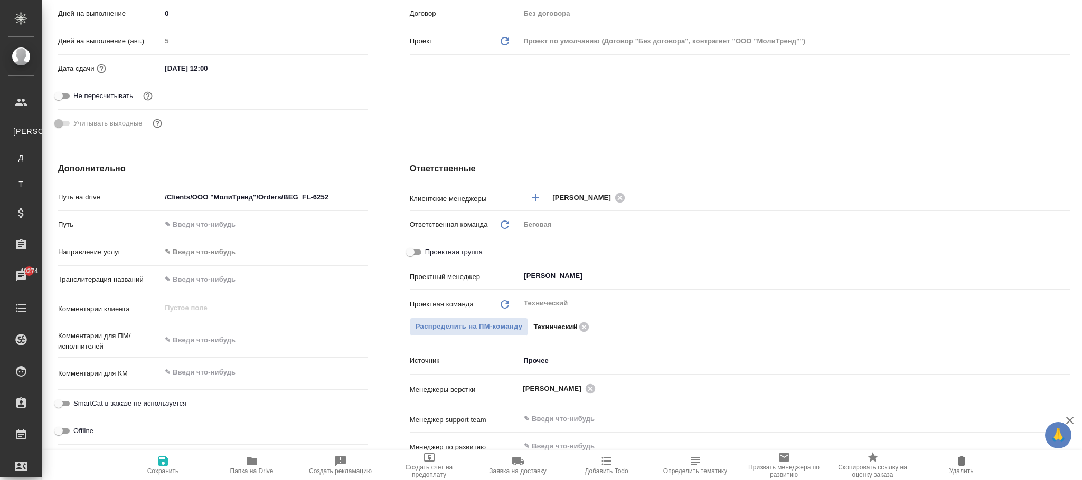
click at [165, 460] on icon "button" at bounding box center [163, 461] width 13 height 13
type textarea "x"
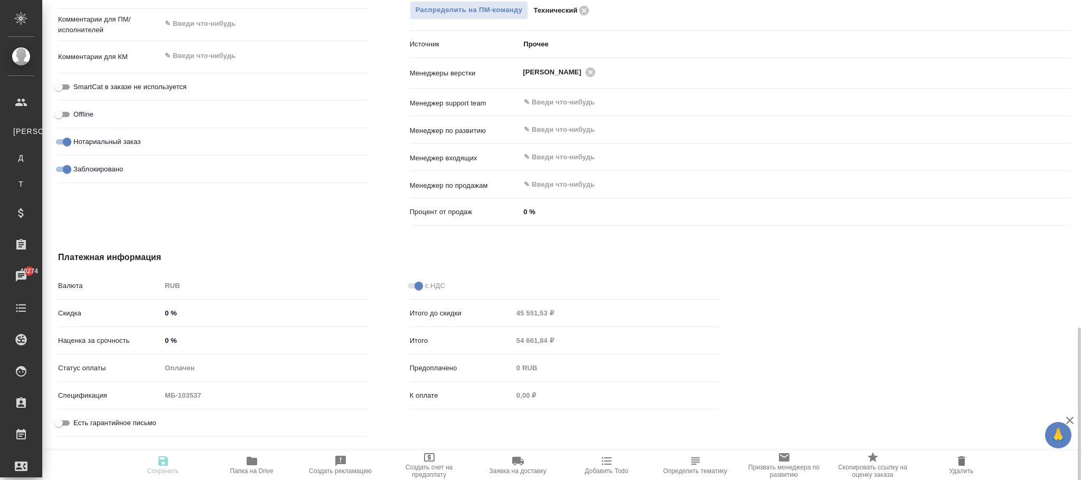
scroll to position [672, 0]
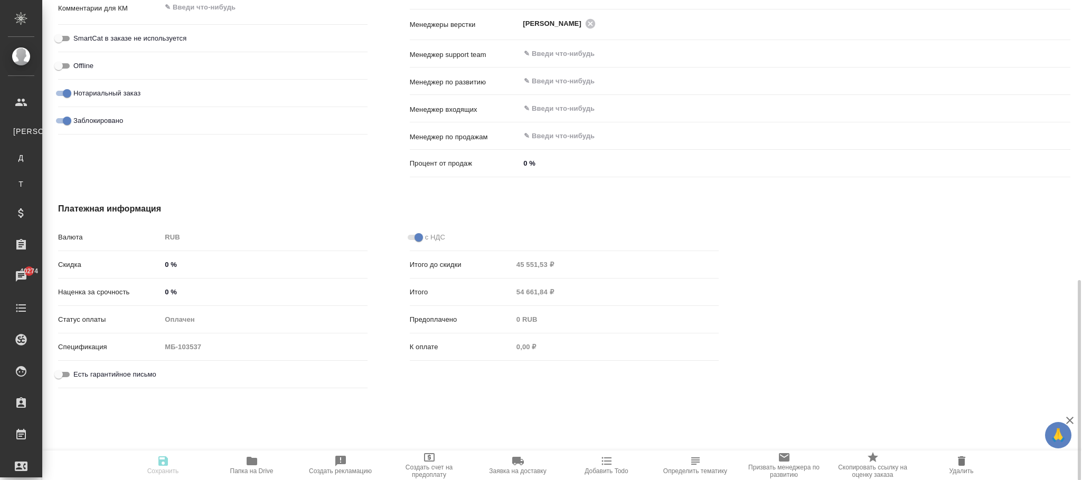
click at [250, 467] on icon "button" at bounding box center [252, 461] width 13 height 13
type textarea "x"
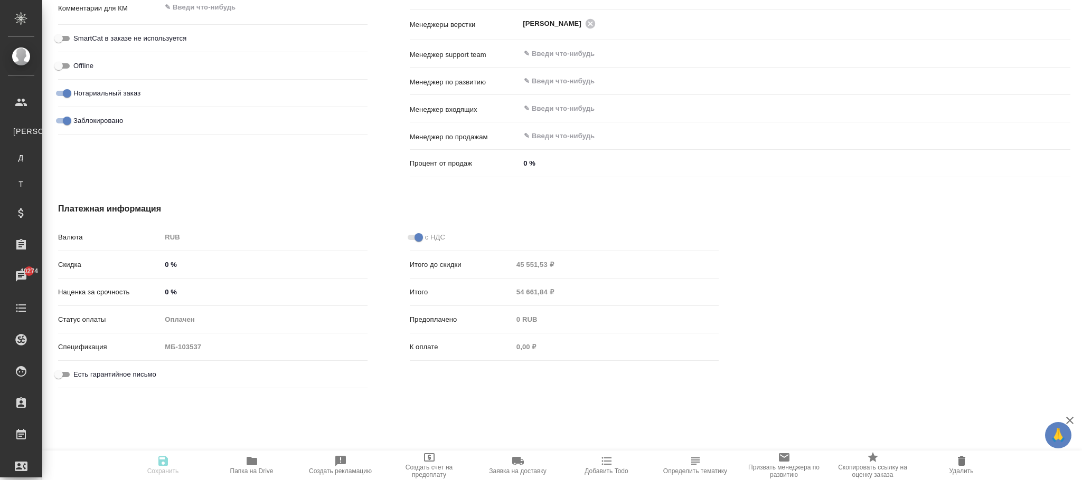
type textarea "x"
click at [247, 464] on icon "button" at bounding box center [252, 461] width 11 height 8
type textarea "x"
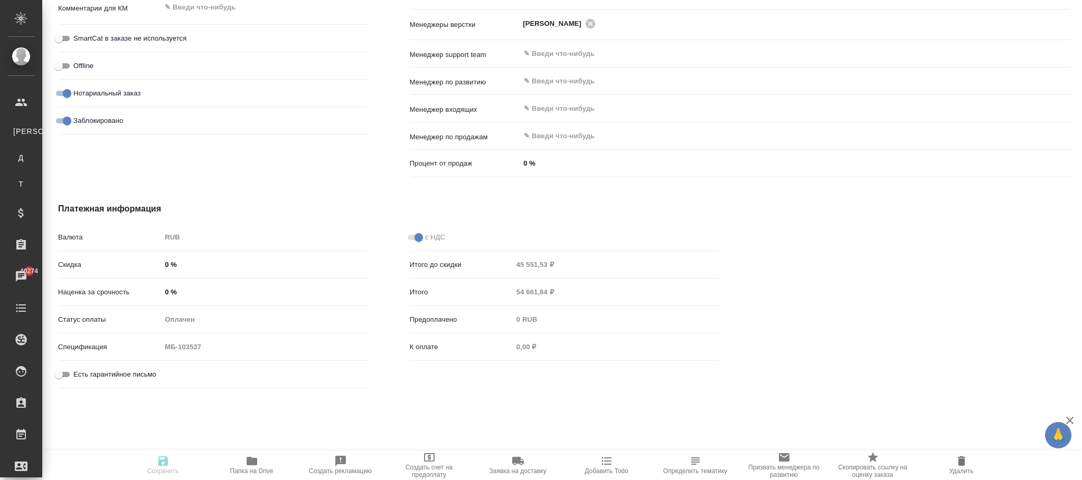
type textarea "x"
click at [250, 459] on icon "button" at bounding box center [252, 461] width 11 height 8
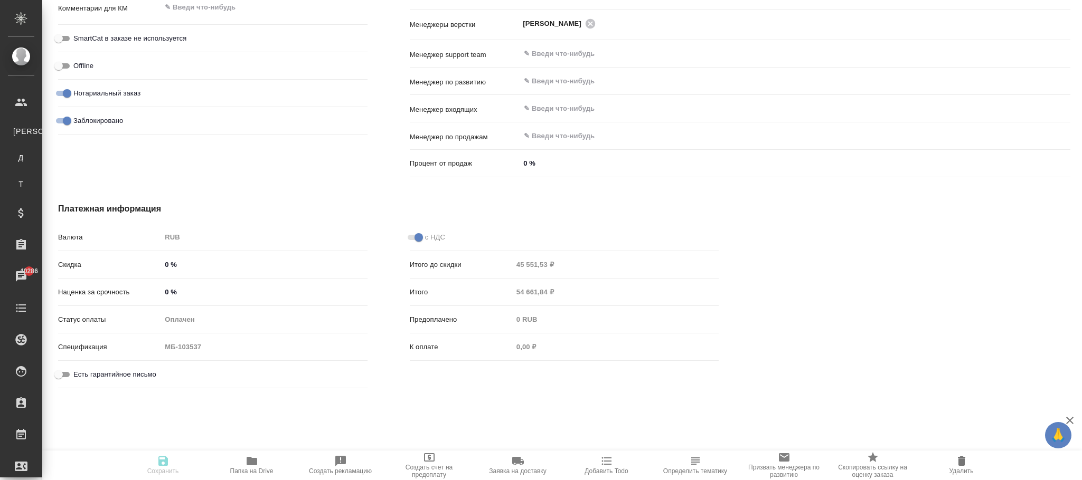
type textarea "x"
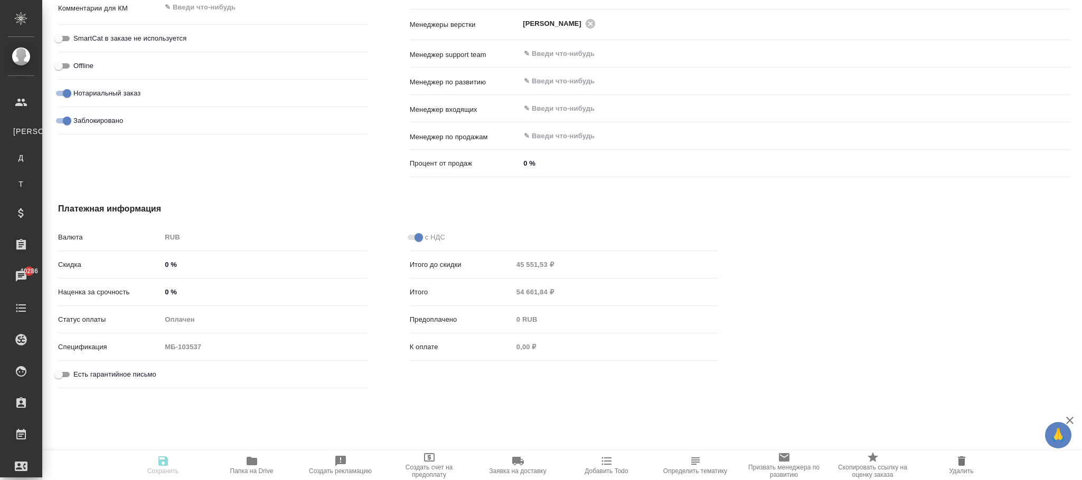
type textarea "x"
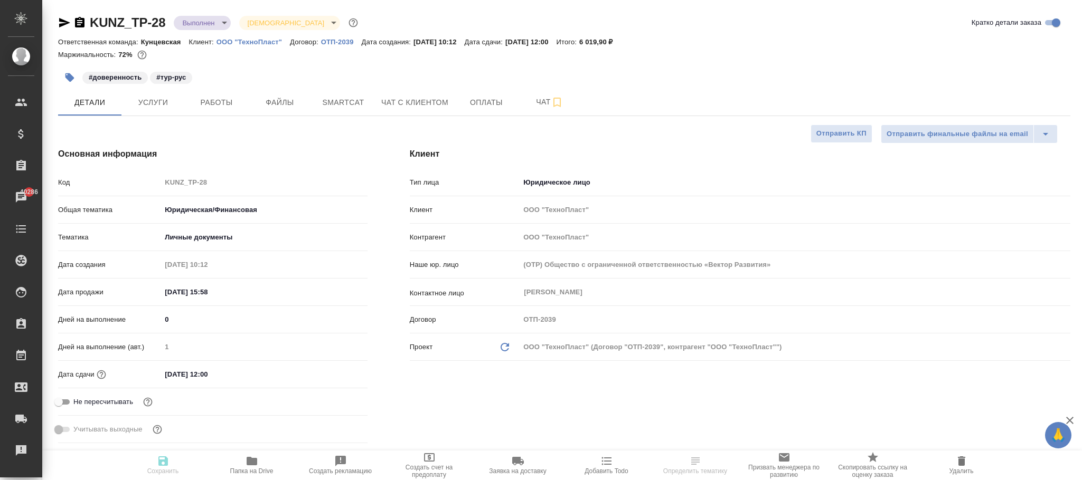
select select "RU"
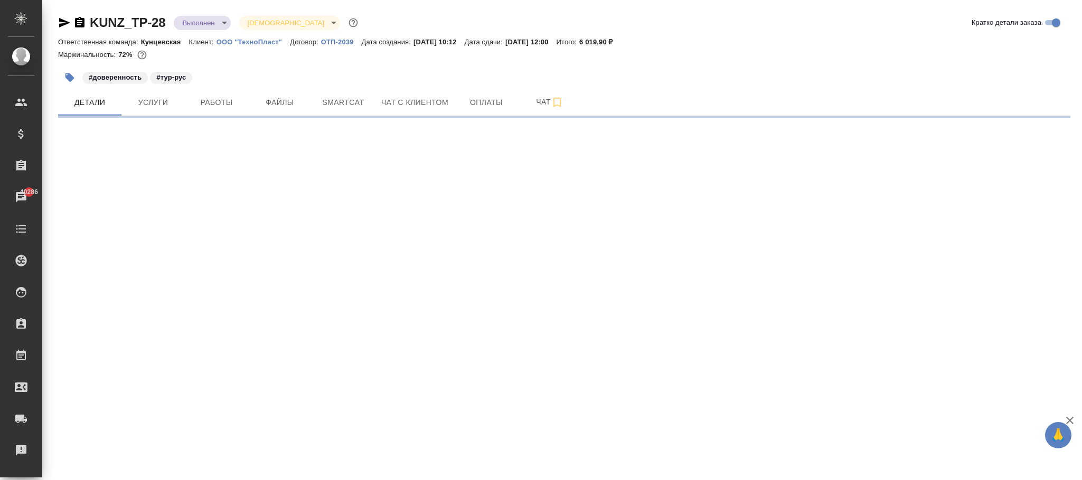
select select "RU"
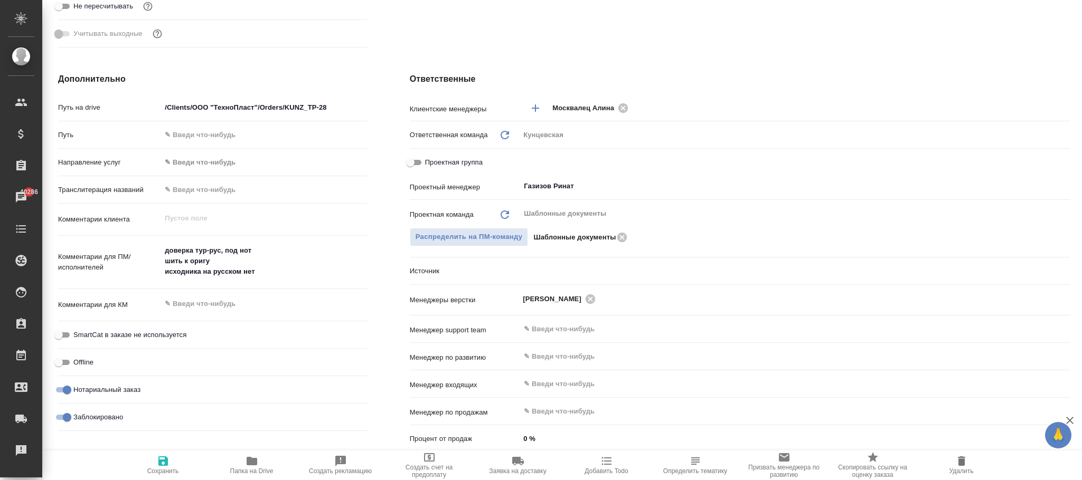
scroll to position [611, 0]
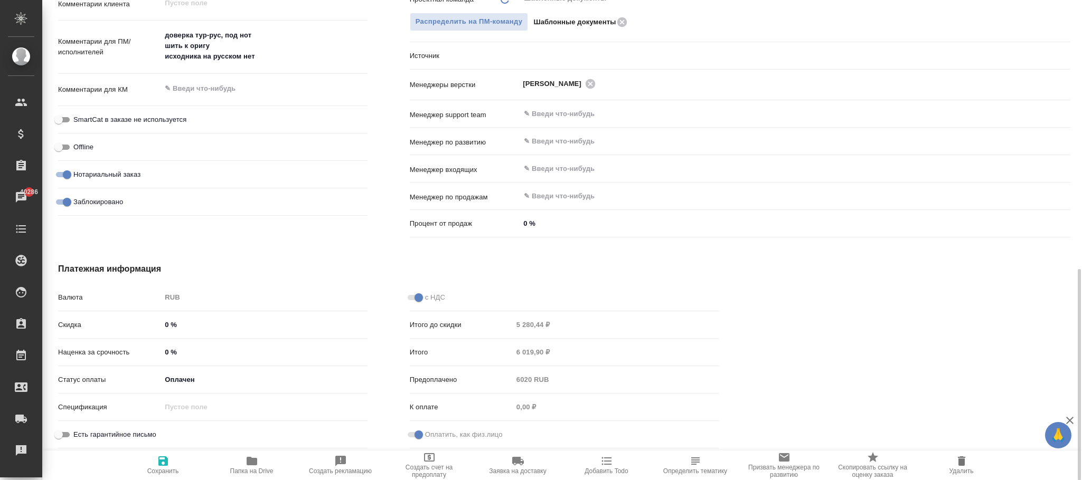
click at [59, 199] on input "Заблокировано" at bounding box center [67, 202] width 38 height 13
checkbox input "false"
type textarea "x"
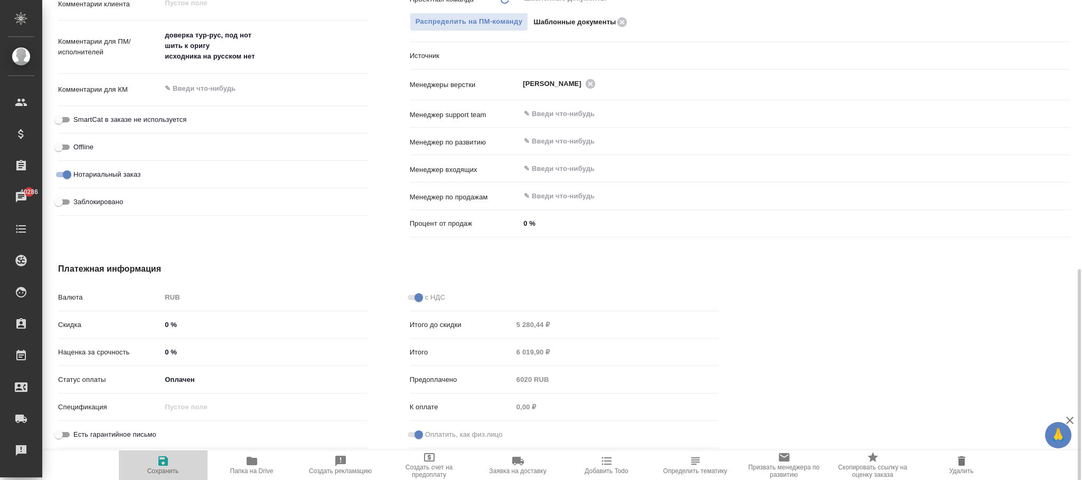
drag, startPoint x: 157, startPoint y: 459, endPoint x: 423, endPoint y: 268, distance: 327.6
click at [159, 459] on icon "button" at bounding box center [163, 461] width 13 height 13
type textarea "x"
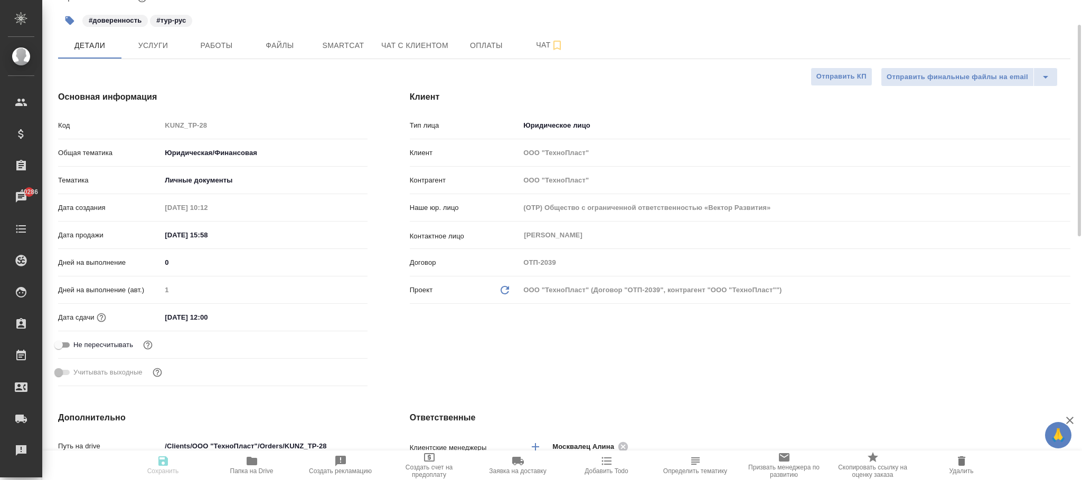
scroll to position [0, 0]
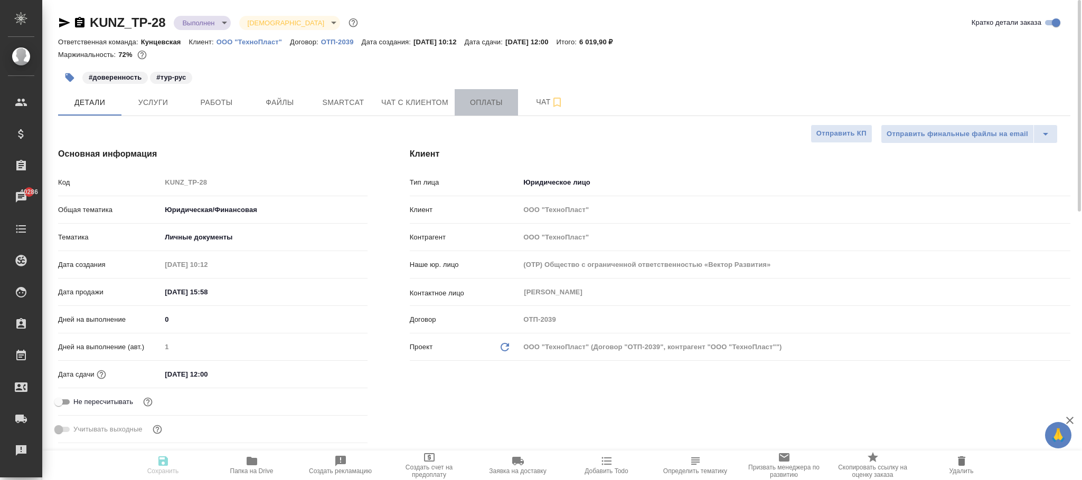
click at [488, 103] on span "Оплаты" at bounding box center [486, 102] width 51 height 13
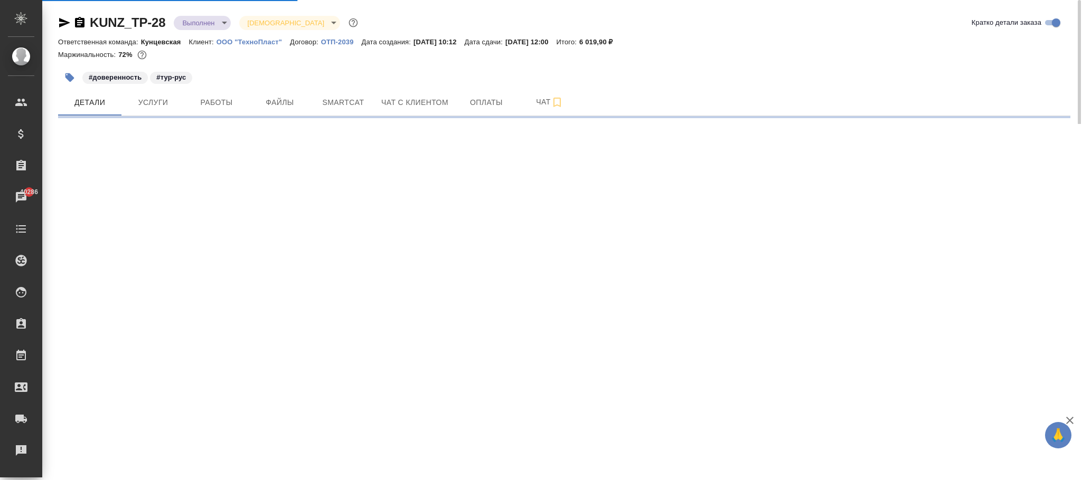
select select "RU"
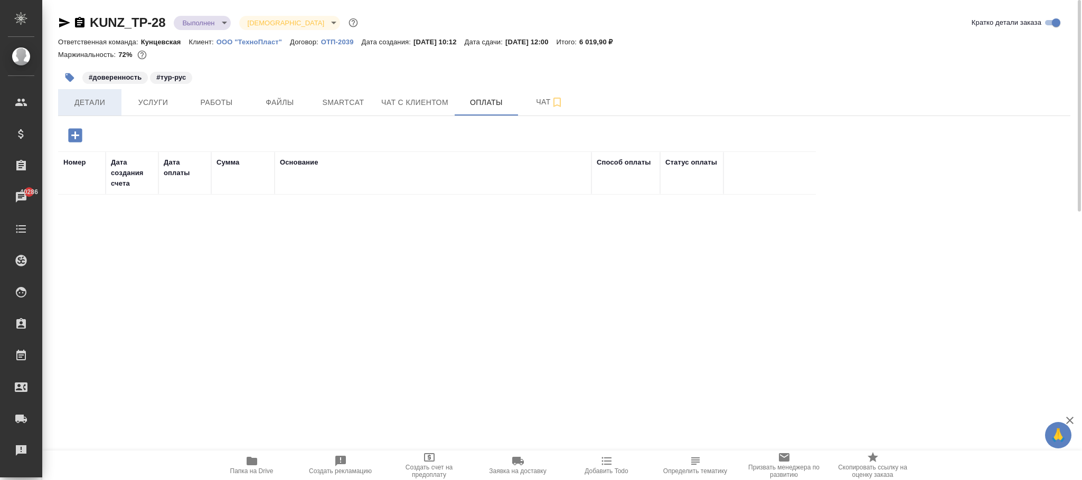
click at [98, 108] on span "Детали" at bounding box center [89, 102] width 51 height 13
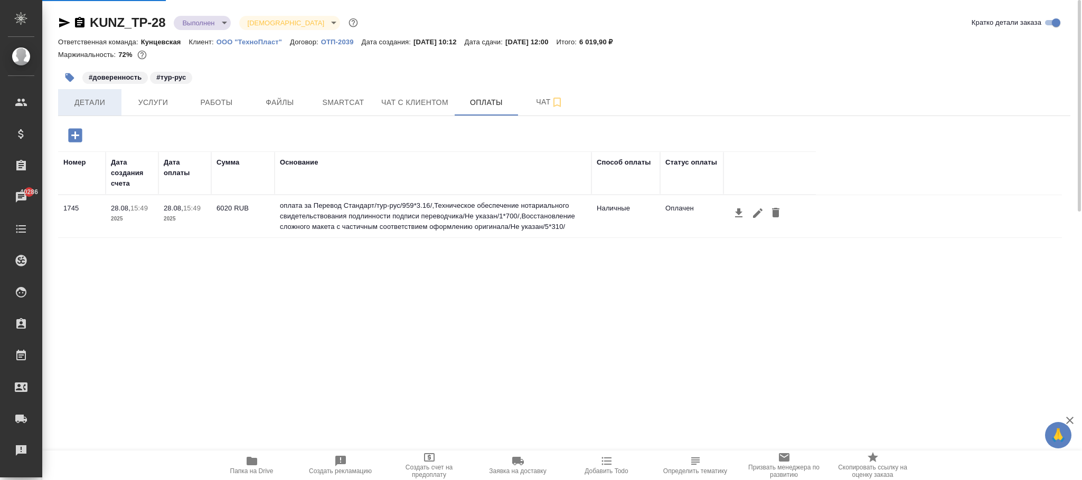
click at [97, 105] on span "Детали" at bounding box center [89, 102] width 51 height 13
click at [98, 107] on span "Детали" at bounding box center [89, 102] width 51 height 13
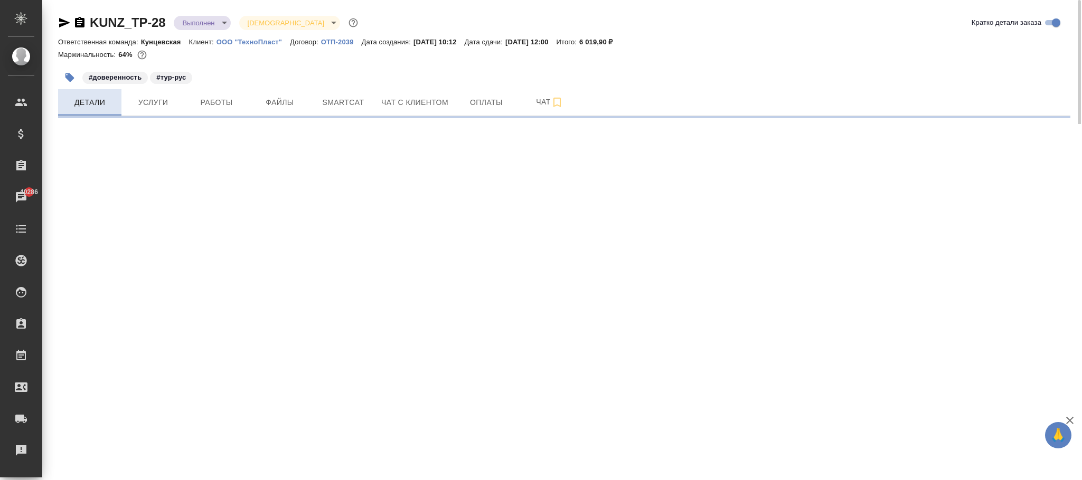
select select "RU"
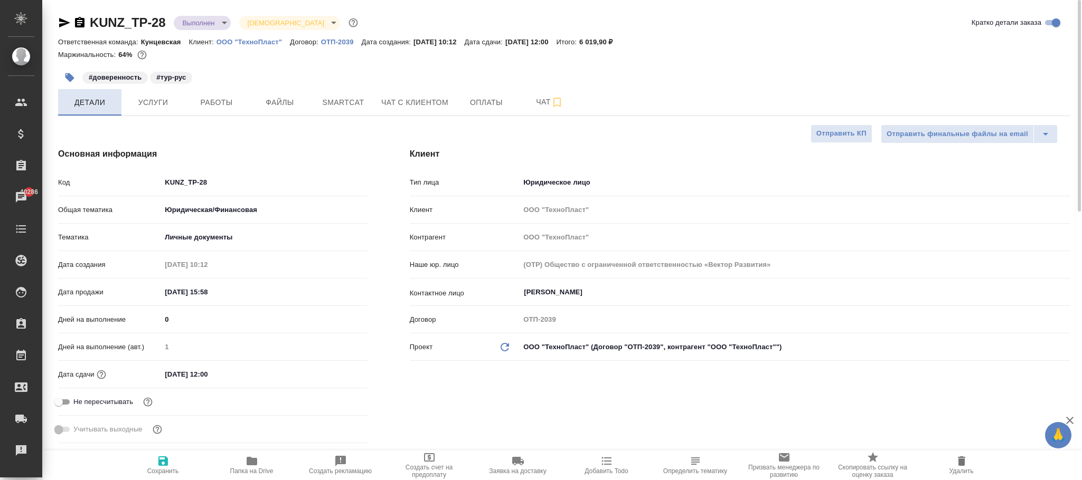
type textarea "x"
click at [597, 346] on body "🙏 .cls-1 fill:#fff; AWATERA [PERSON_NAME]fokina Клиенты Спецификации Заказы 402…" at bounding box center [541, 240] width 1082 height 480
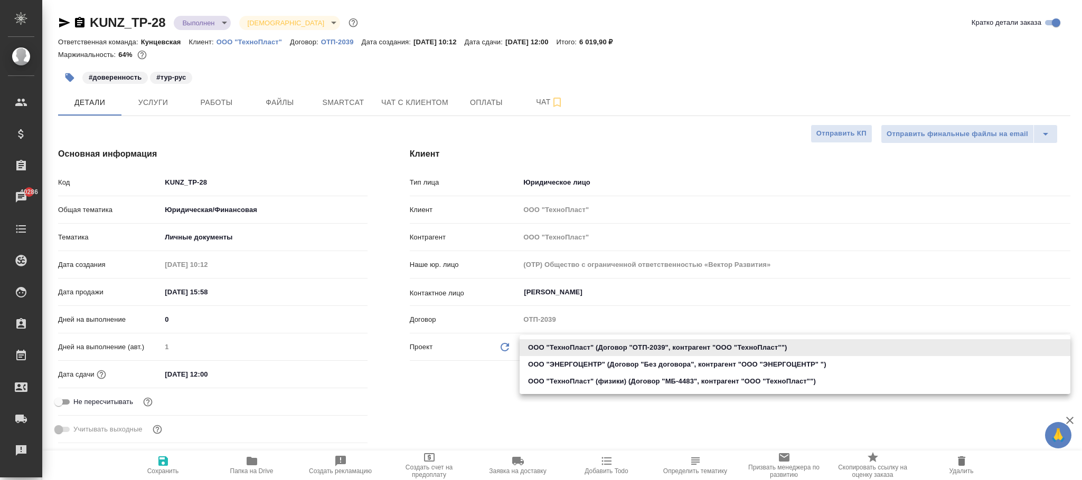
type textarea "x"
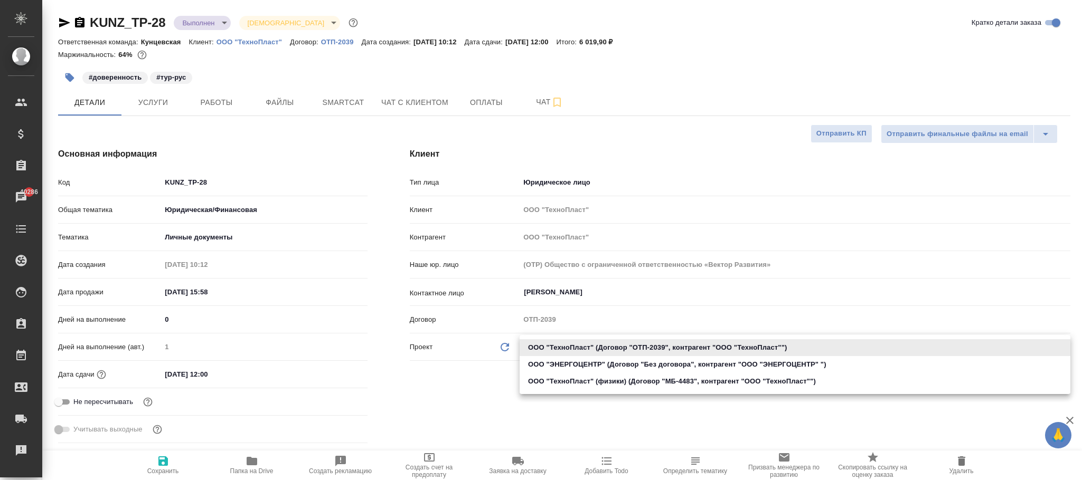
type textarea "x"
click at [673, 382] on li "ООО "ТехноПласт" (физики) (Договор "МБ-4483", контрагент "ООО "ТехноПласт"")" at bounding box center [795, 381] width 551 height 17
type input "68b57106114cce1ee28625d9"
type textarea "x"
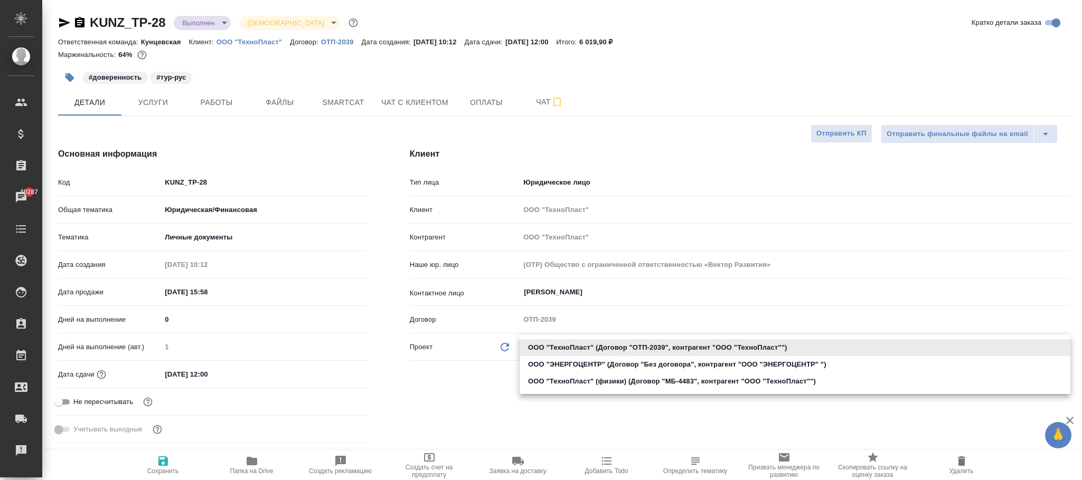
type textarea "x"
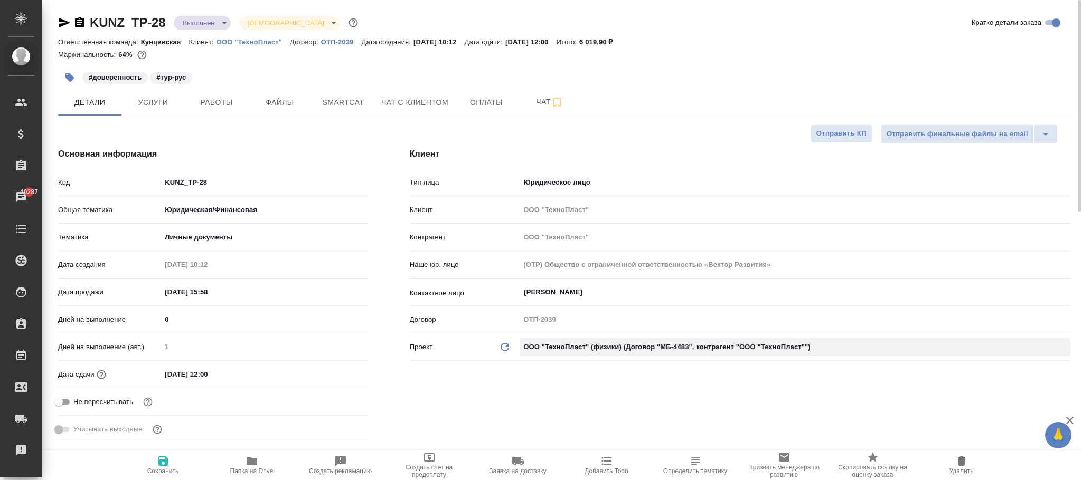
type input "(МБ) ООО "Монблан""
type input "МБ-4483"
type textarea "x"
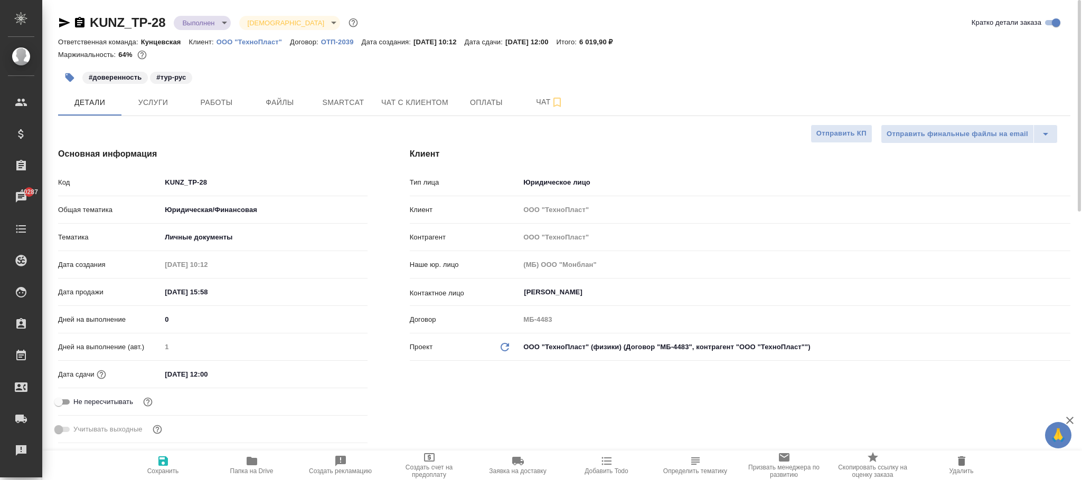
click at [509, 346] on icon "Обновить данные" at bounding box center [504, 347] width 13 height 13
type textarea "x"
click at [509, 346] on icon "Обновить данные" at bounding box center [504, 347] width 13 height 13
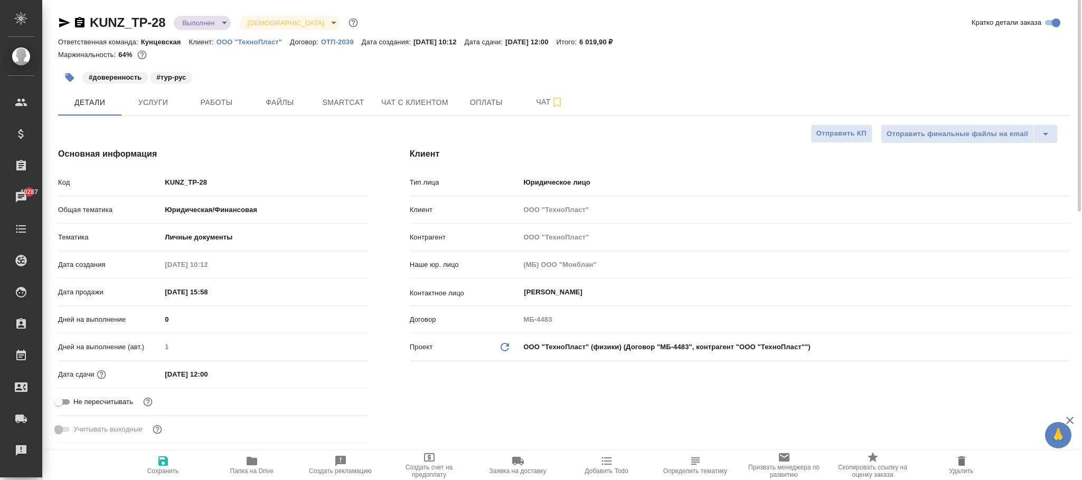
type textarea "x"
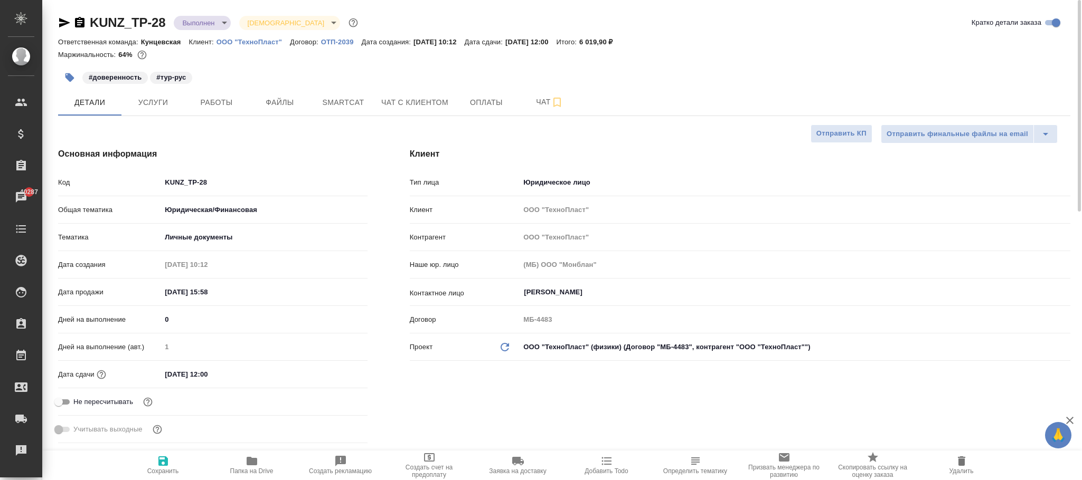
type textarea "x"
drag, startPoint x: 154, startPoint y: 467, endPoint x: 173, endPoint y: 465, distance: 19.2
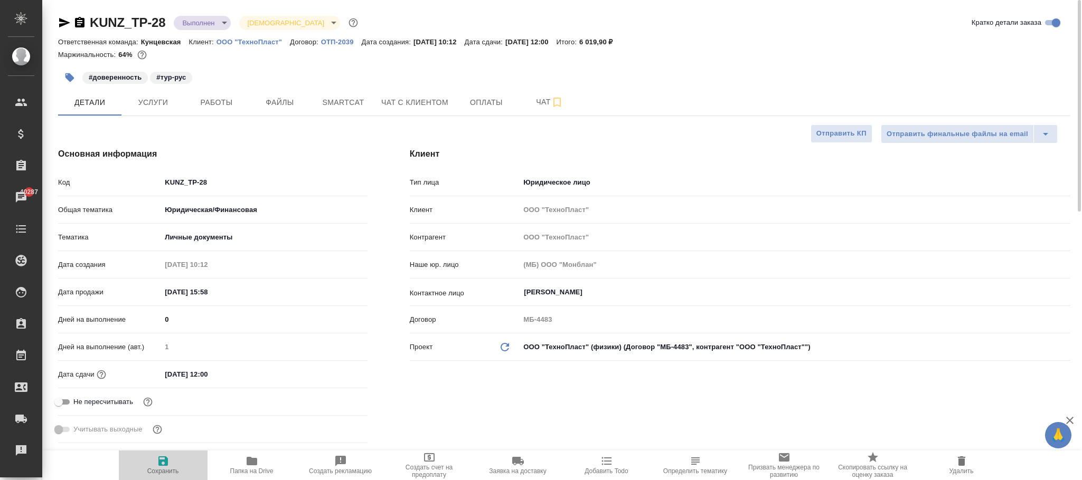
click at [154, 466] on span "Сохранить" at bounding box center [163, 465] width 76 height 20
type textarea "x"
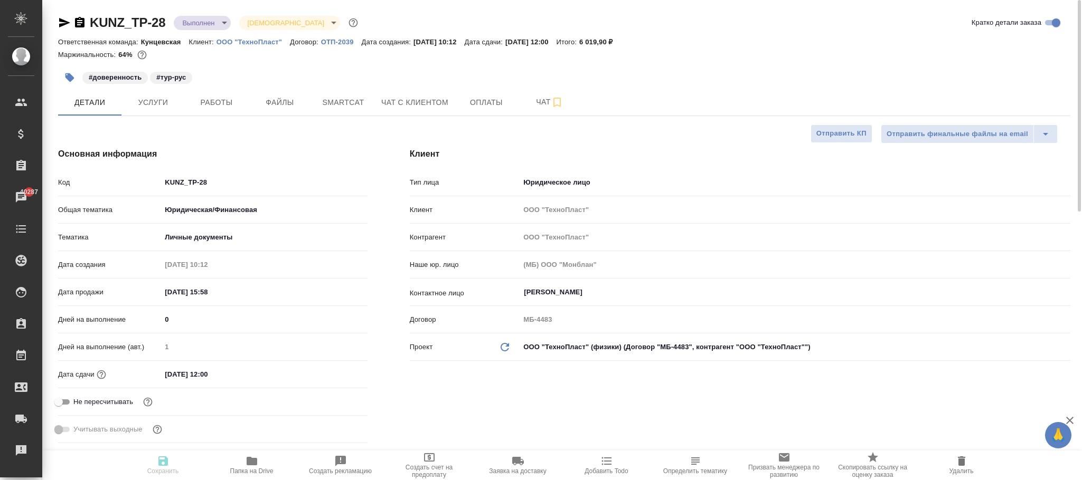
type textarea "x"
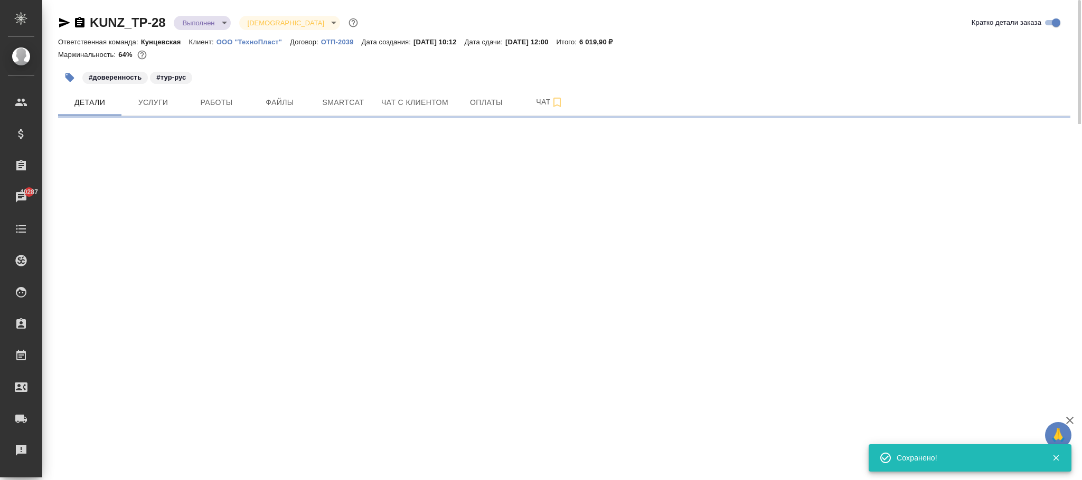
select select "RU"
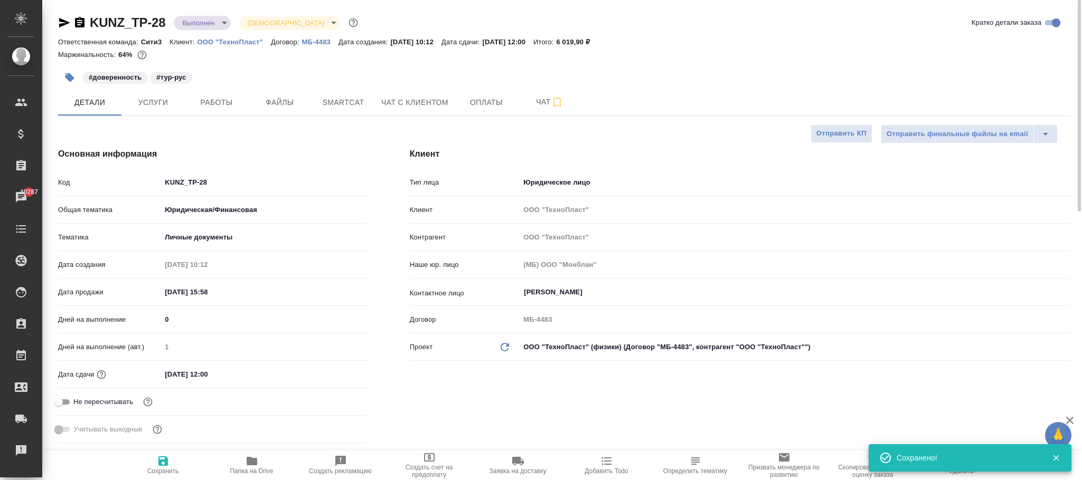
type textarea "x"
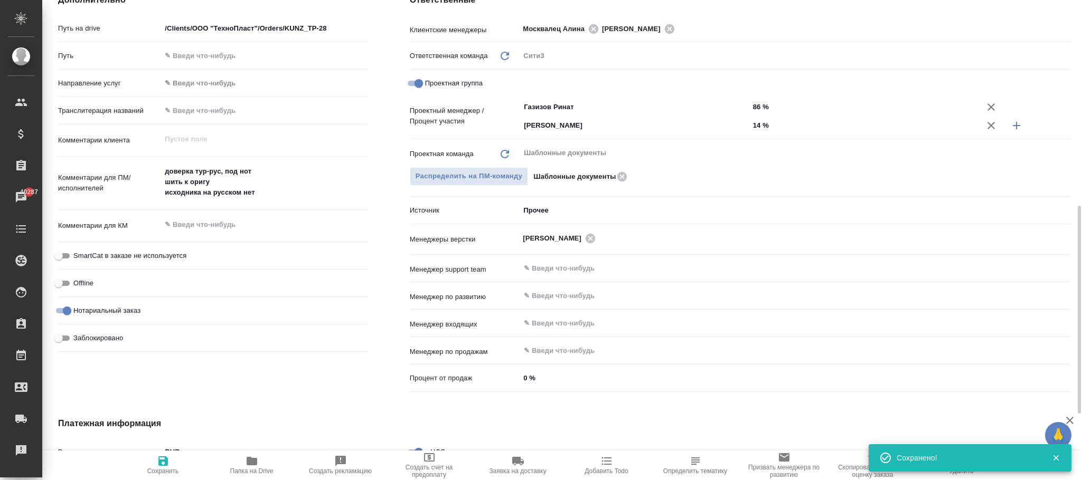
scroll to position [629, 0]
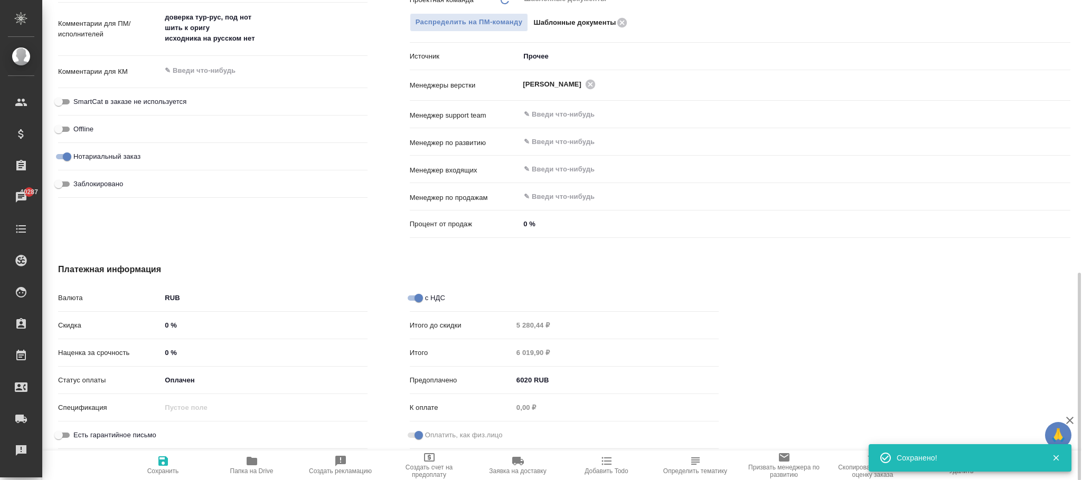
click at [59, 187] on input "Заблокировано" at bounding box center [59, 184] width 38 height 13
checkbox input "true"
type textarea "x"
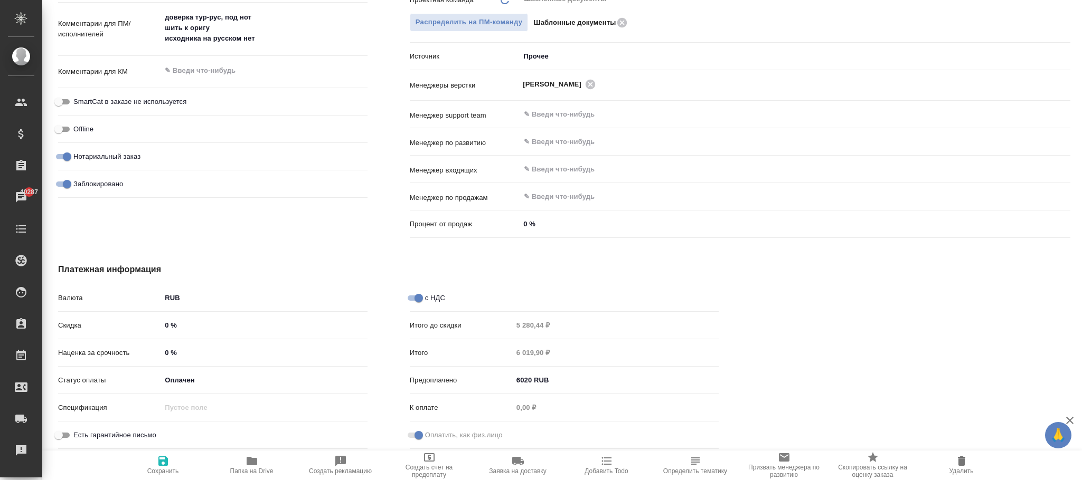
click at [167, 466] on span "Сохранить" at bounding box center [163, 465] width 76 height 20
type textarea "x"
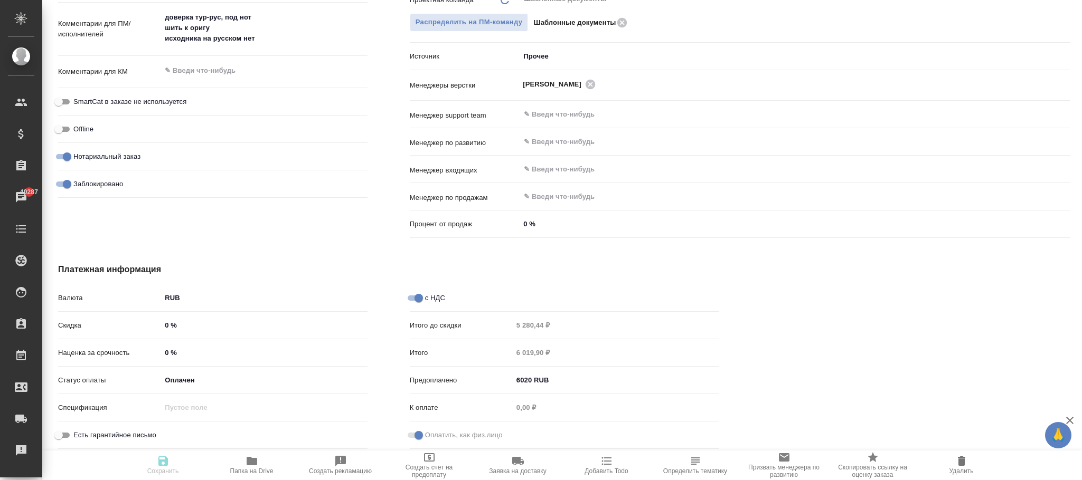
type textarea "x"
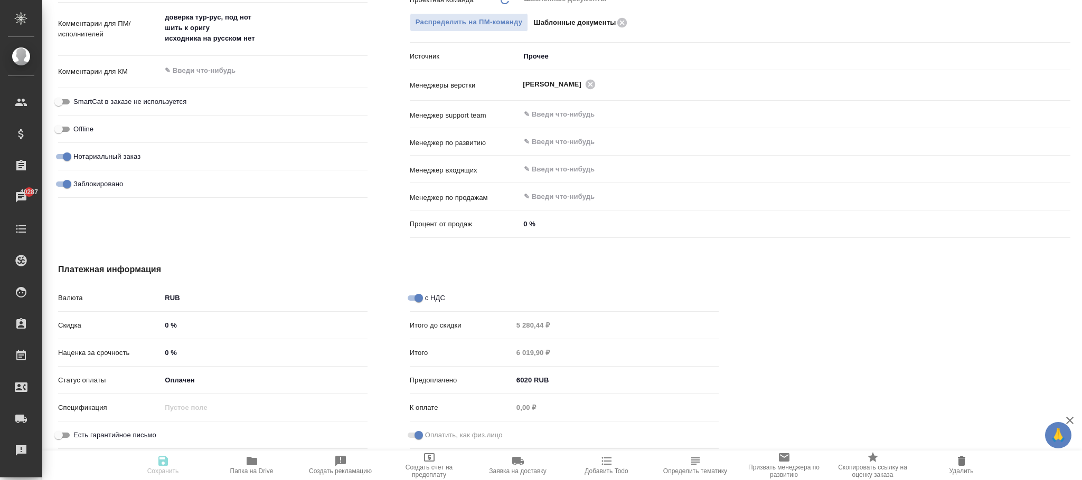
type textarea "x"
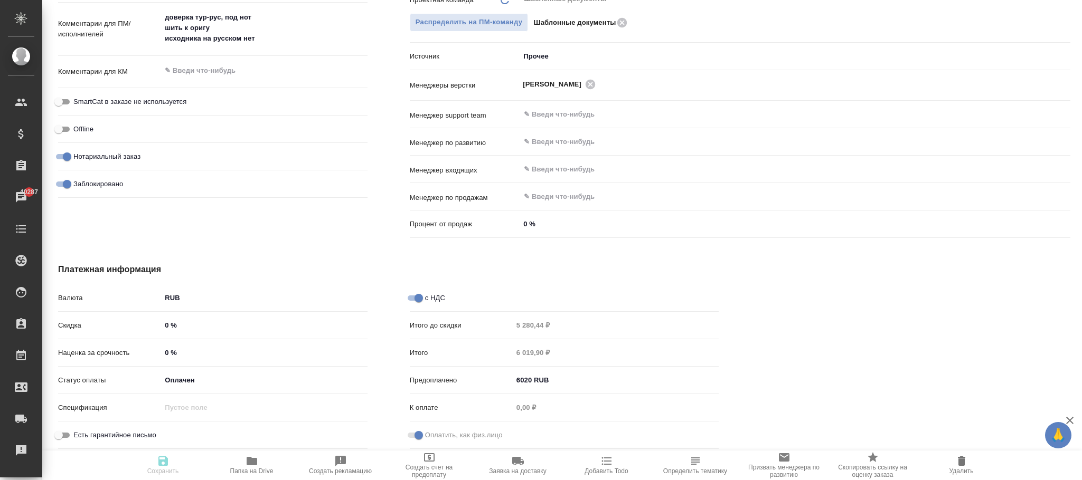
type textarea "x"
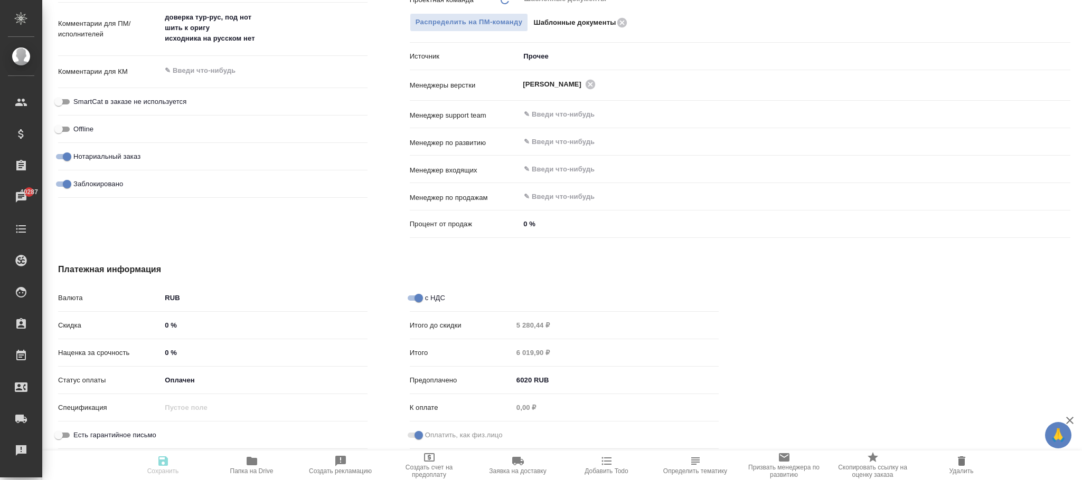
type textarea "x"
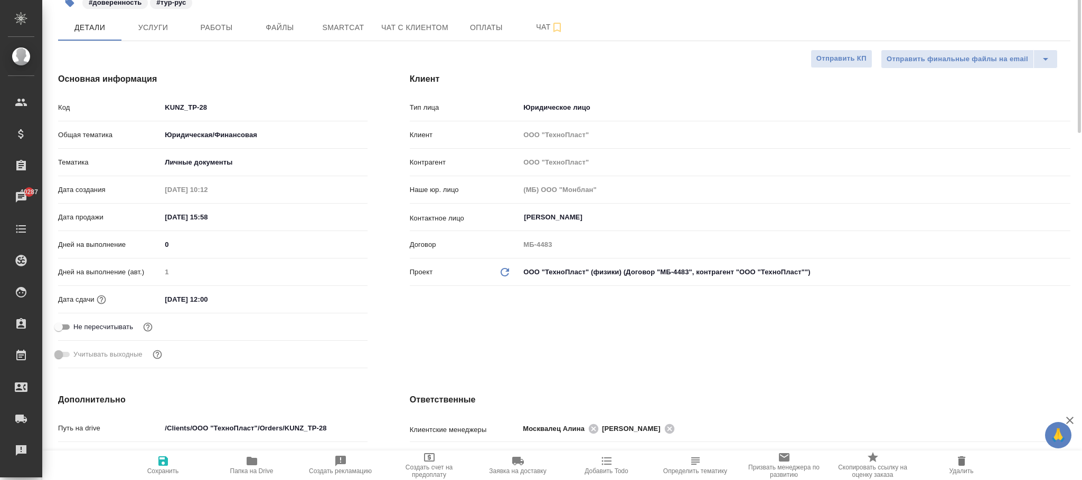
scroll to position [0, 0]
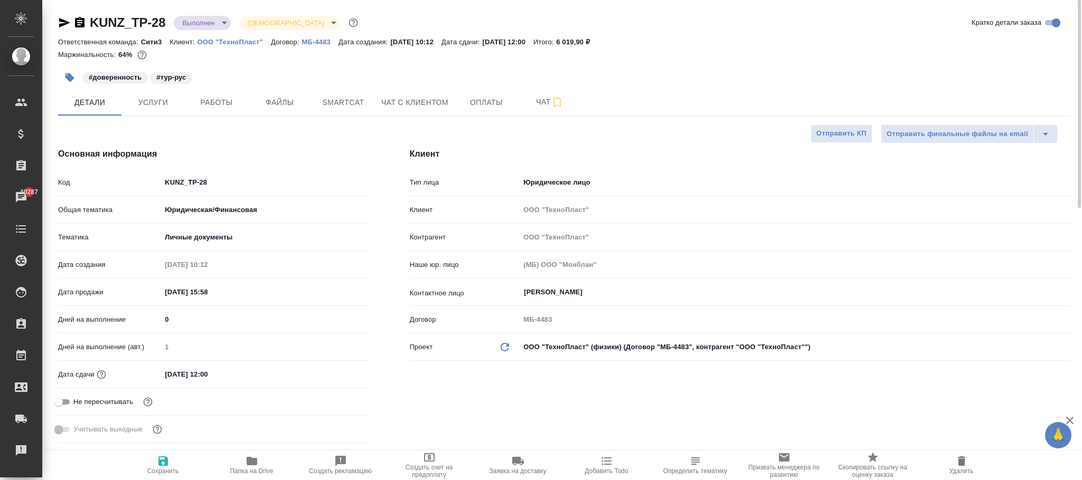
click at [170, 459] on span "Сохранить" at bounding box center [163, 465] width 76 height 20
type textarea "x"
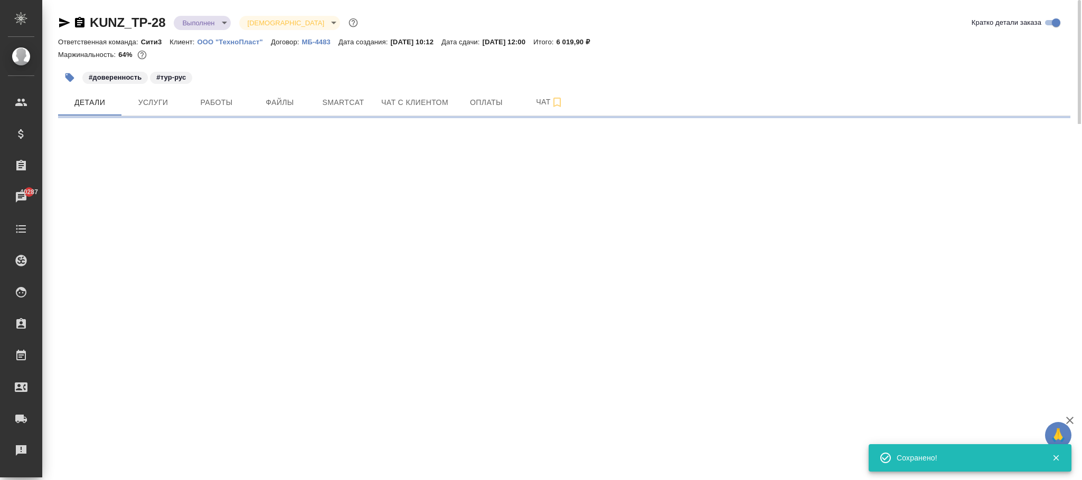
select select "RU"
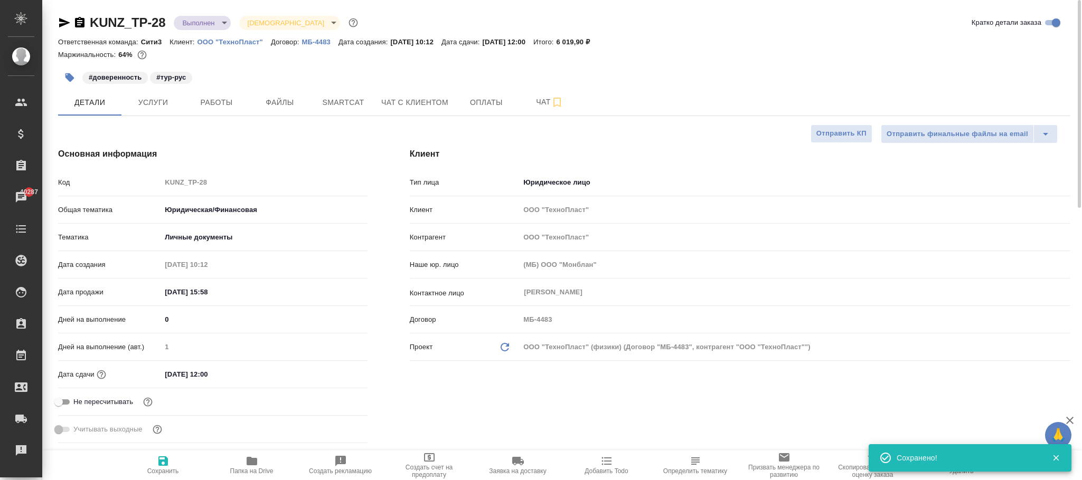
type textarea "x"
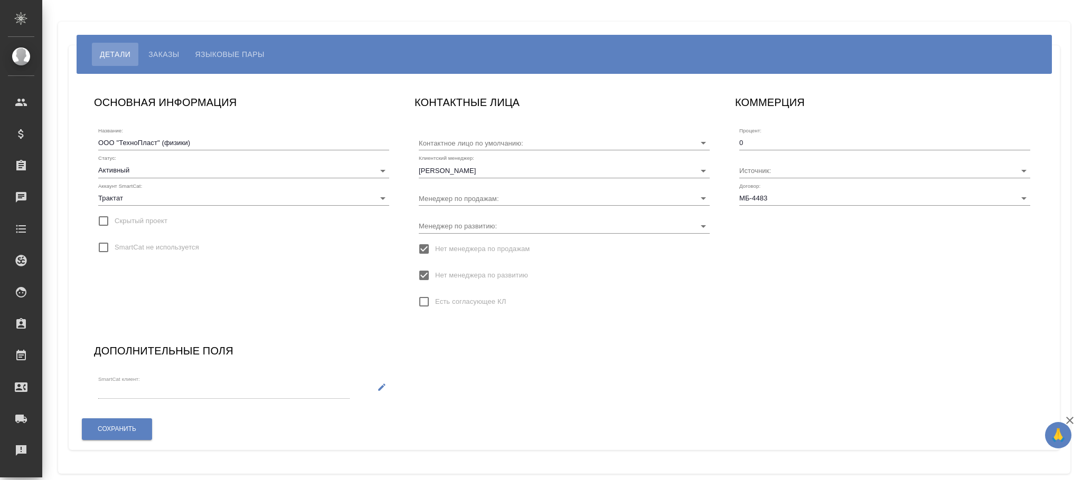
type input "[PERSON_NAME]"
type input "МБ-4483"
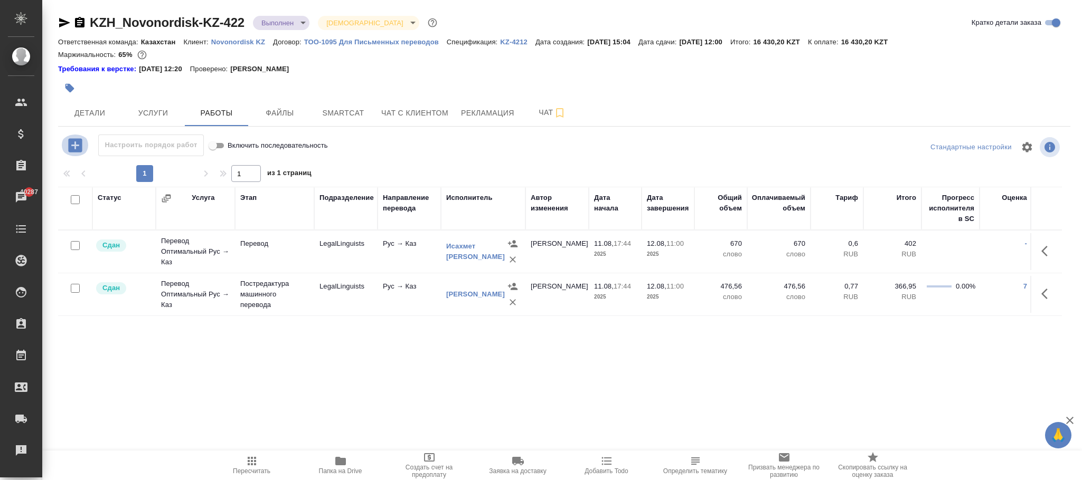
click at [74, 141] on icon "button" at bounding box center [75, 145] width 14 height 14
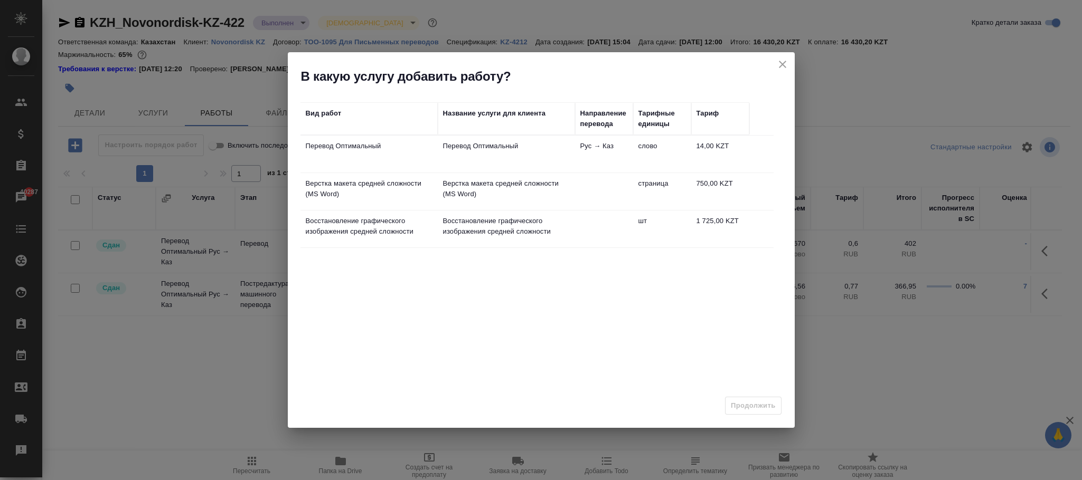
click at [777, 63] on icon "close" at bounding box center [782, 64] width 13 height 13
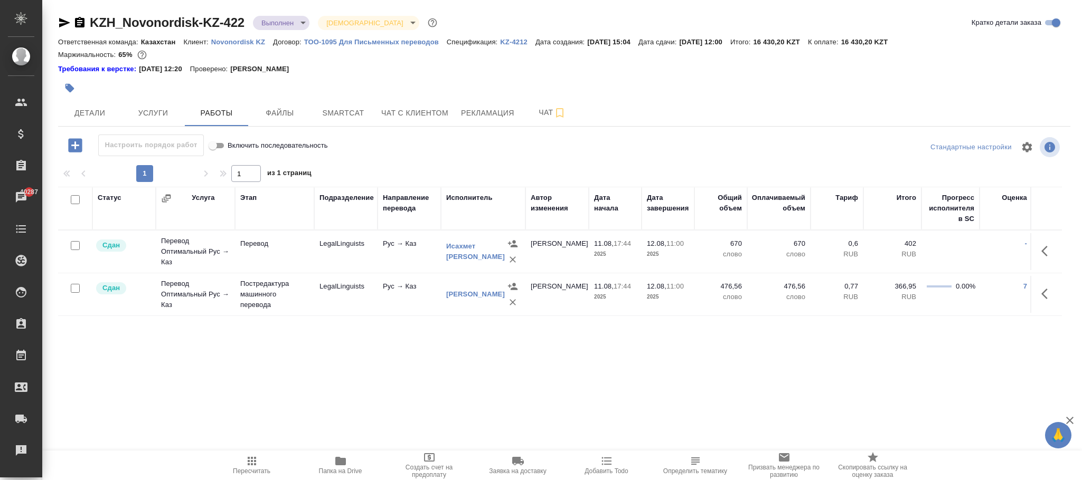
click at [389, 43] on p "ТОО-1095 Для Письменных переводов" at bounding box center [375, 42] width 143 height 8
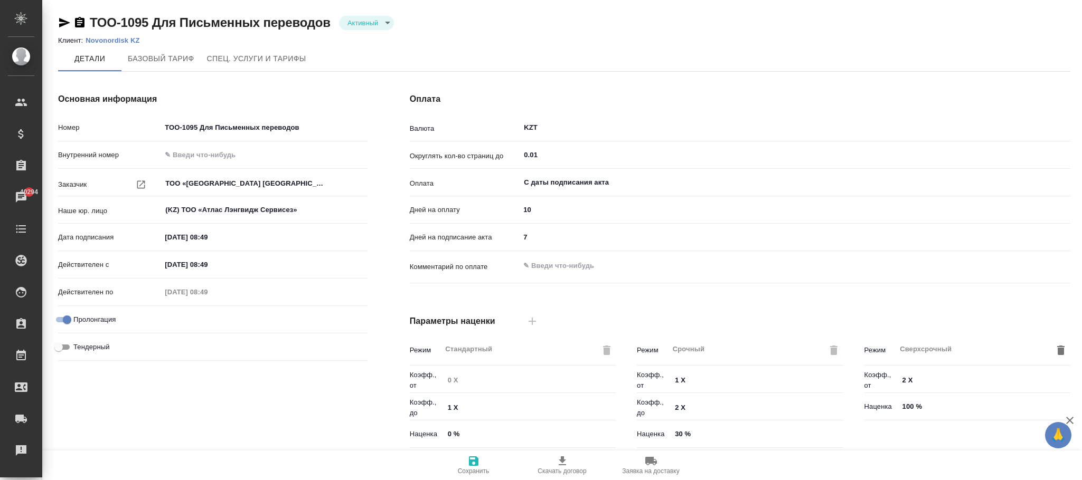
type input "ТП Казахстан"
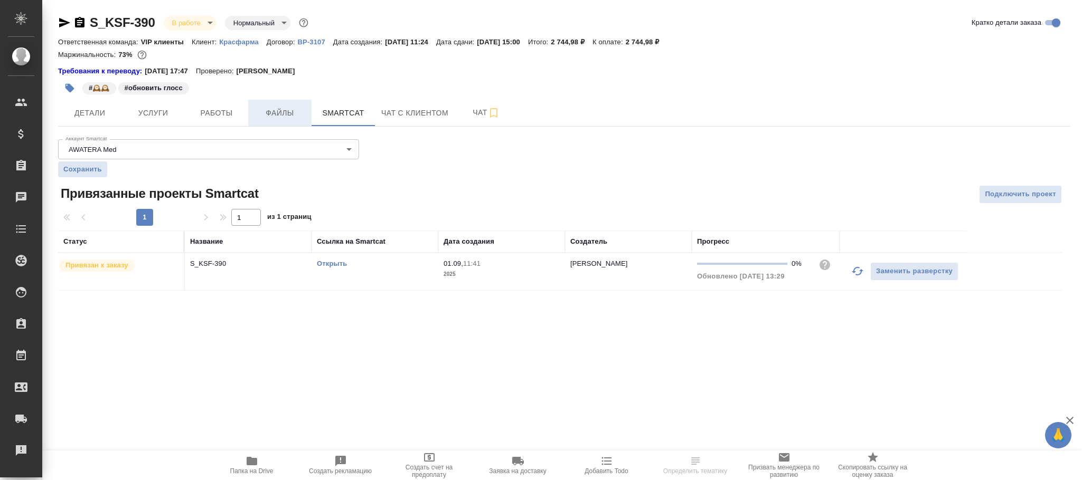
click at [279, 116] on span "Файлы" at bounding box center [279, 113] width 51 height 13
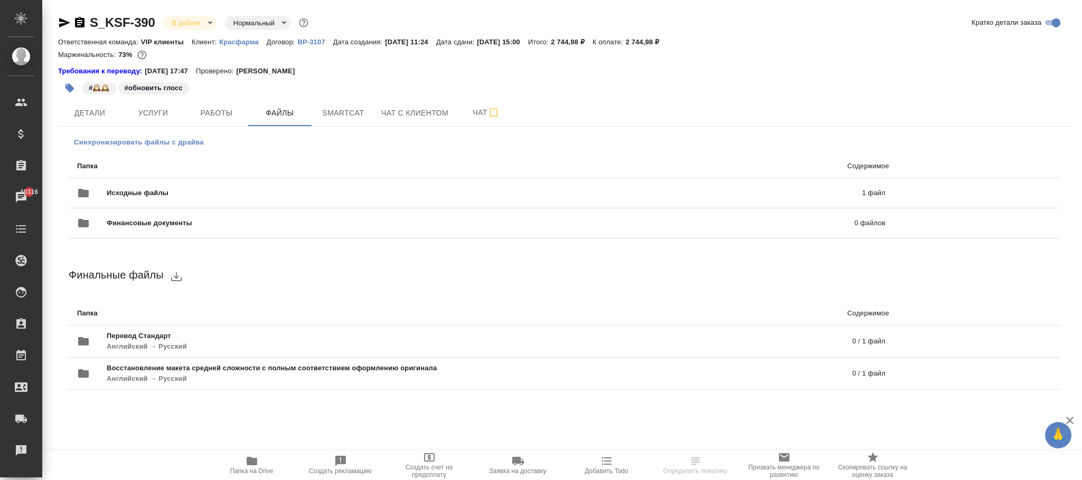
click at [180, 138] on span "Синхронизировать файлы с драйва" at bounding box center [139, 142] width 130 height 11
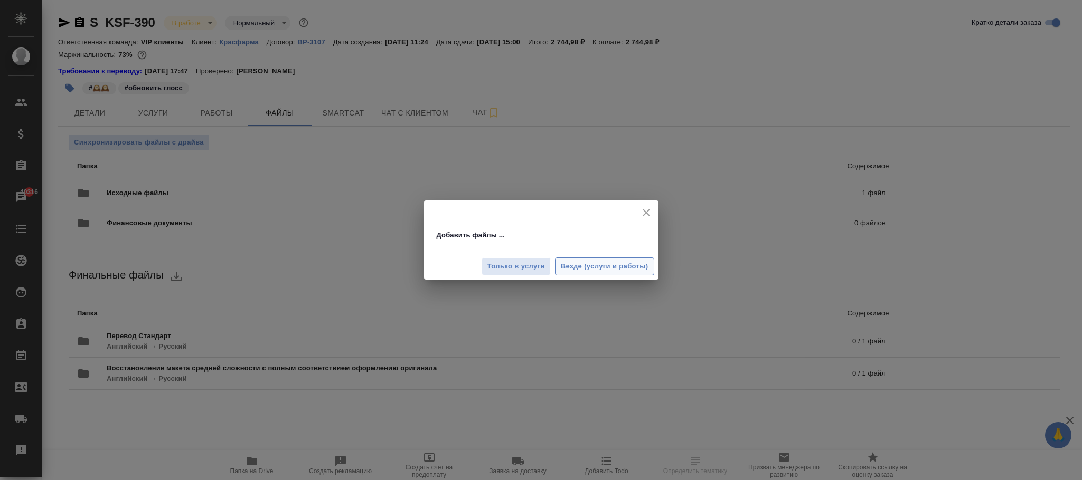
click at [565, 261] on span "Везде (услуги и работы)" at bounding box center [605, 267] width 88 height 12
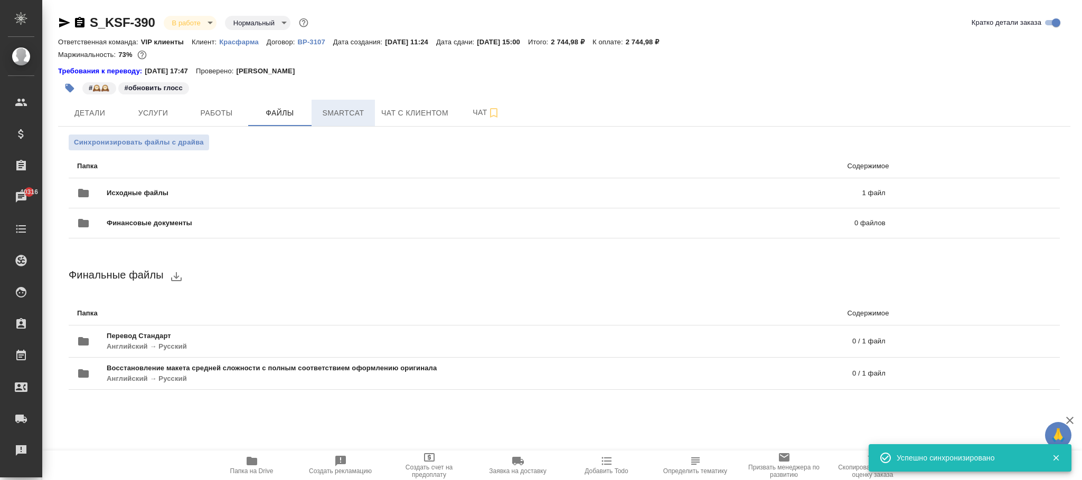
click at [343, 103] on button "Smartcat" at bounding box center [343, 113] width 63 height 26
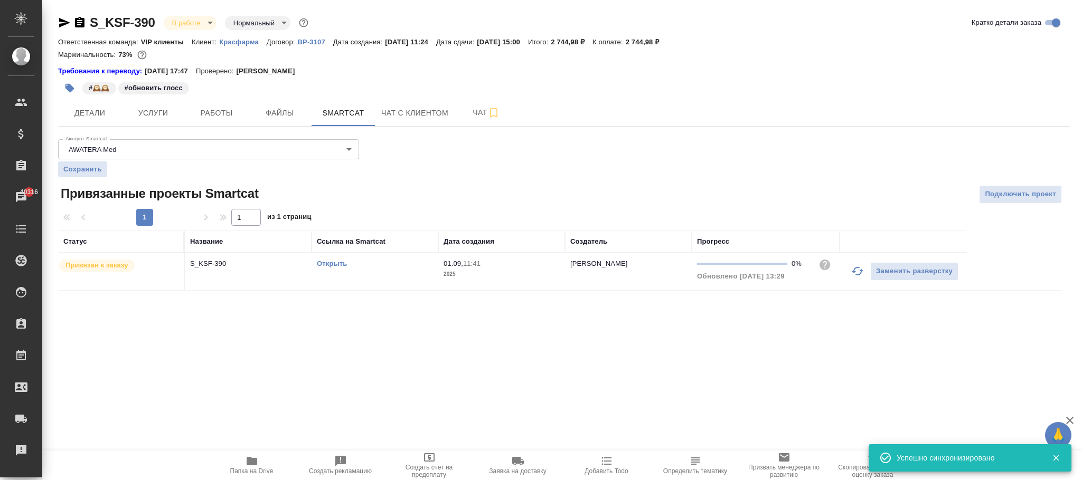
click at [550, 265] on span "01.09, 11:41" at bounding box center [502, 264] width 116 height 11
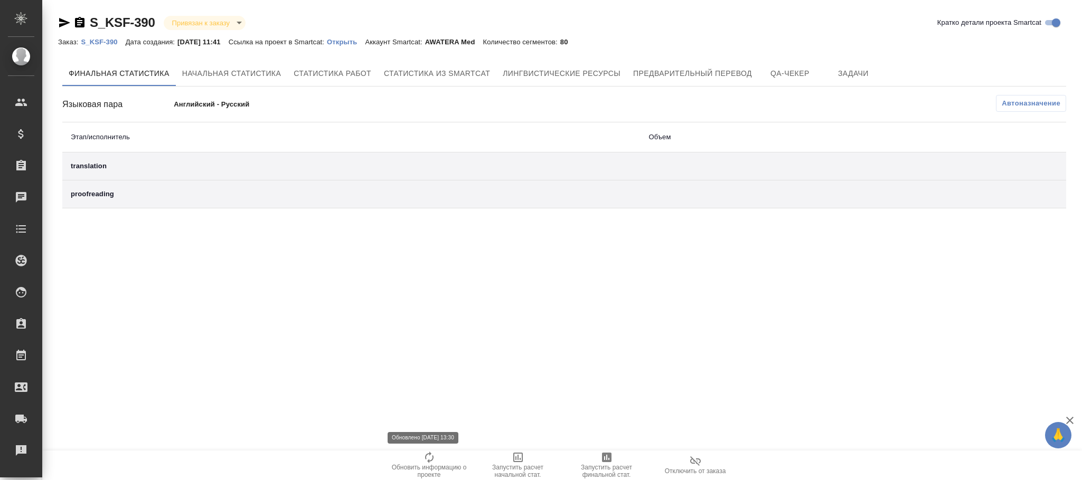
click at [433, 463] on icon "button" at bounding box center [429, 457] width 13 height 13
click at [431, 461] on div ".cls-1 fill:#fff; AWATERA [PERSON_NAME]fokina Клиенты Спецификации Заказы 40317…" at bounding box center [541, 240] width 1082 height 480
